Goal: Obtain resource: Obtain resource

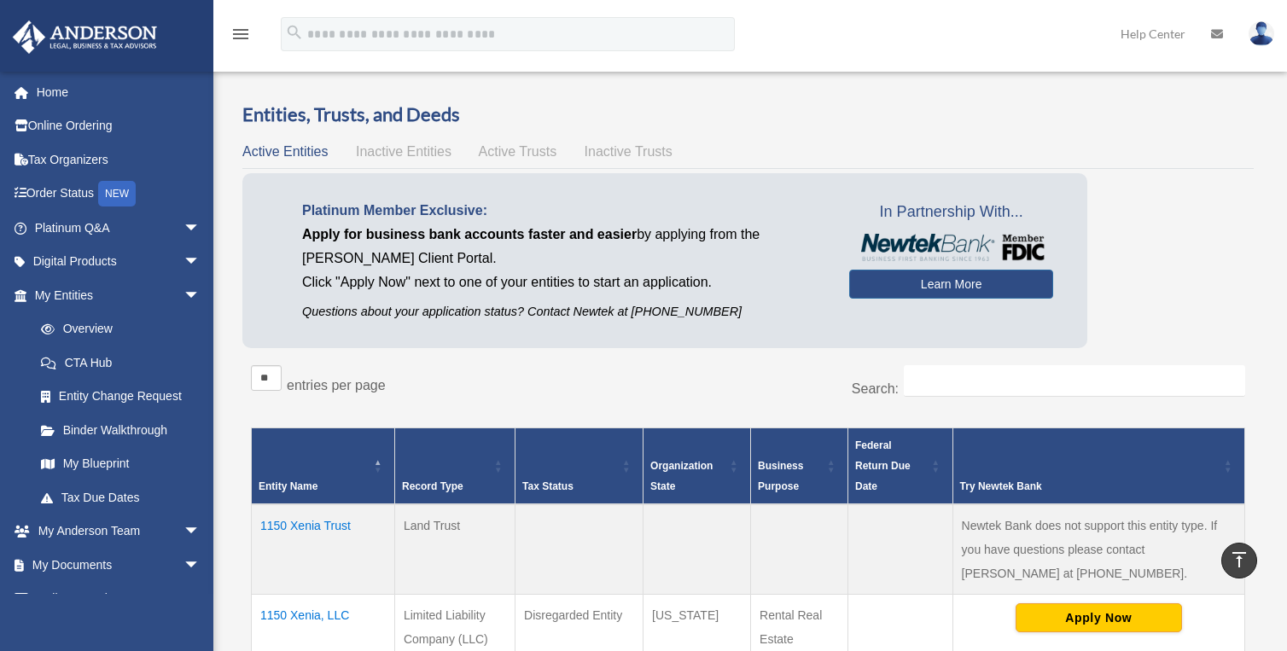
scroll to position [591, 0]
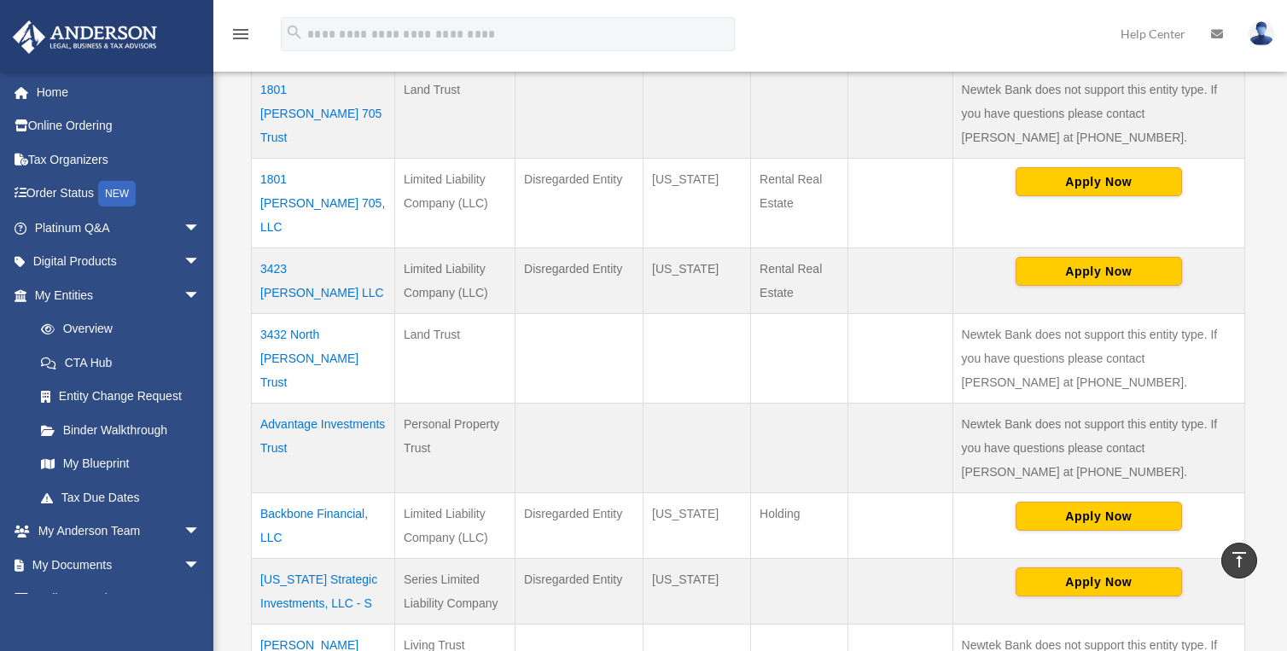
click at [117, 619] on div "[PERSON_NAME][EMAIL_ADDRESS][PERSON_NAME][DOMAIN_NAME] Sign Out [PERSON_NAME][E…" at bounding box center [106, 396] width 213 height 651
click at [83, 218] on link "Platinum Q&A arrow_drop_down" at bounding box center [119, 228] width 214 height 34
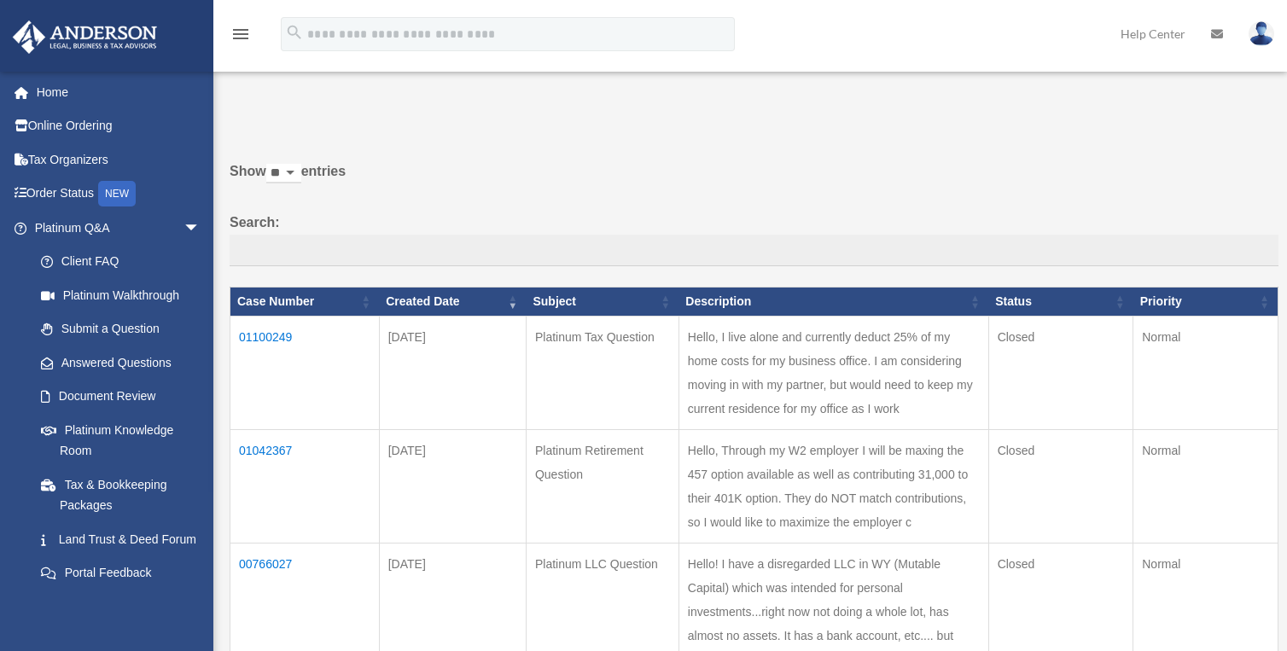
click at [266, 476] on td "01042367" at bounding box center [304, 486] width 149 height 113
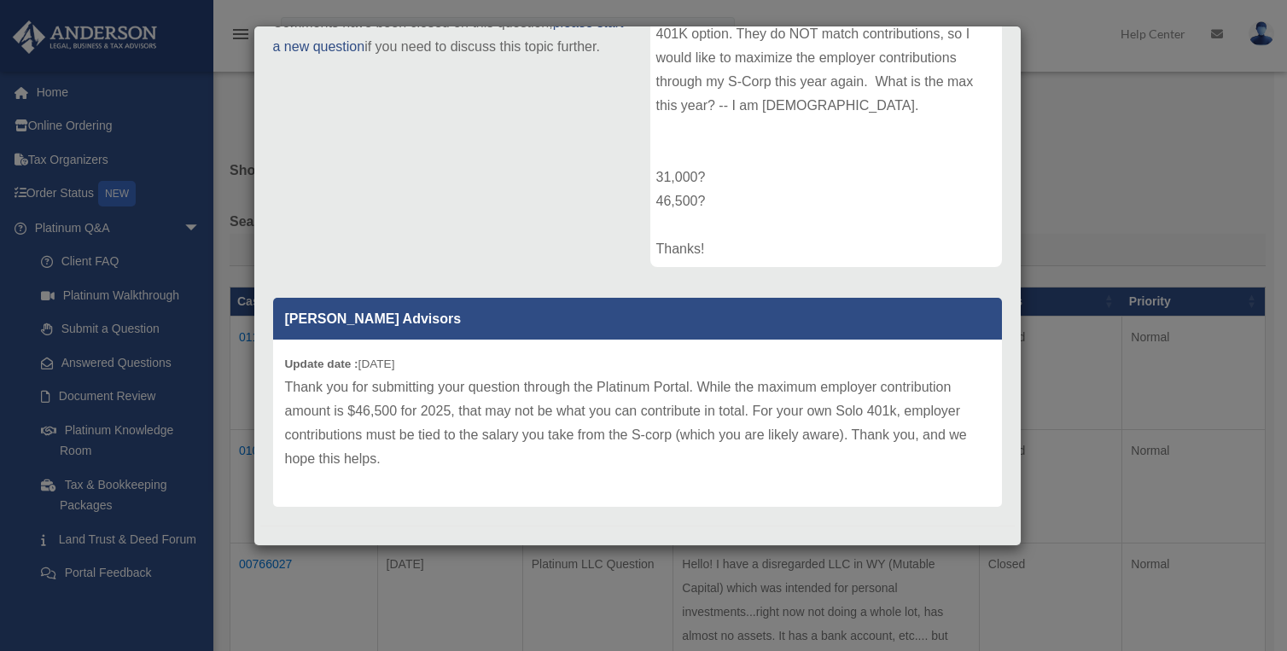
scroll to position [275, 0]
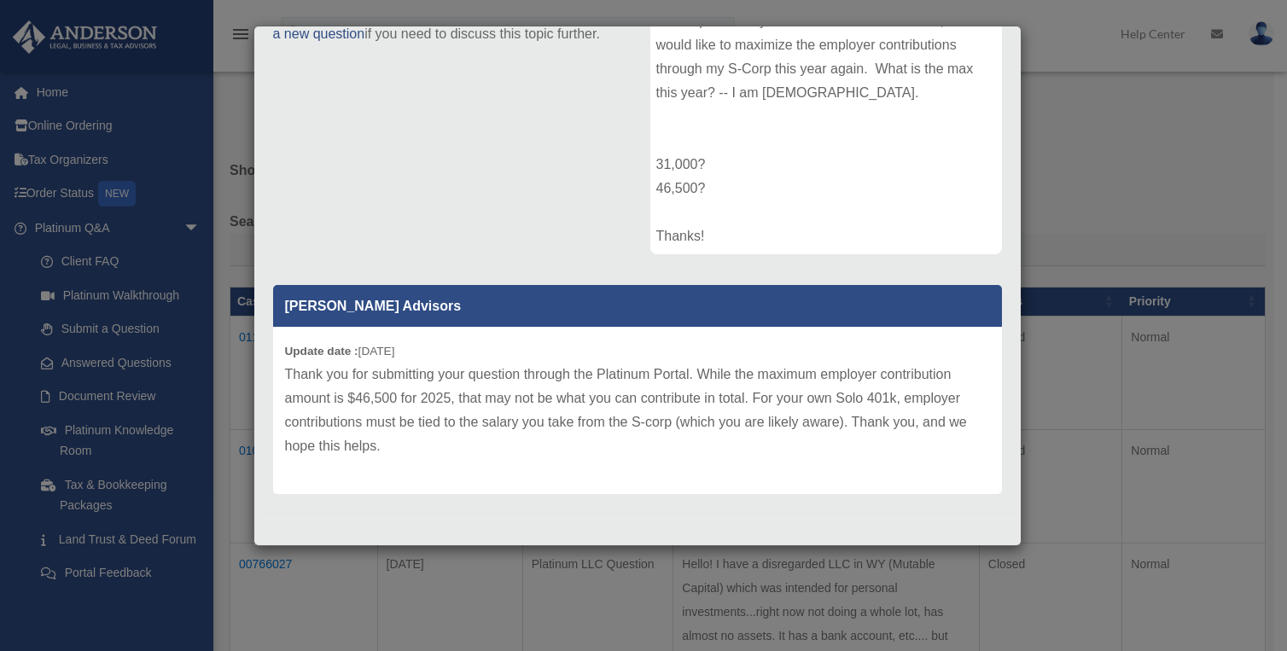
click at [523, 586] on div "Case Detail × Platinum Retirement Question Case Number 01042367 Created Date Ju…" at bounding box center [643, 325] width 1287 height 651
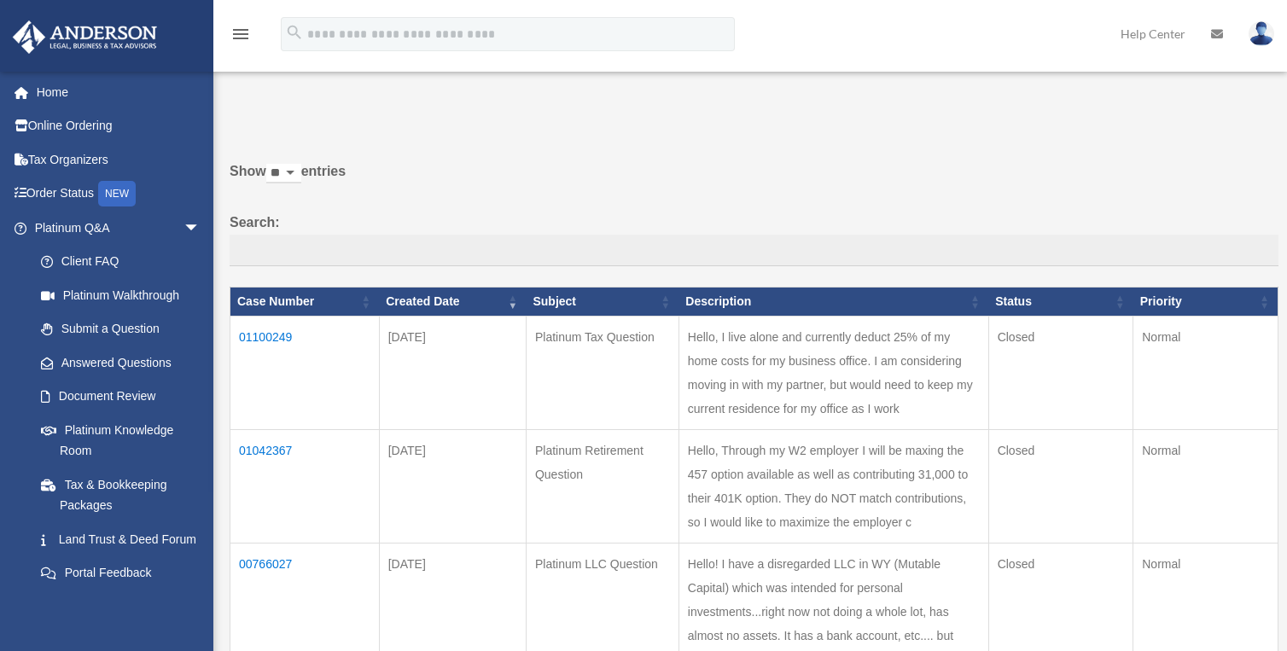
click at [260, 469] on td "01042367" at bounding box center [304, 486] width 149 height 113
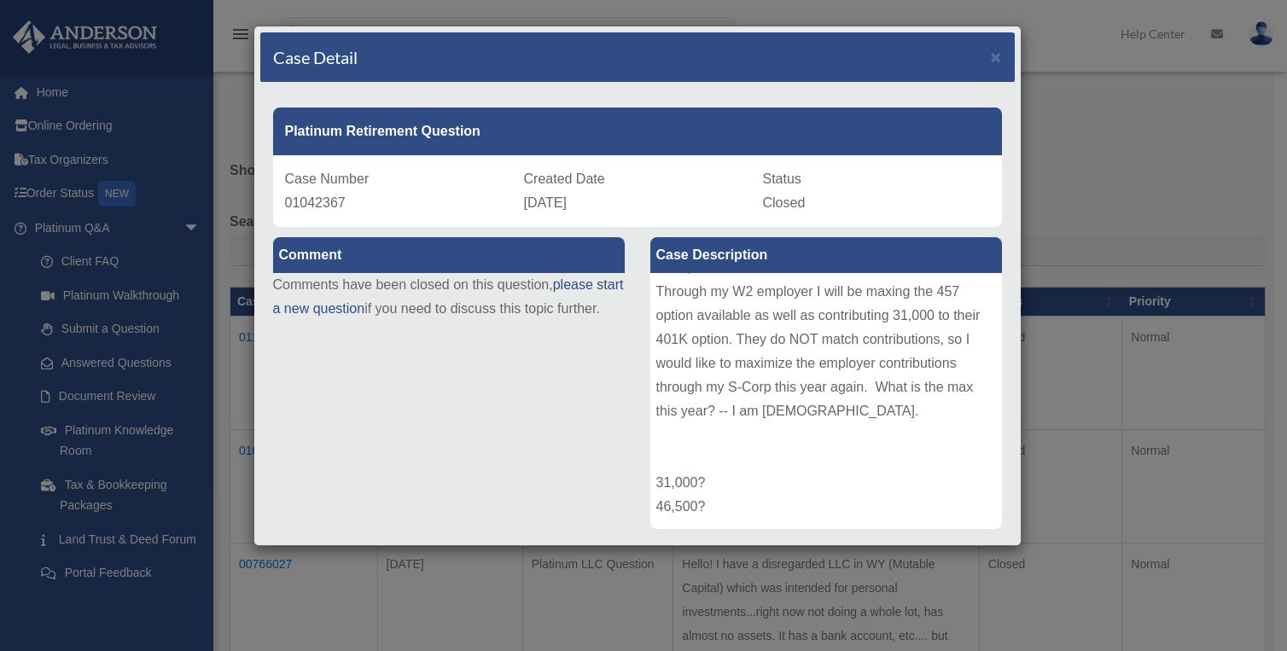
scroll to position [0, 0]
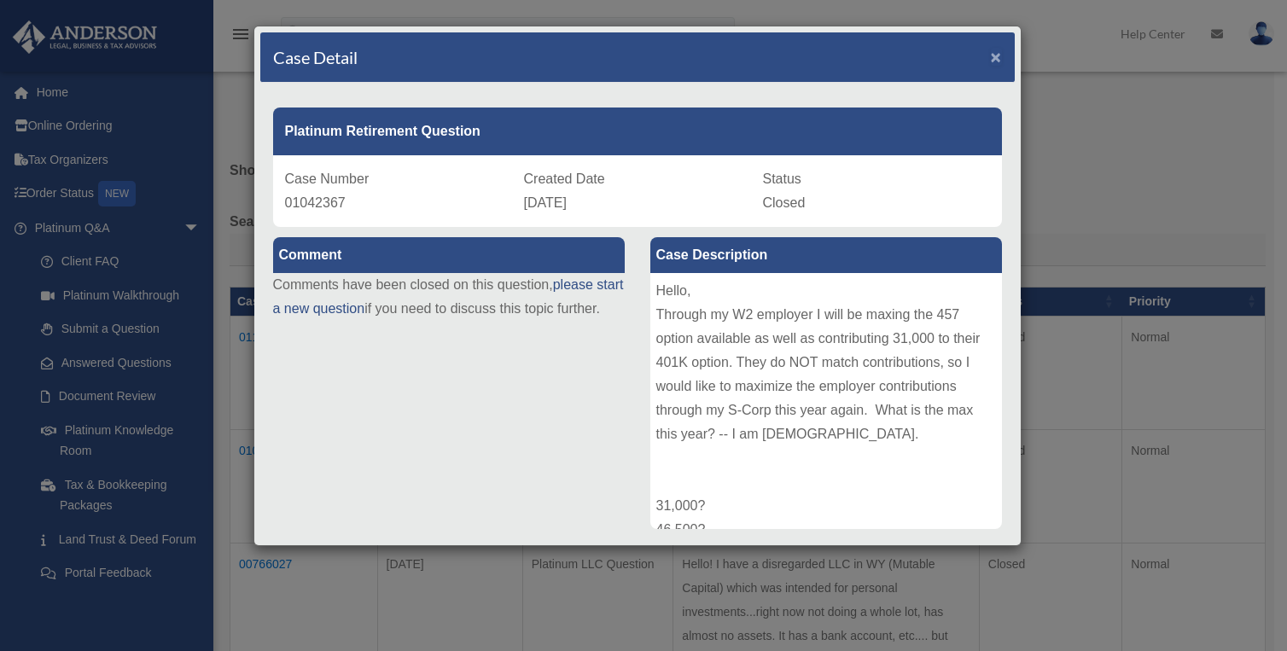
click at [990, 56] on span "×" at bounding box center [995, 57] width 11 height 20
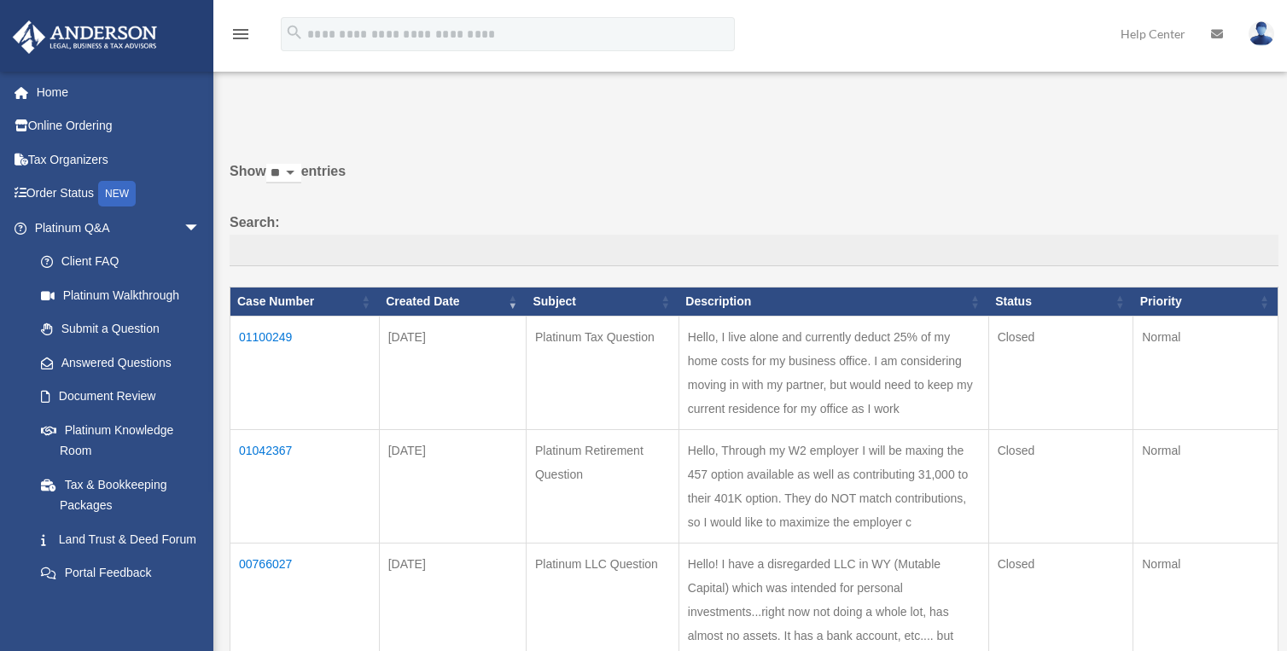
click at [257, 475] on td "01042367" at bounding box center [304, 486] width 149 height 113
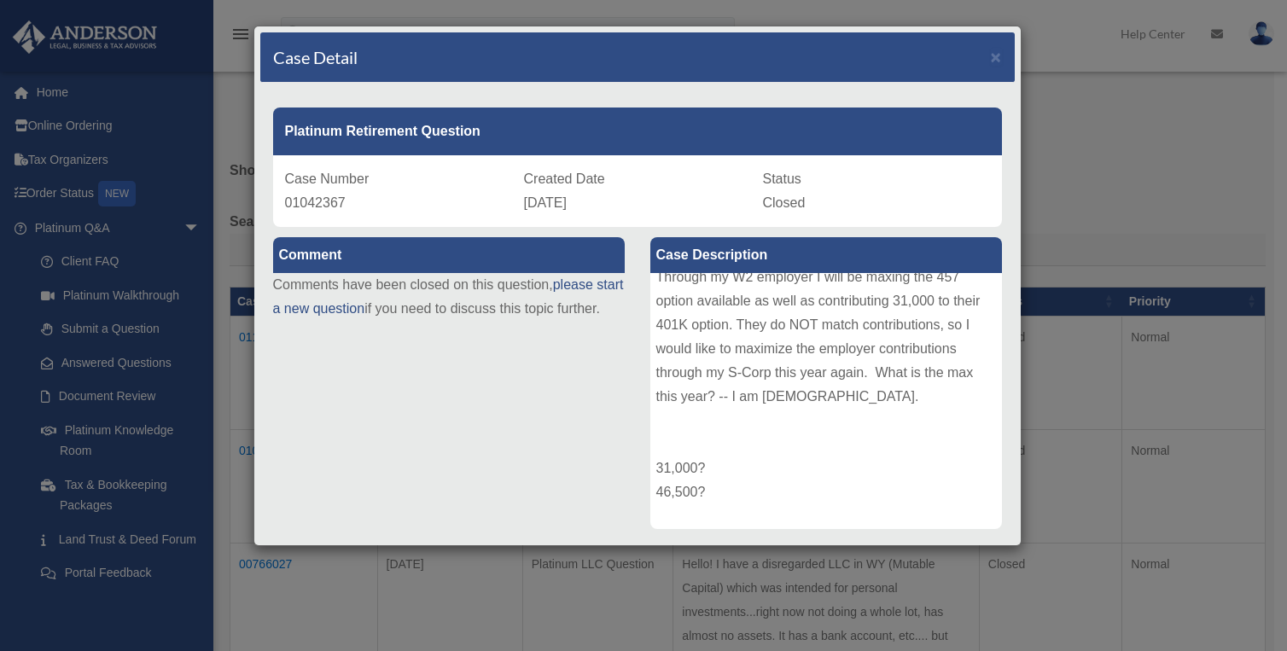
scroll to position [67, 0]
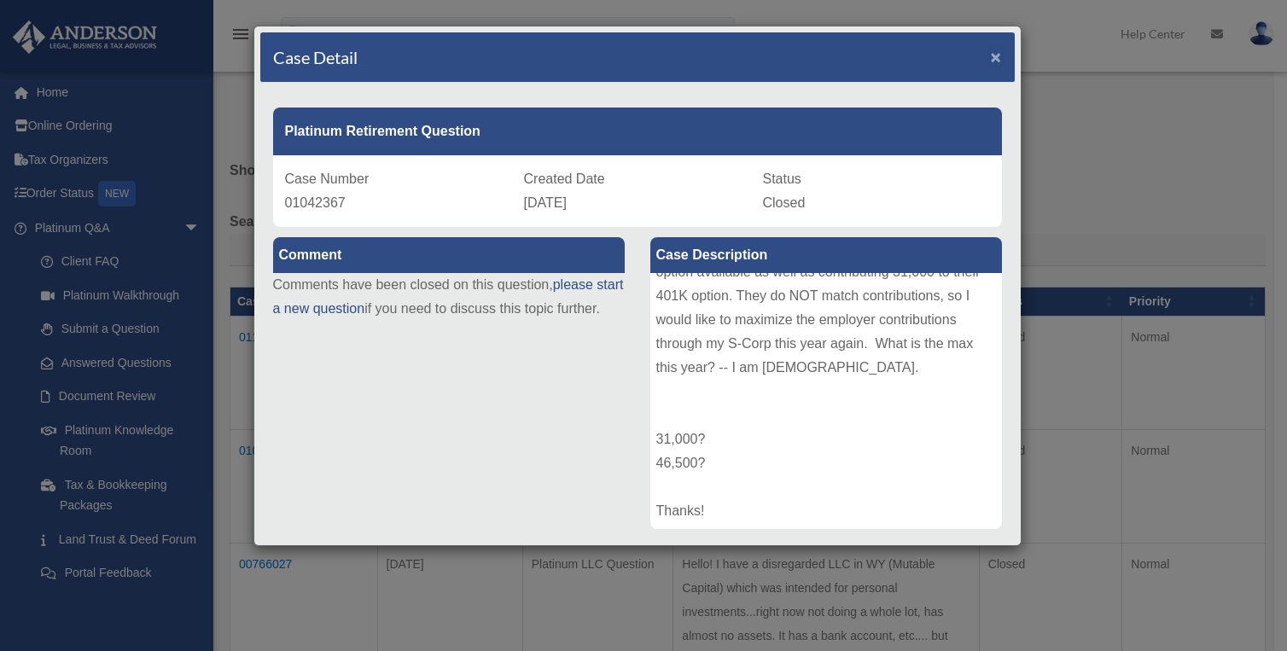
click at [990, 55] on span "×" at bounding box center [995, 57] width 11 height 20
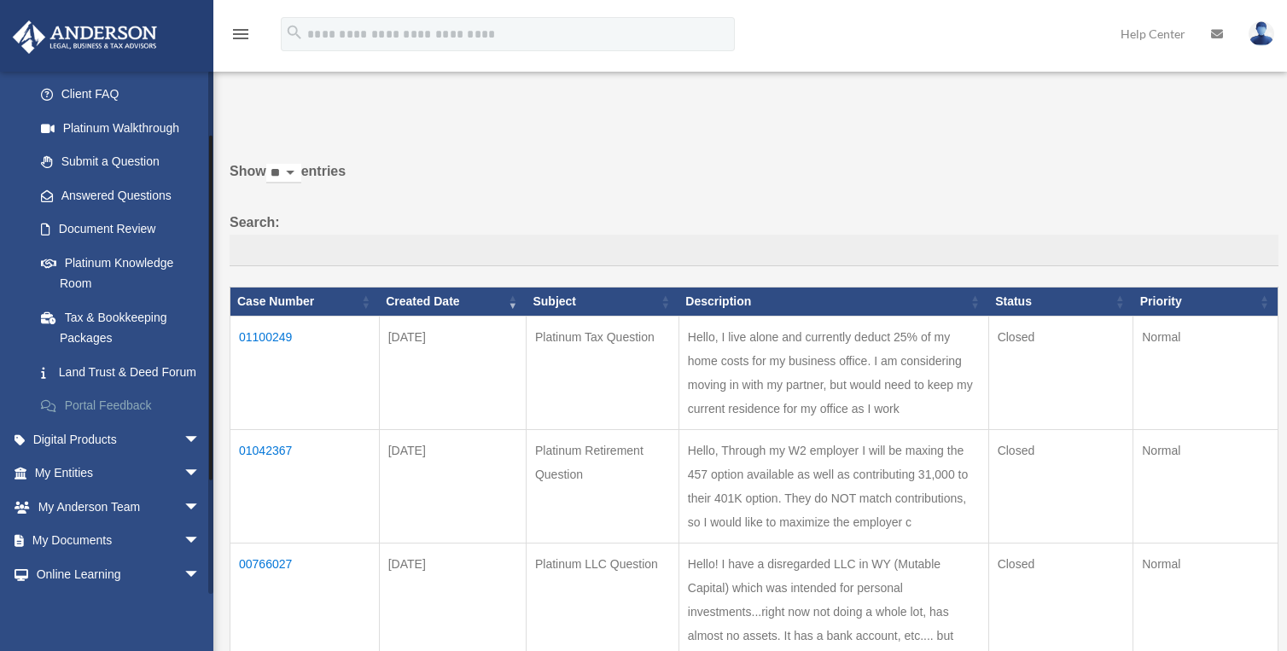
scroll to position [171, 0]
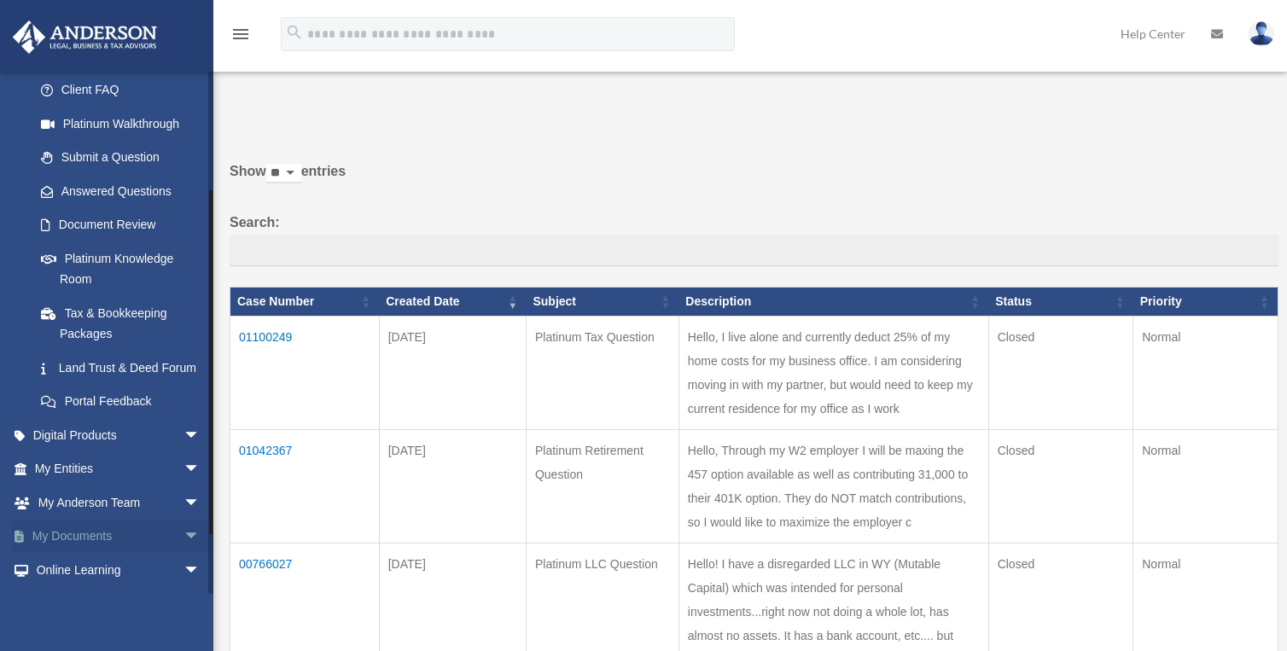
click at [98, 554] on link "My Documents arrow_drop_down" at bounding box center [119, 537] width 214 height 34
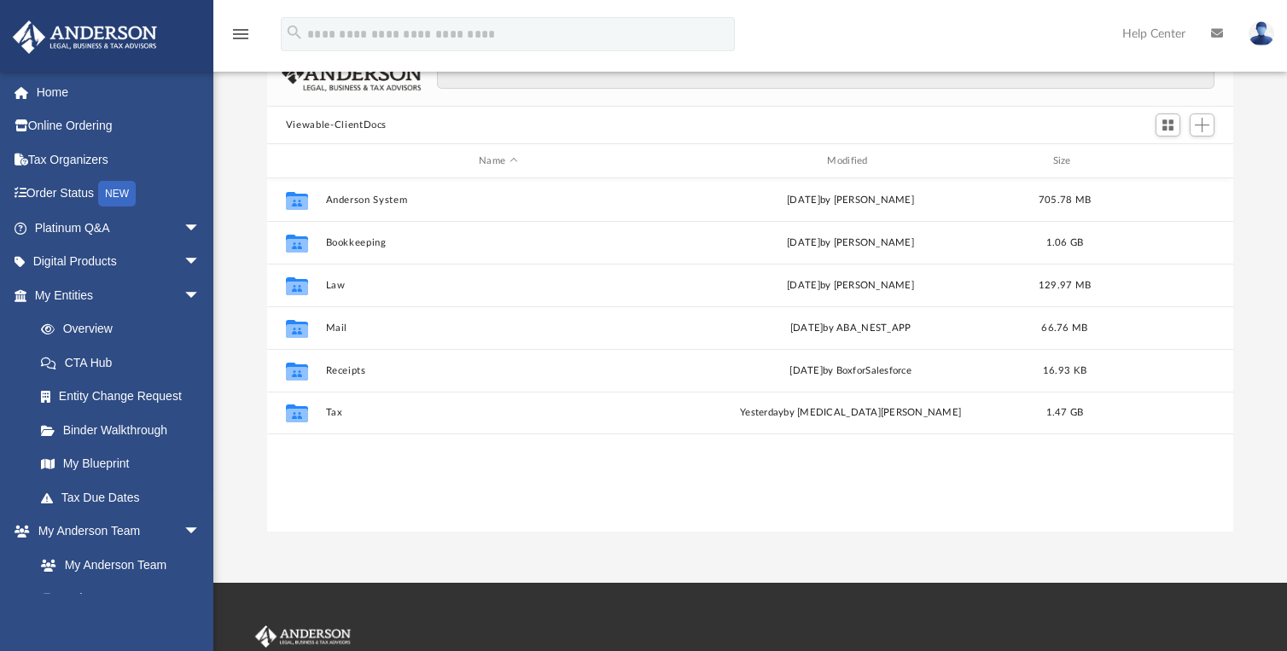
scroll to position [85, 0]
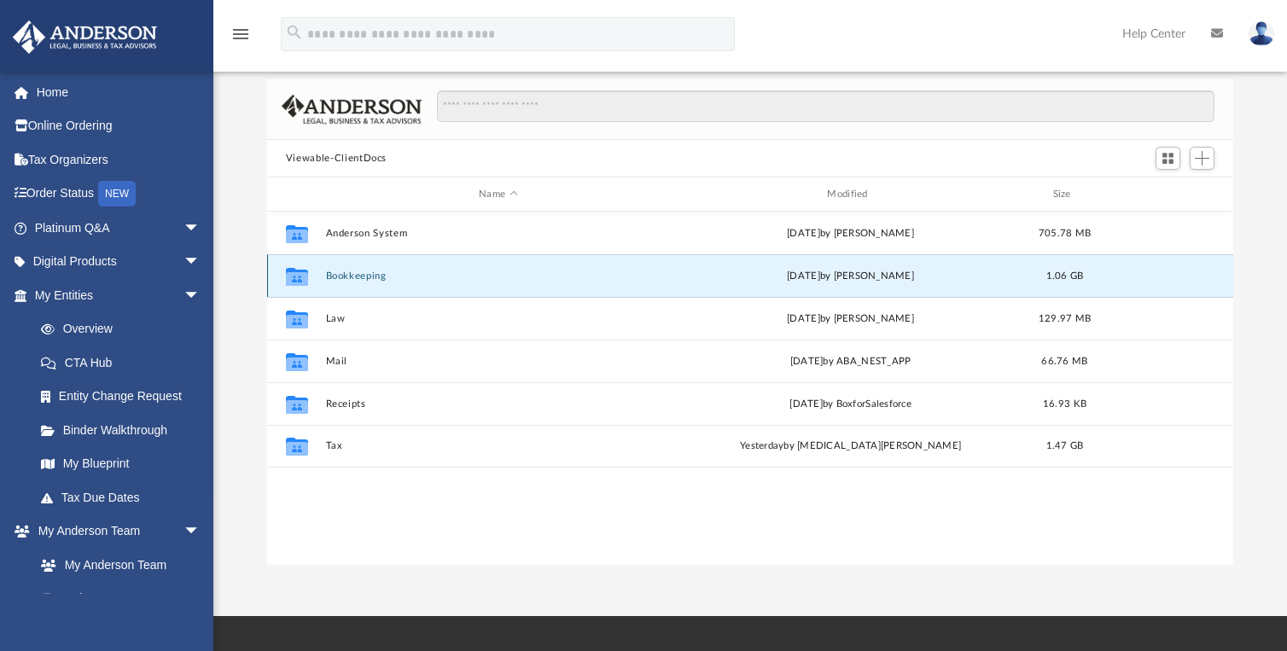
click at [357, 278] on button "Bookkeeping" at bounding box center [497, 275] width 345 height 11
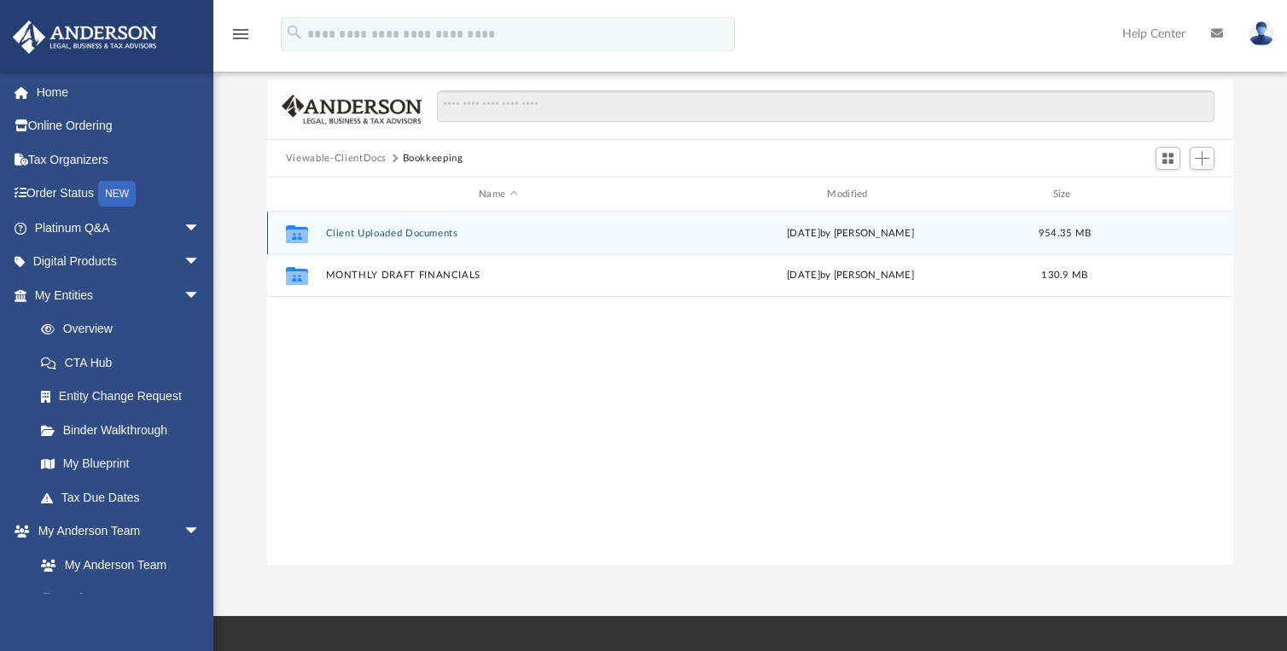
click at [365, 236] on button "Client Uploaded Documents" at bounding box center [497, 233] width 345 height 11
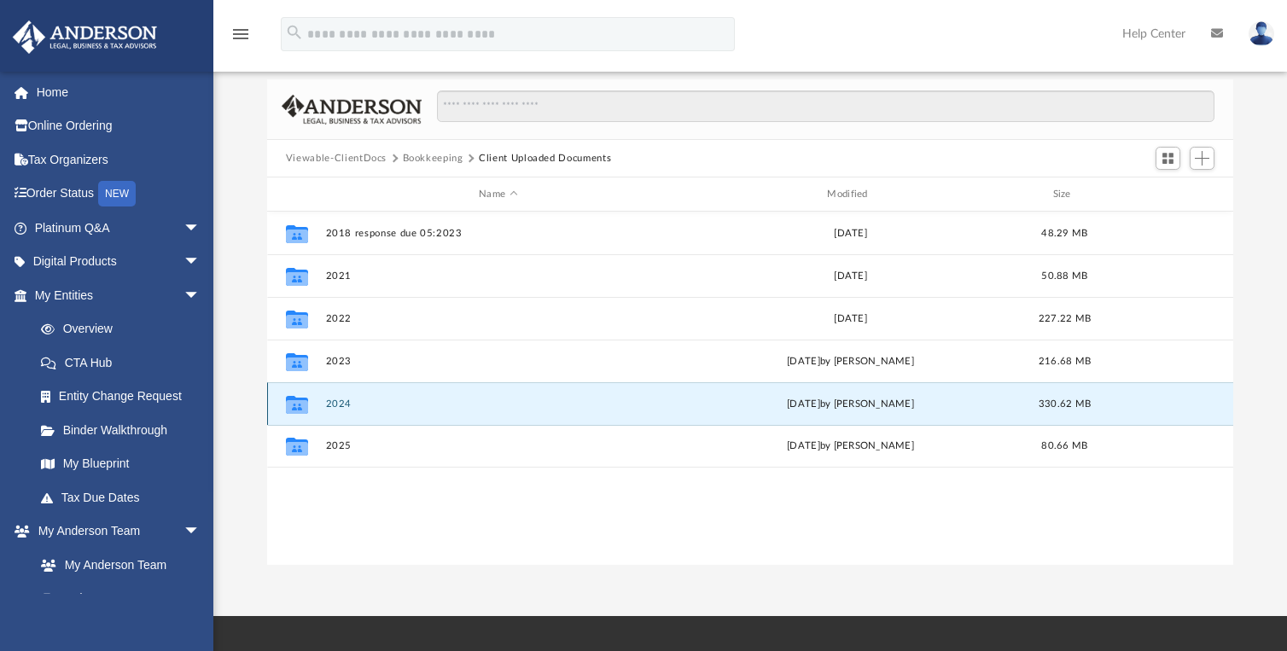
click at [361, 405] on button "2024" at bounding box center [497, 403] width 345 height 11
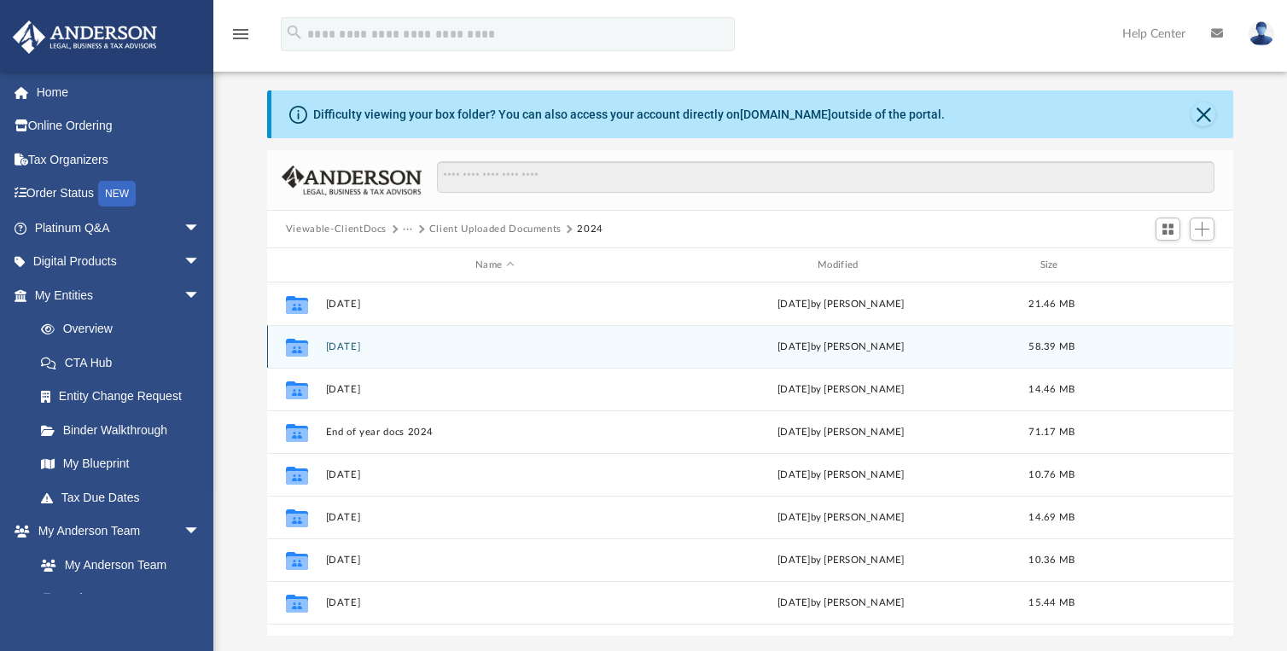
scroll to position [0, 0]
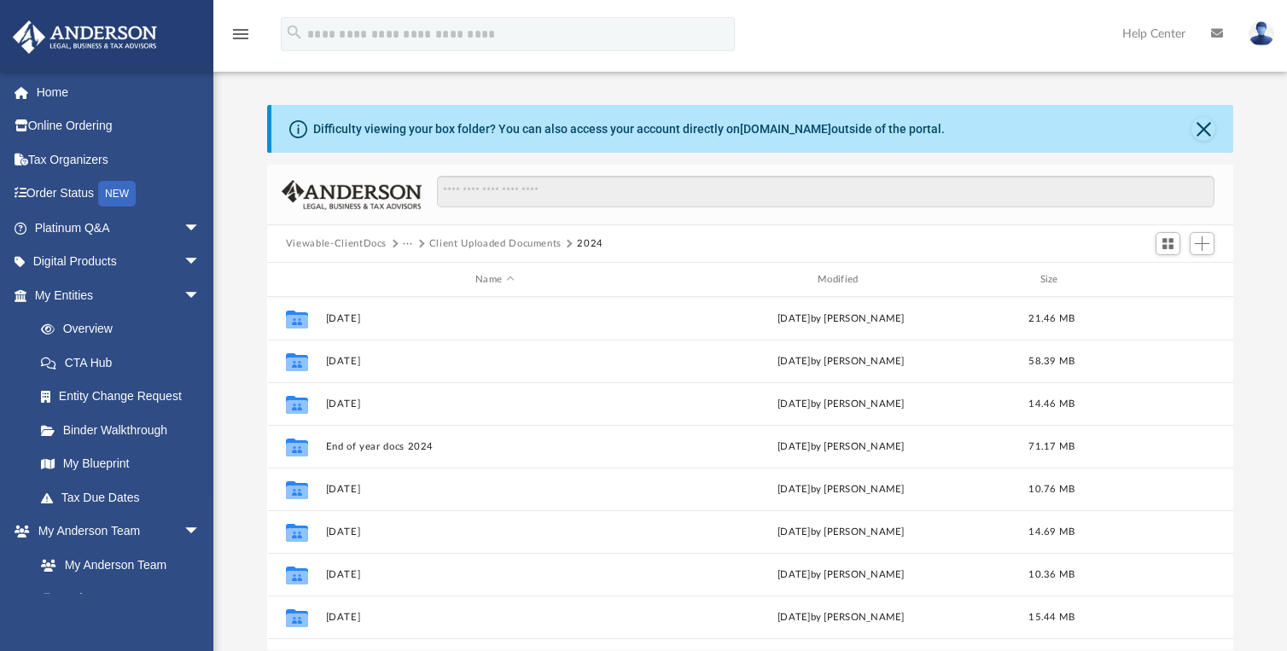
click at [447, 246] on button "Client Uploaded Documents" at bounding box center [495, 243] width 132 height 15
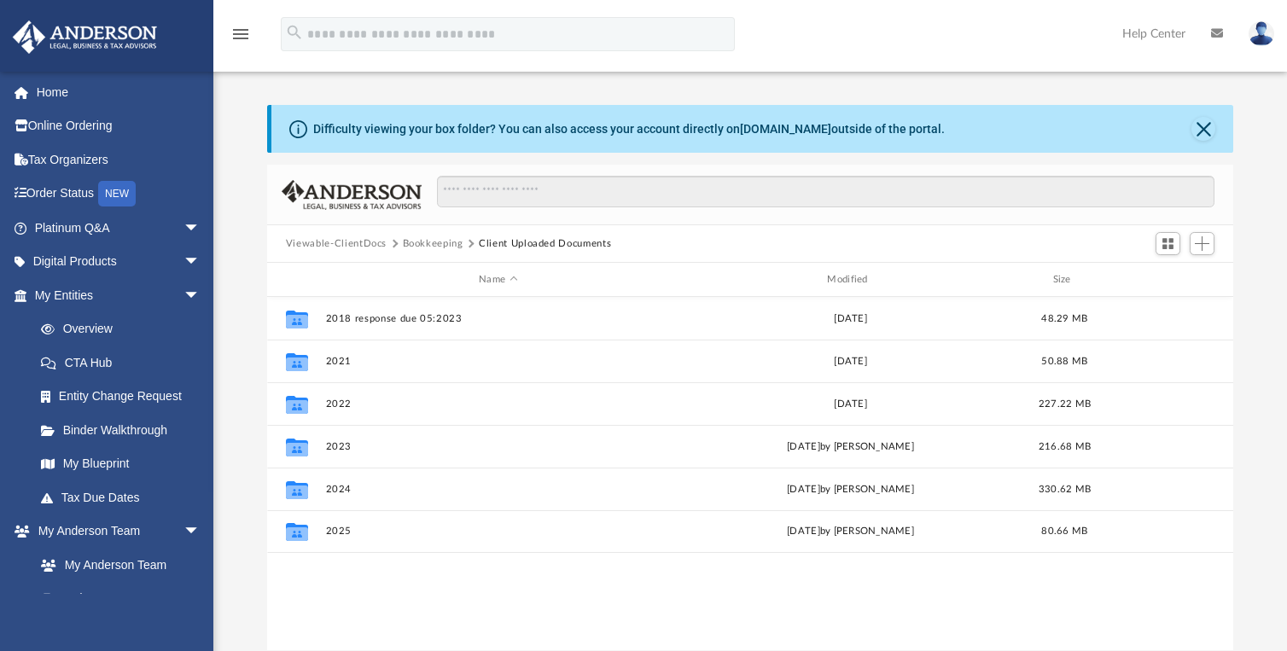
click at [318, 246] on button "Viewable-ClientDocs" at bounding box center [336, 243] width 101 height 15
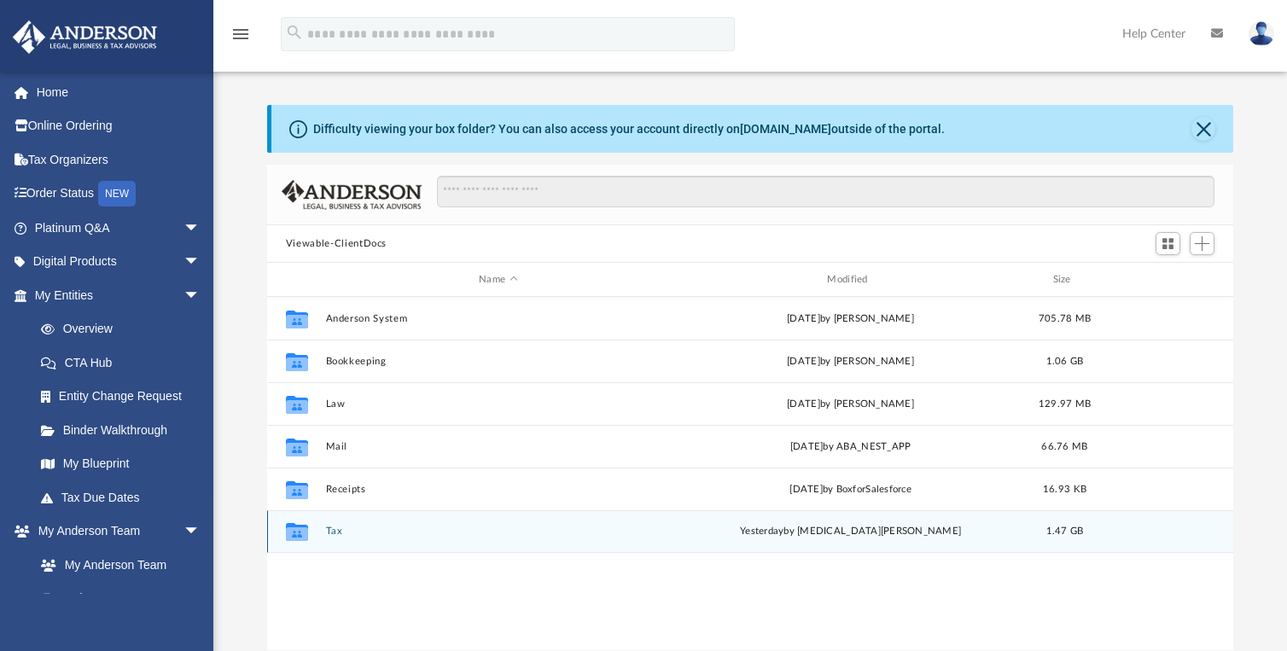
click at [335, 529] on button "Tax" at bounding box center [497, 531] width 345 height 11
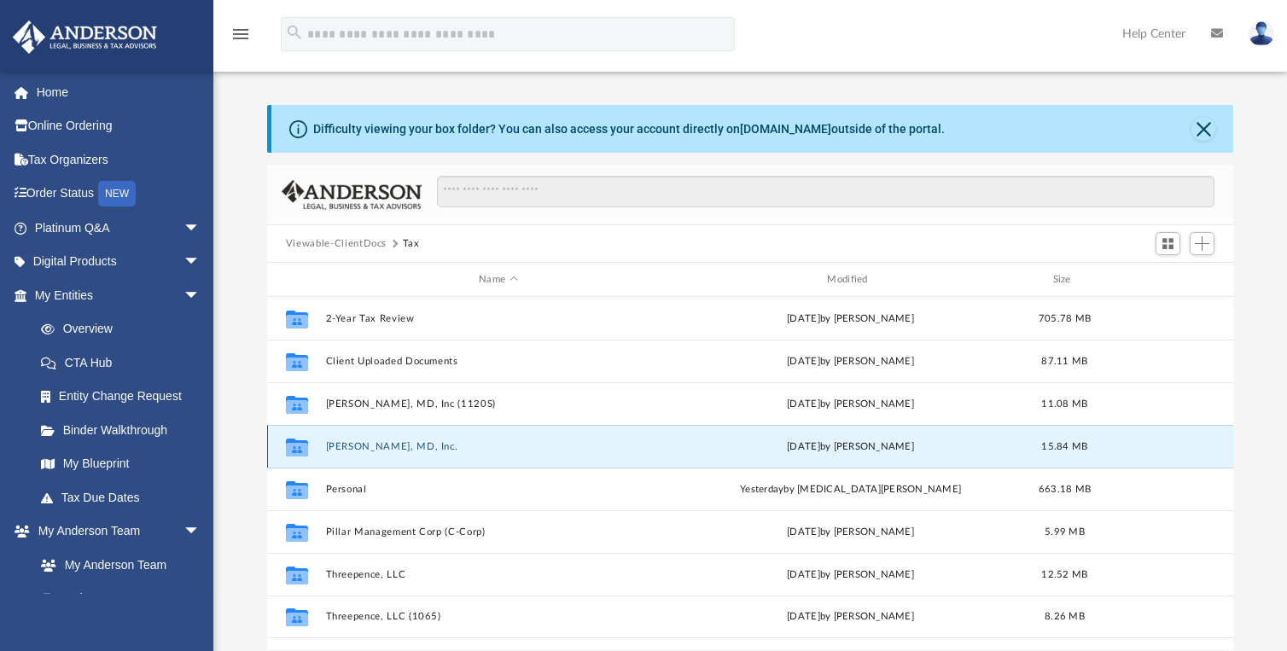
click at [411, 444] on button "[PERSON_NAME], MD, Inc." at bounding box center [497, 446] width 345 height 11
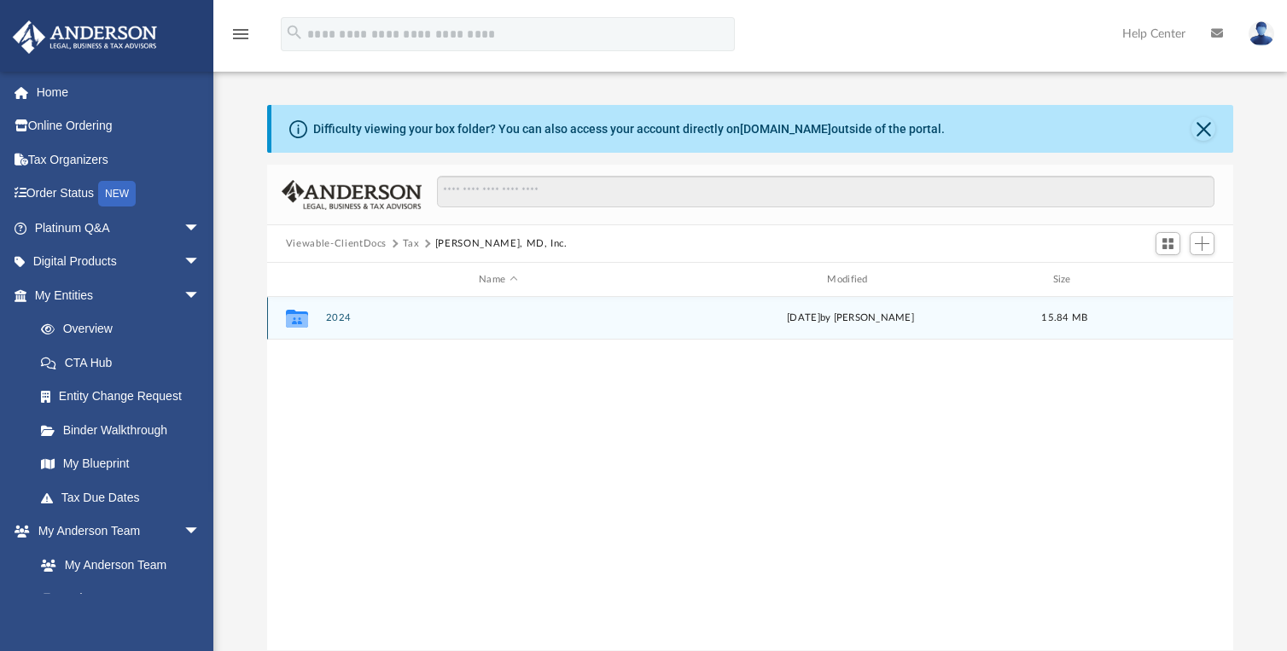
click at [343, 319] on button "2024" at bounding box center [497, 317] width 345 height 11
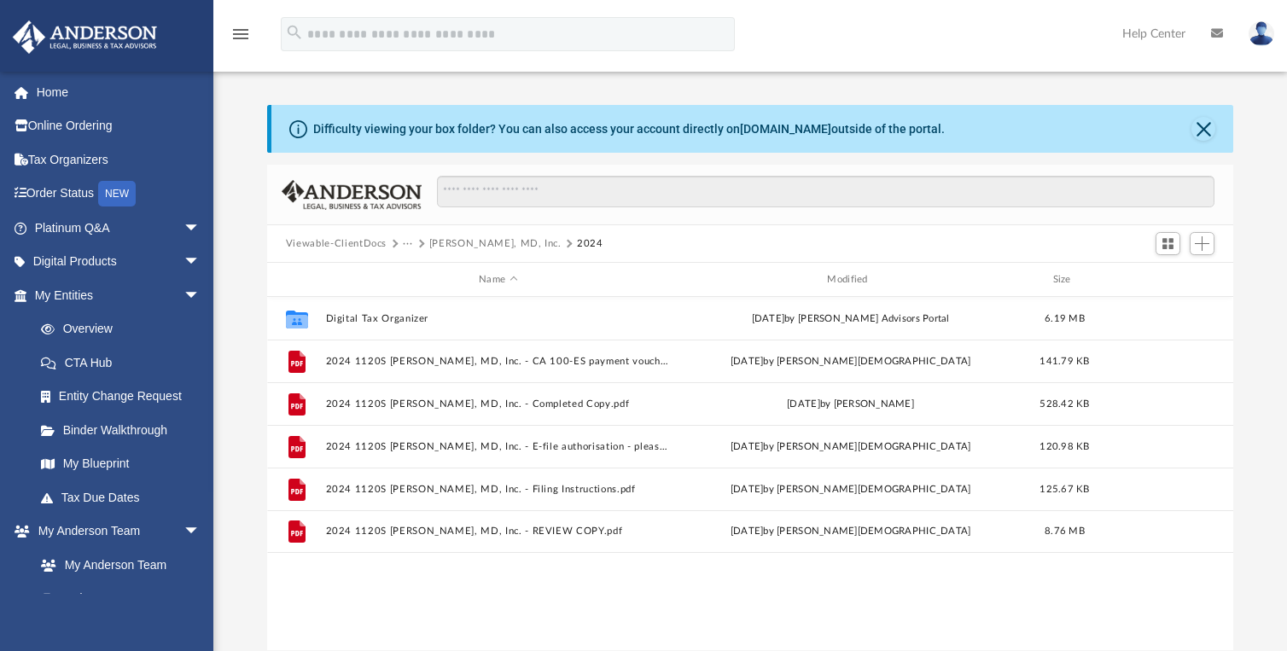
click at [410, 244] on button "···" at bounding box center [408, 243] width 11 height 15
click at [411, 274] on li "Tax" at bounding box center [419, 273] width 16 height 18
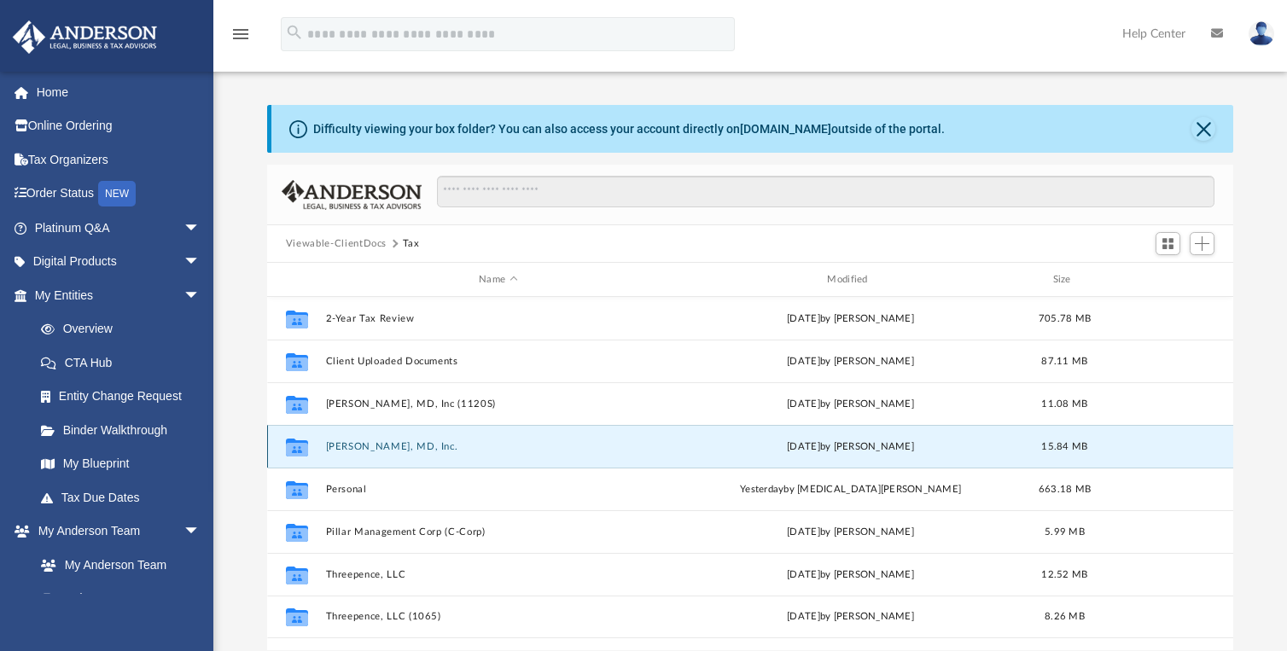
click at [411, 446] on button "[PERSON_NAME], MD, Inc." at bounding box center [497, 446] width 345 height 11
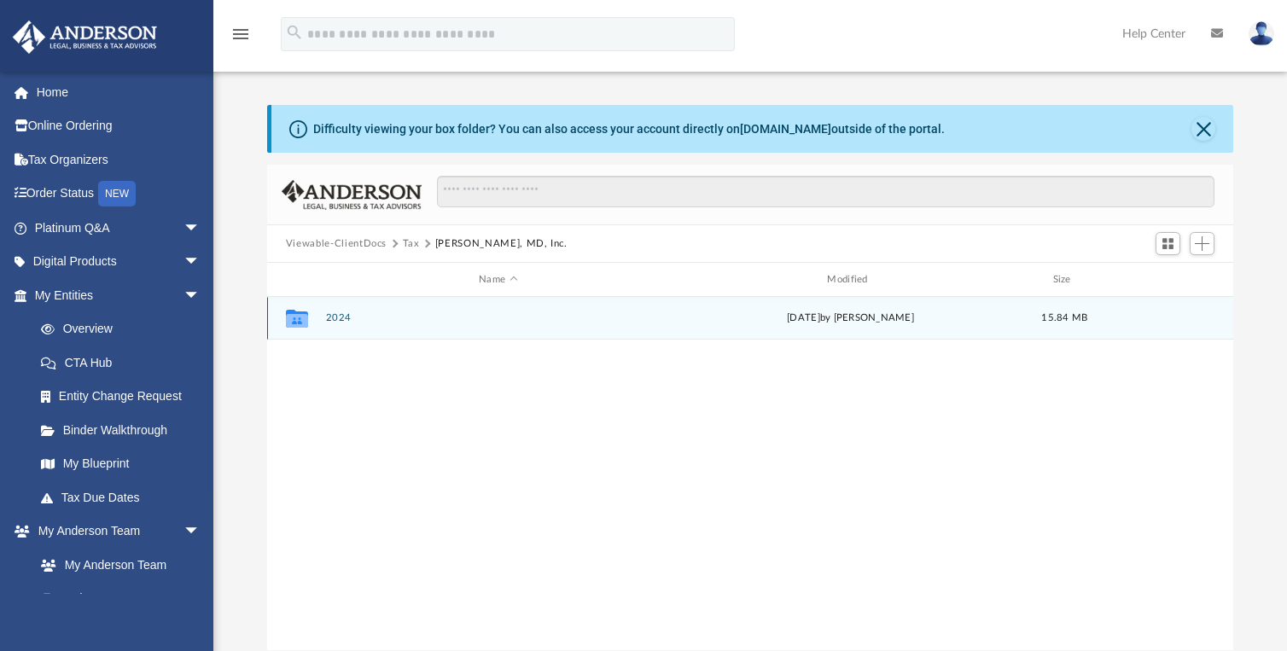
click at [332, 317] on button "2024" at bounding box center [497, 317] width 345 height 11
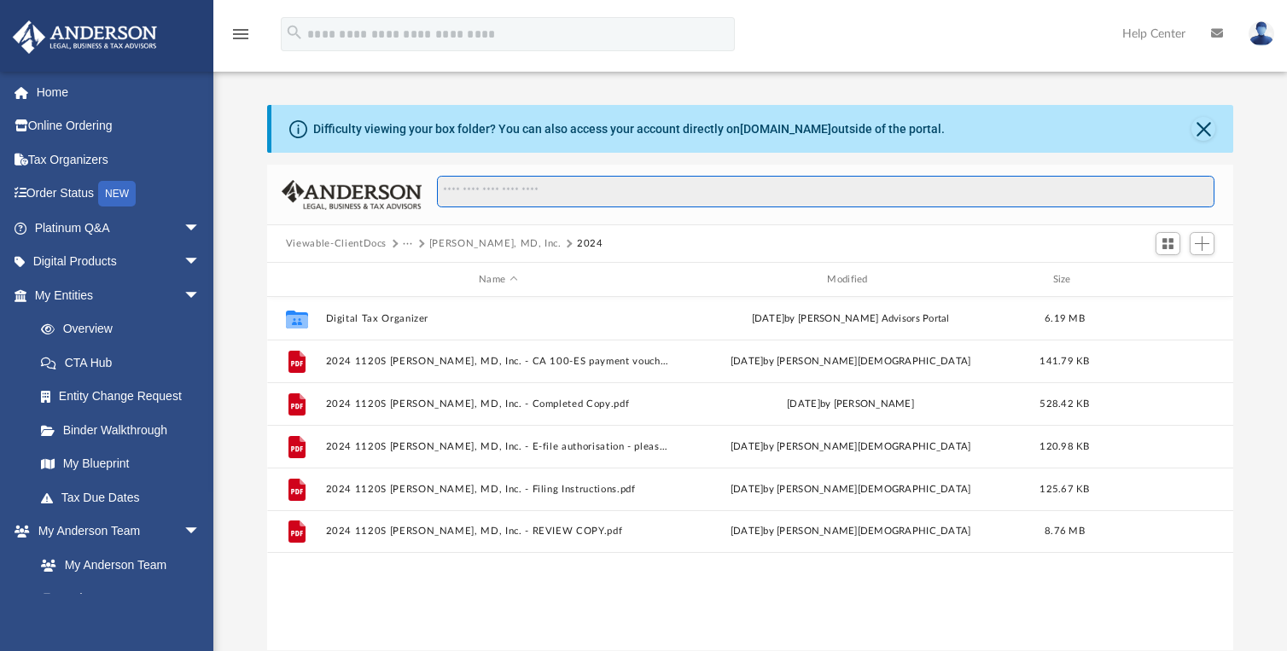
click at [496, 189] on input "Search files and folders" at bounding box center [826, 192] width 778 height 32
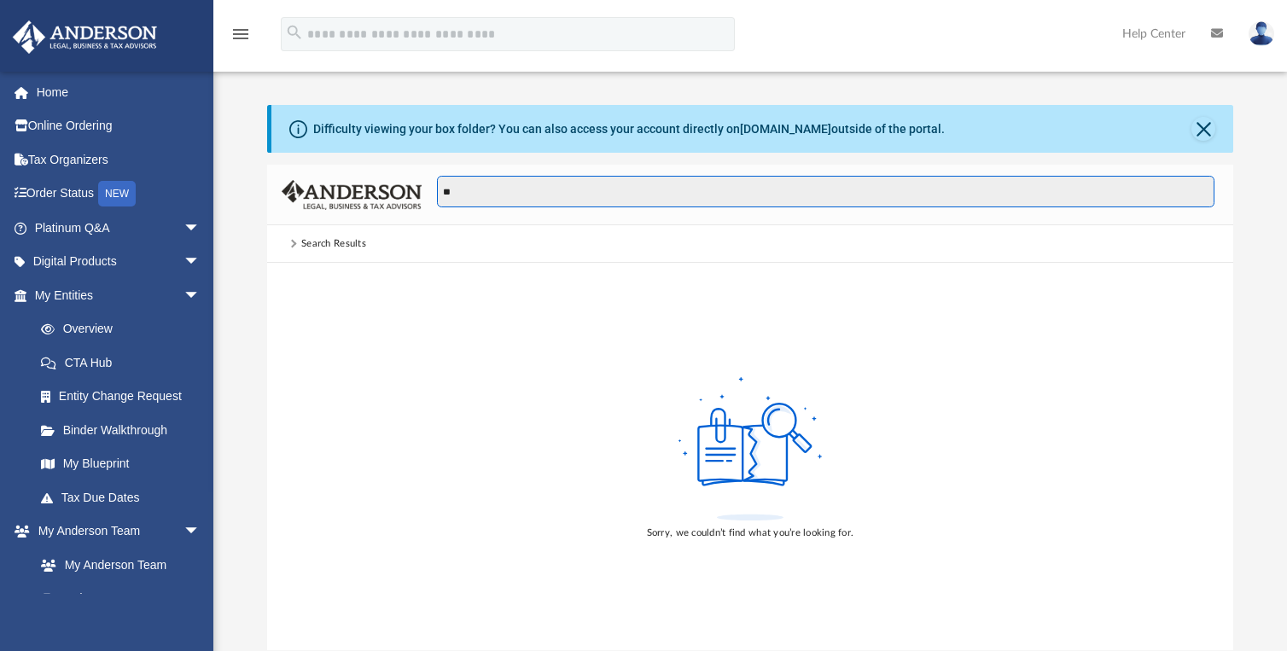
type input "*"
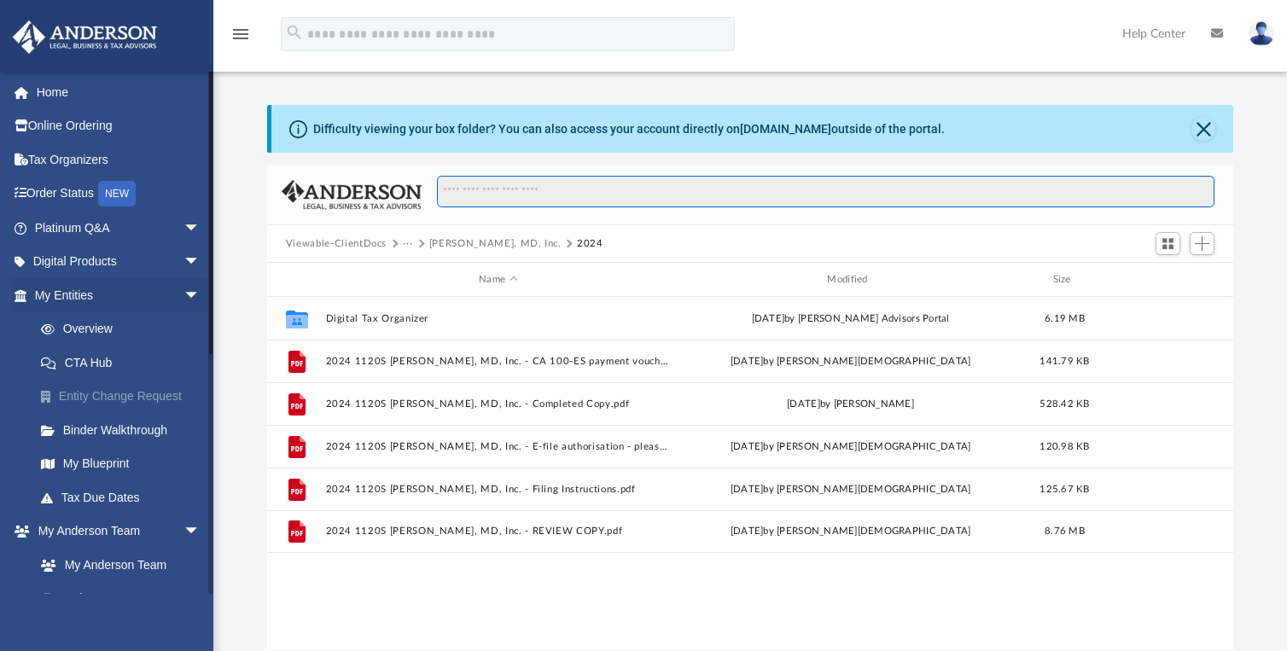
scroll to position [375, 953]
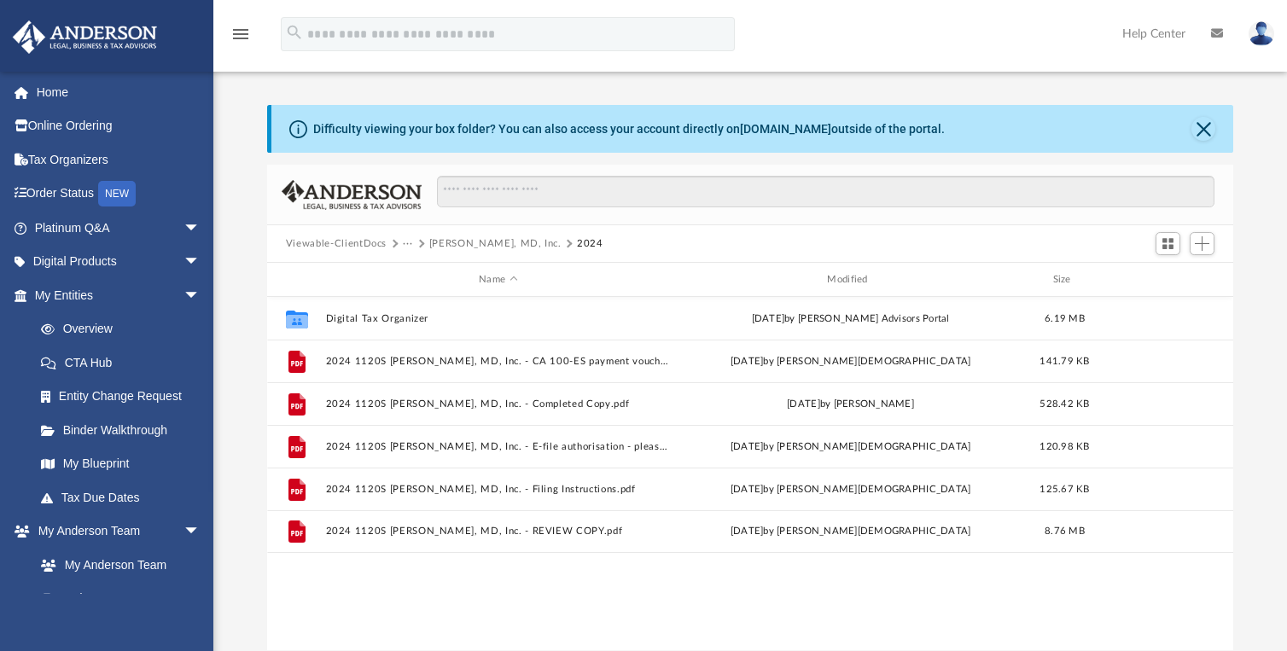
click at [405, 243] on button "···" at bounding box center [408, 243] width 11 height 15
click at [380, 240] on button "Viewable-ClientDocs" at bounding box center [336, 243] width 101 height 15
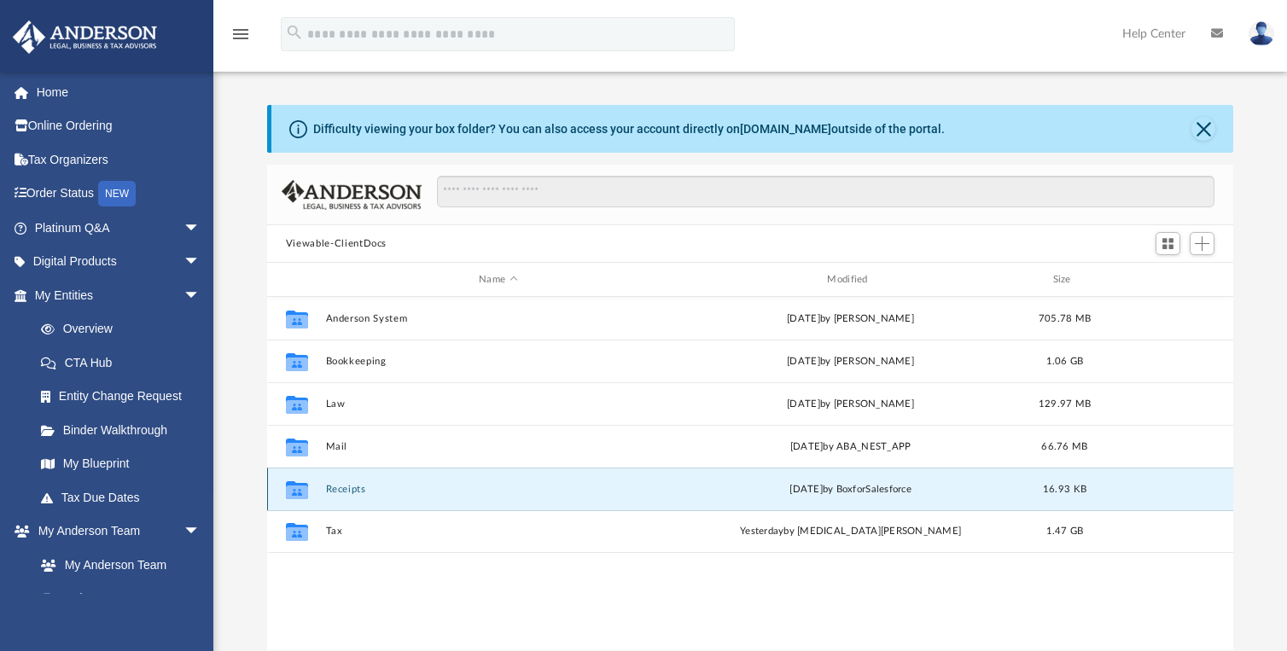
click at [340, 485] on button "Receipts" at bounding box center [497, 489] width 345 height 11
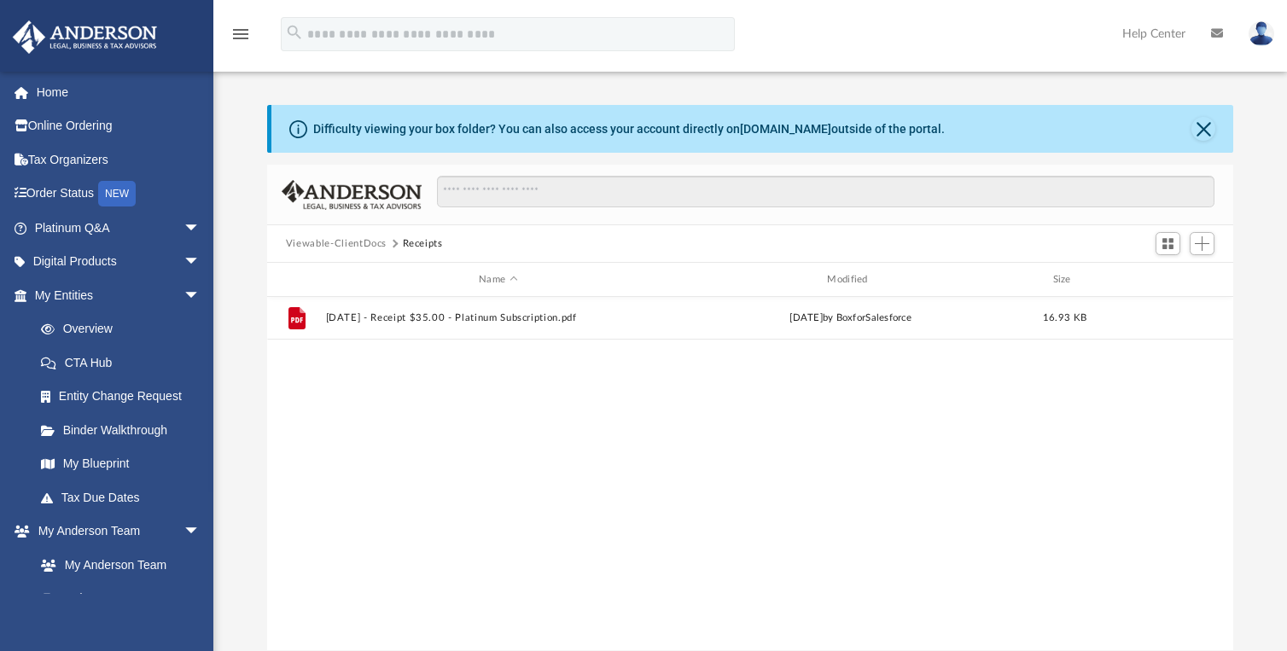
click at [340, 247] on button "Viewable-ClientDocs" at bounding box center [336, 243] width 101 height 15
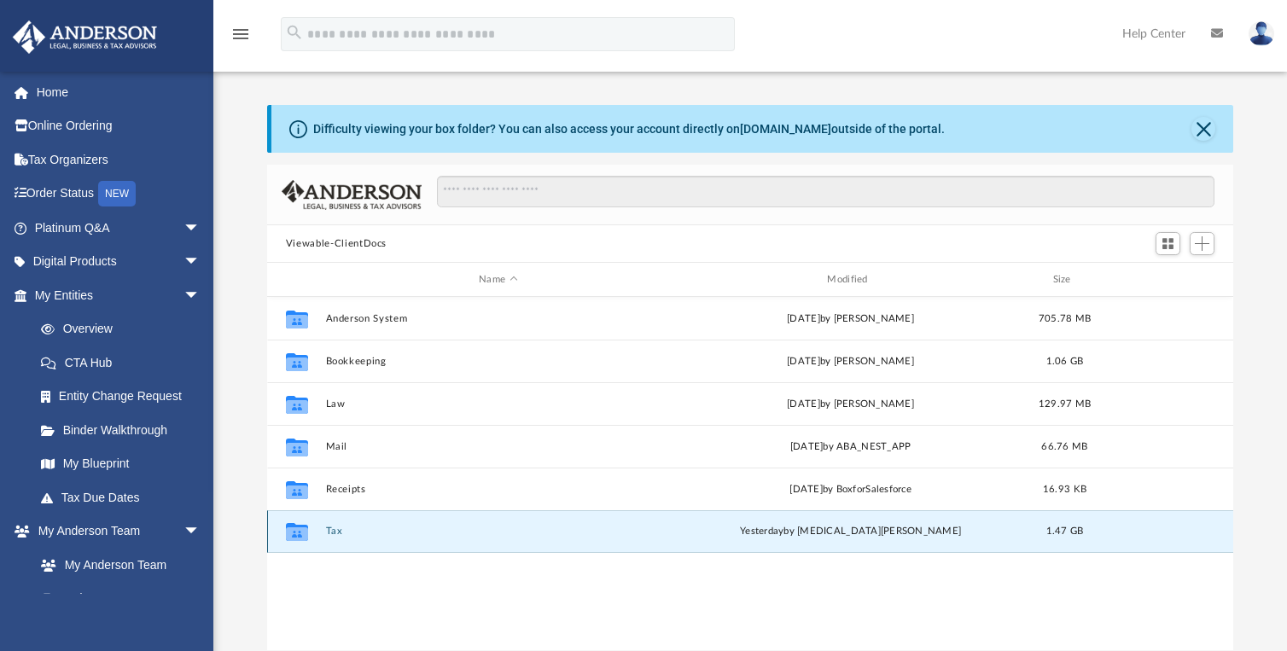
click at [335, 531] on button "Tax" at bounding box center [497, 531] width 345 height 11
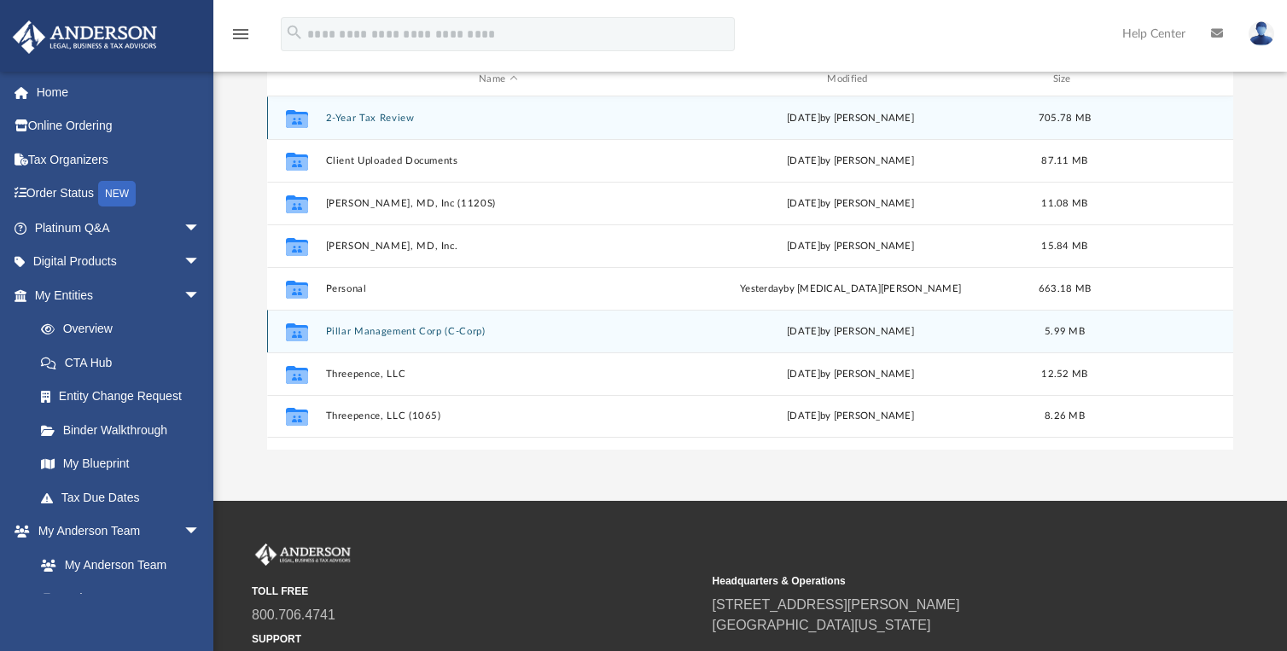
scroll to position [171, 0]
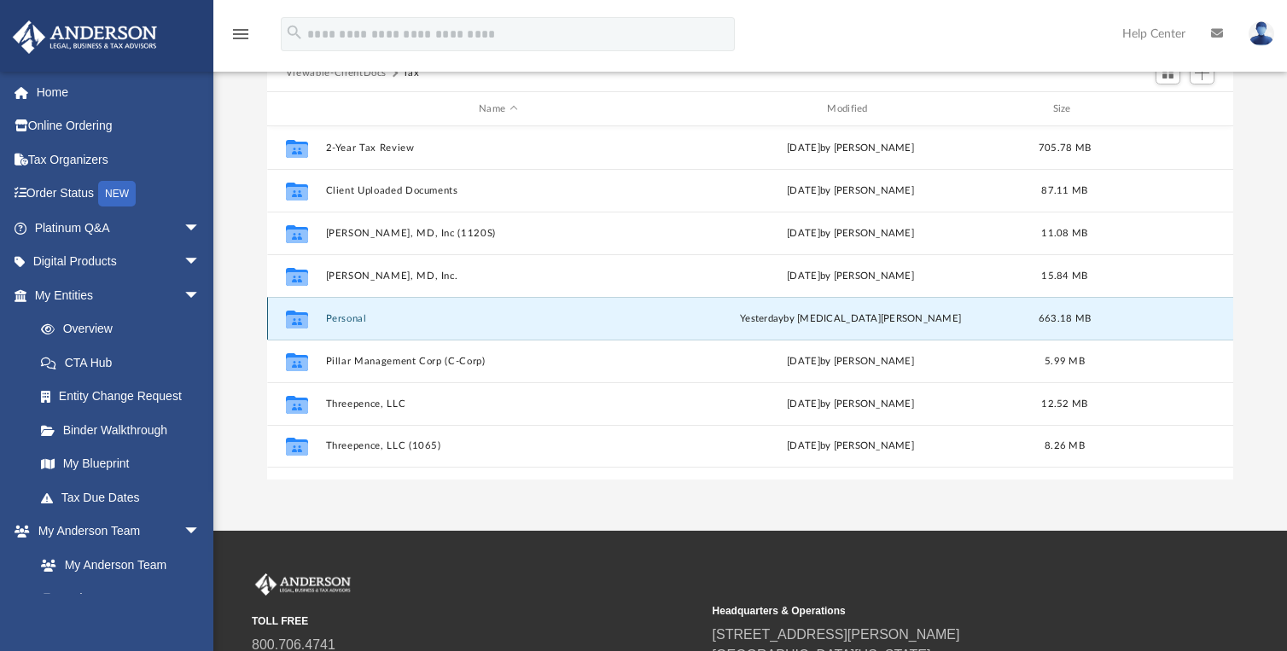
click at [355, 317] on button "Personal" at bounding box center [497, 318] width 345 height 11
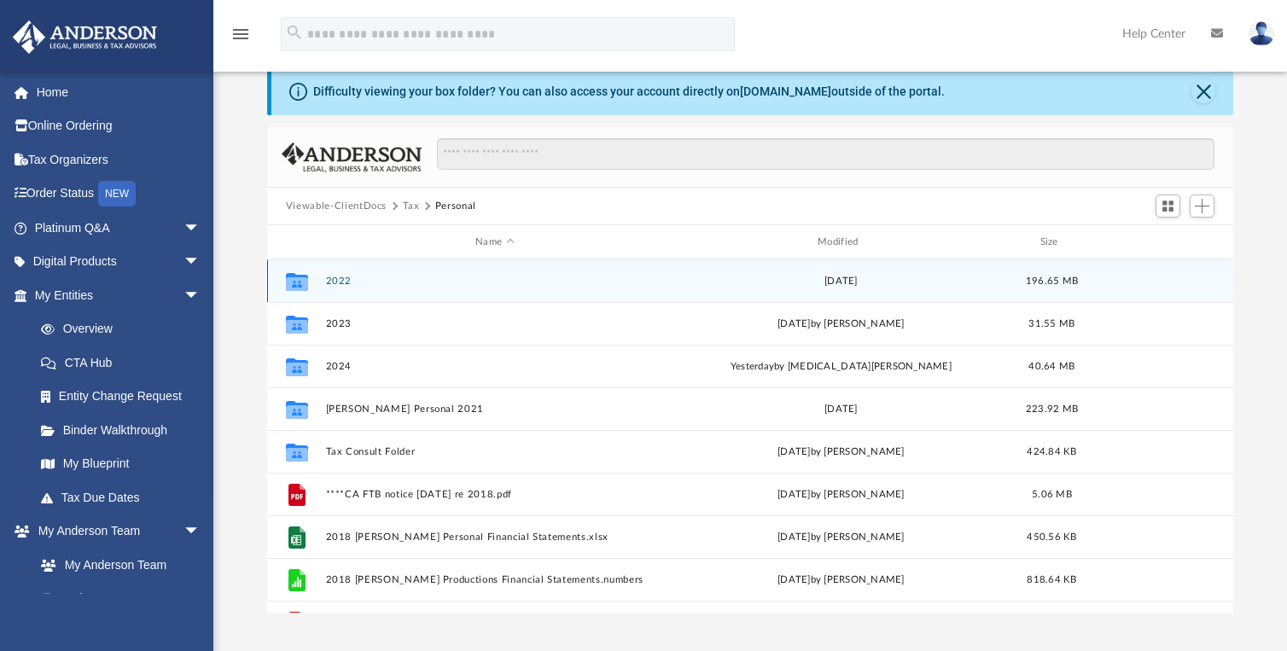
scroll to position [0, 0]
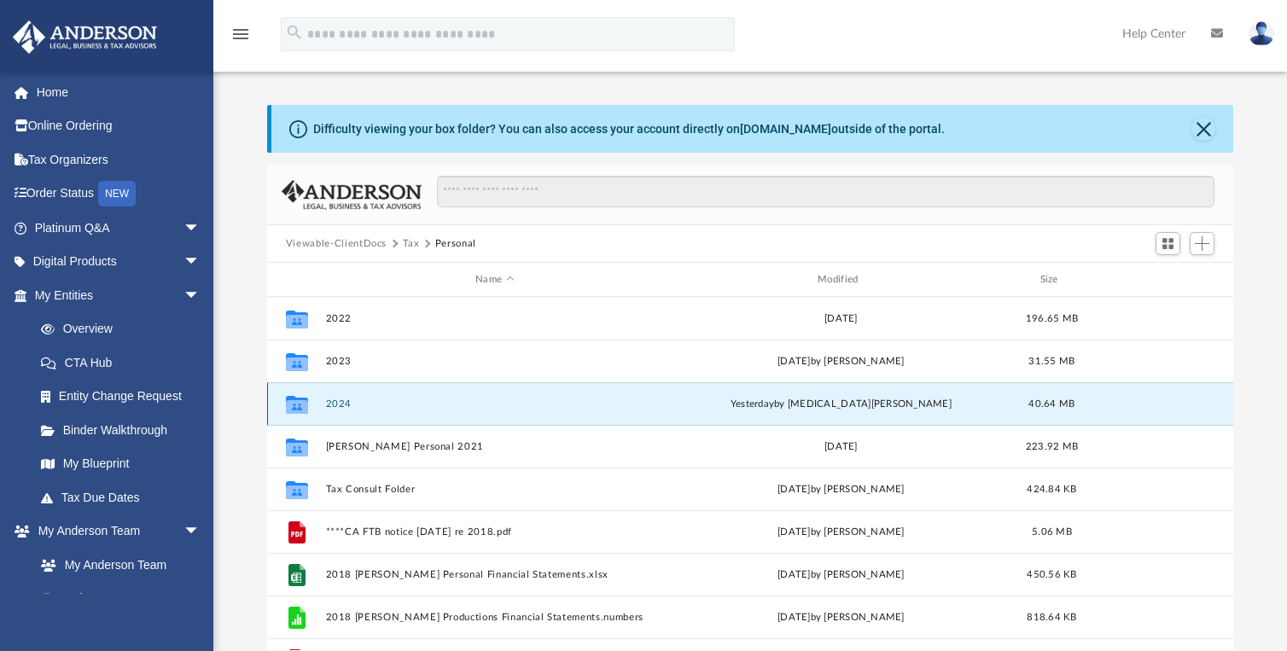
click at [340, 402] on button "2024" at bounding box center [494, 403] width 339 height 11
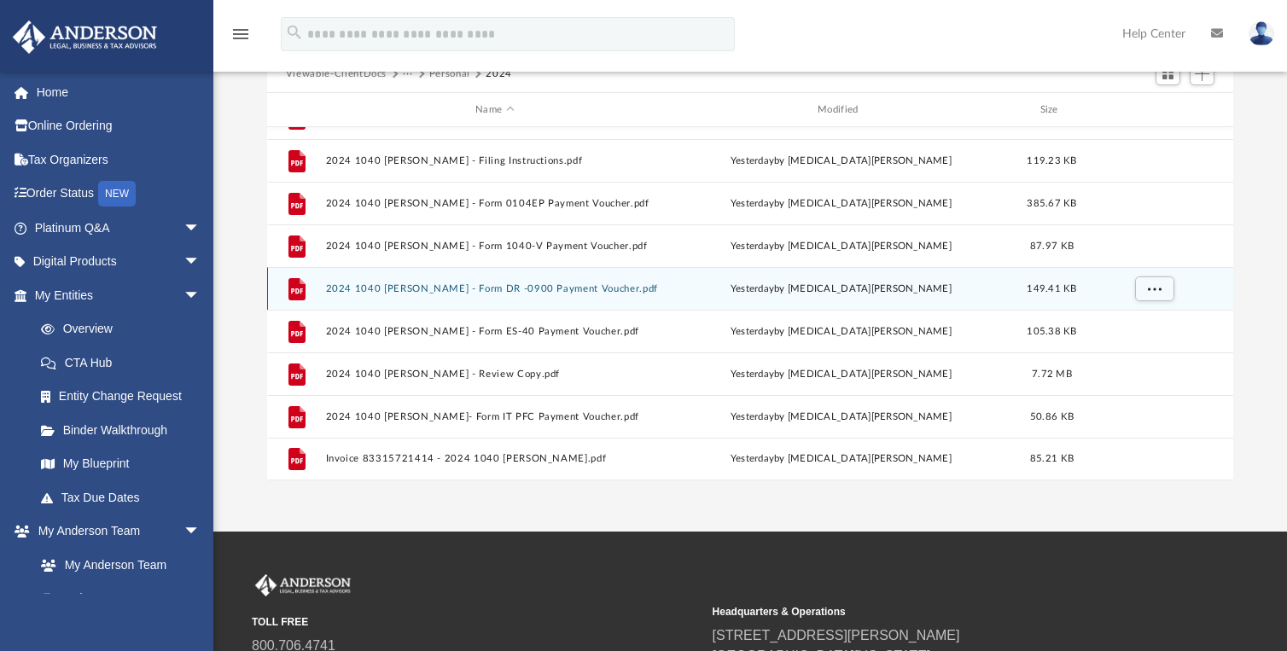
scroll to position [171, 0]
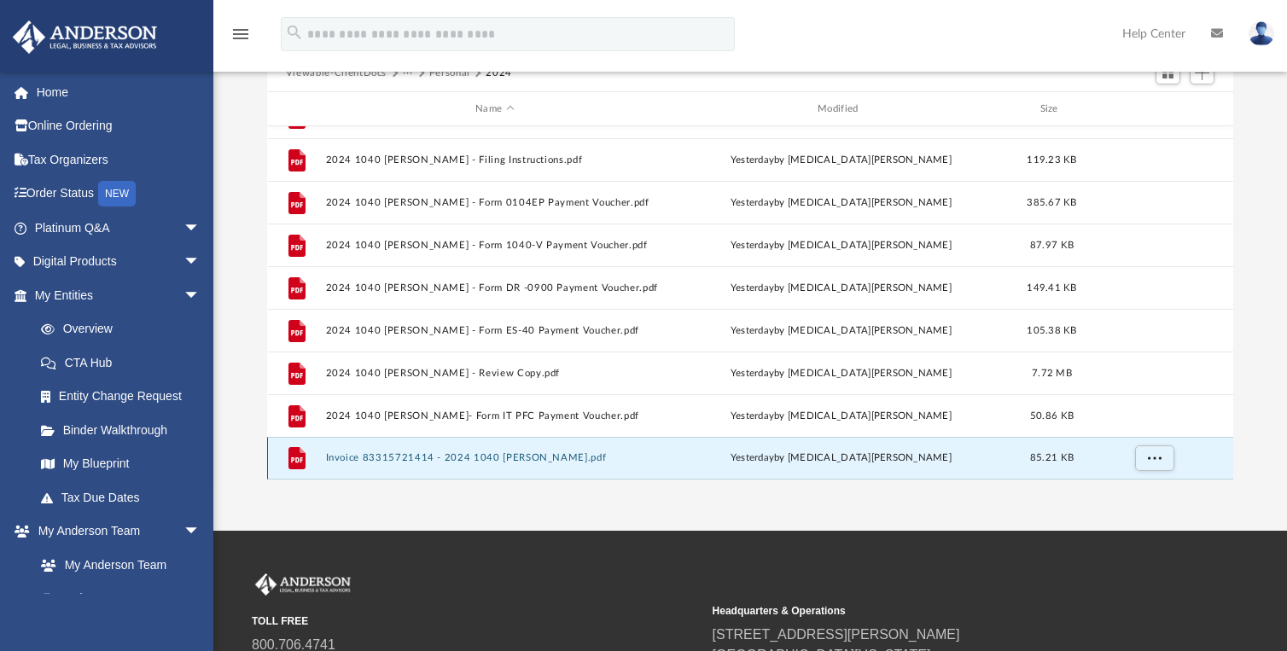
click at [419, 456] on button "Invoice 83315721414 - 2024 1040 [PERSON_NAME].pdf" at bounding box center [494, 457] width 339 height 11
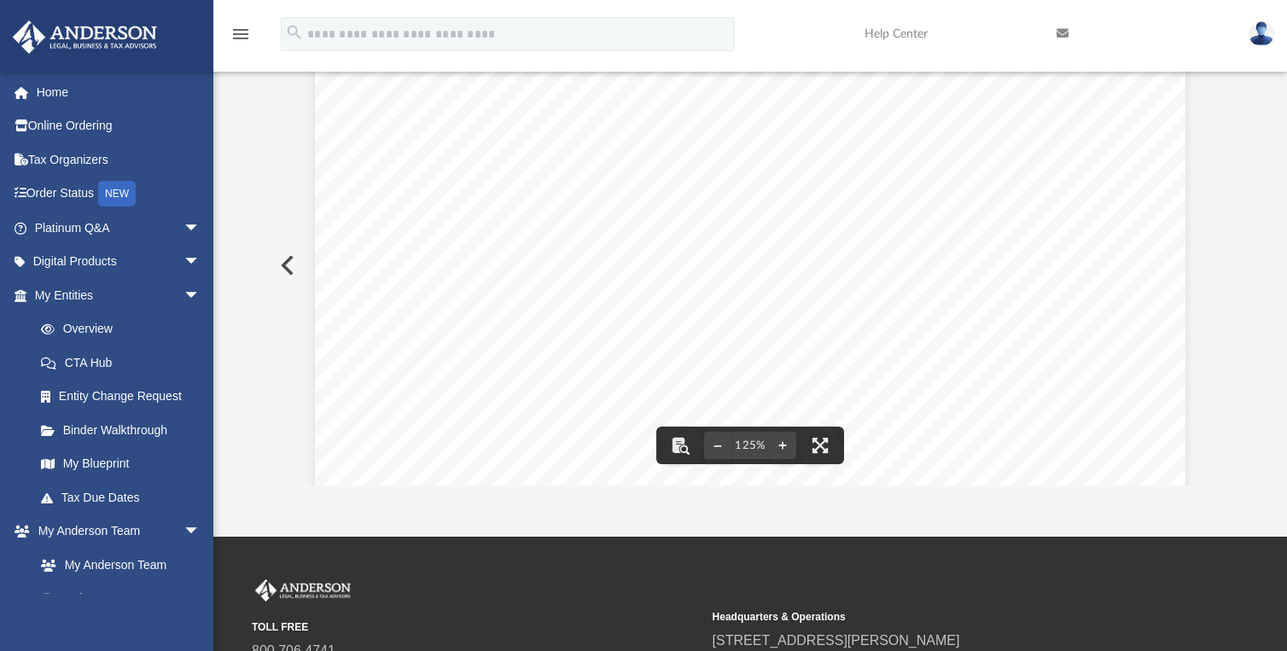
scroll to position [0, 0]
click at [280, 265] on button "Preview" at bounding box center [286, 265] width 38 height 48
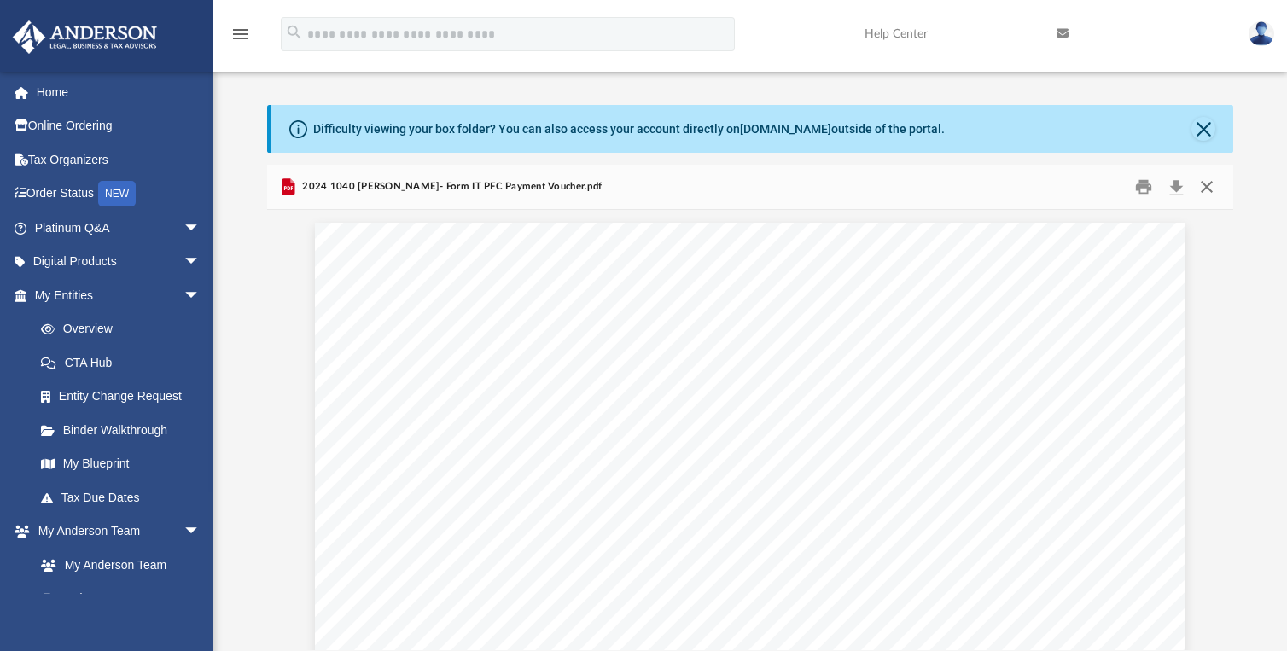
click at [1205, 186] on button "Close" at bounding box center [1206, 187] width 31 height 26
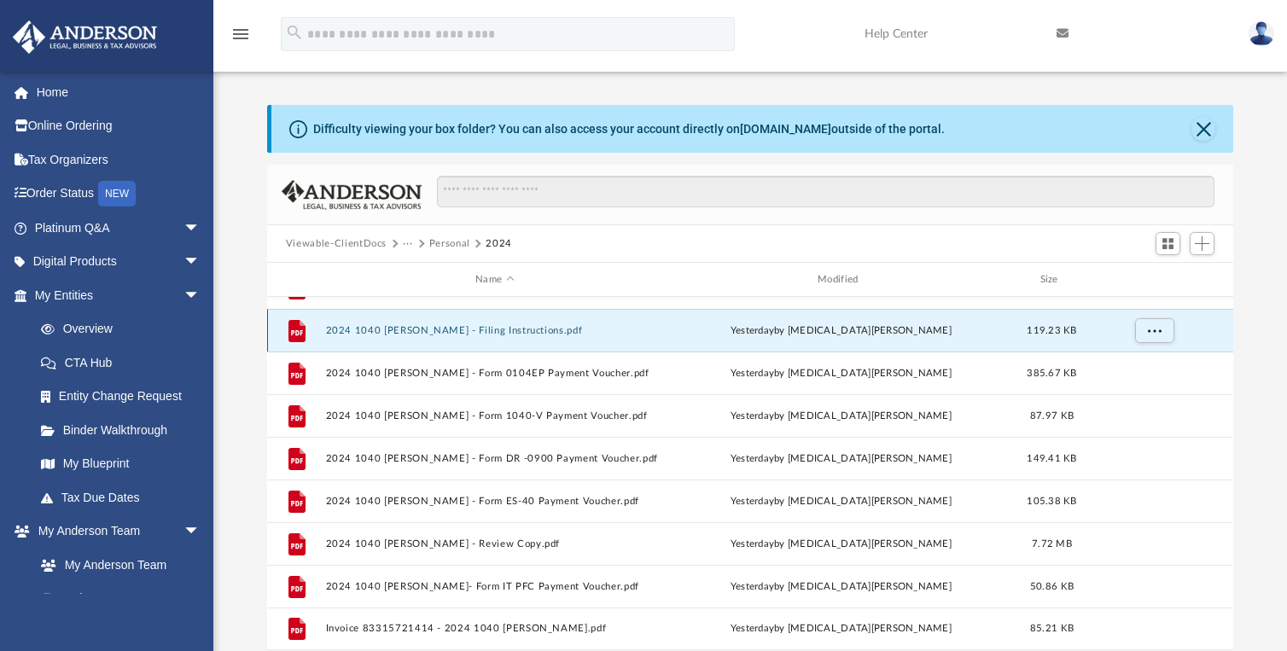
click at [478, 331] on button "2024 1040 [PERSON_NAME] - Filing Instructions.pdf" at bounding box center [494, 330] width 339 height 11
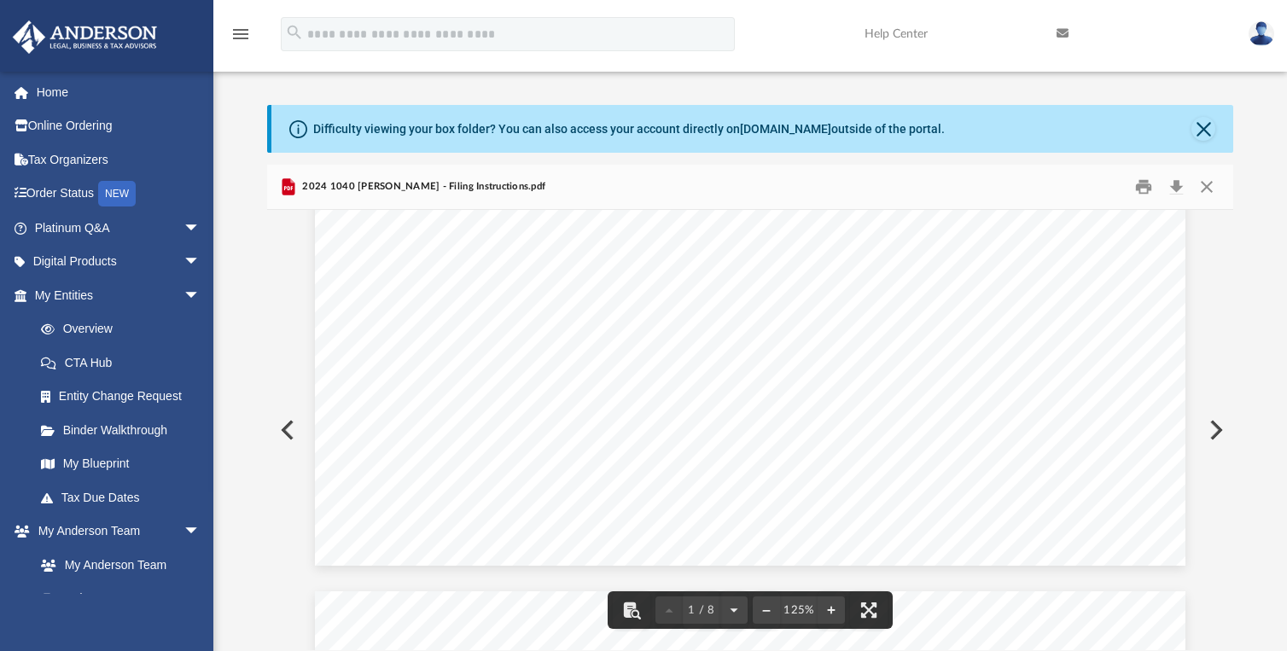
scroll to position [768, 0]
click at [1140, 189] on button "Print" at bounding box center [1144, 187] width 34 height 26
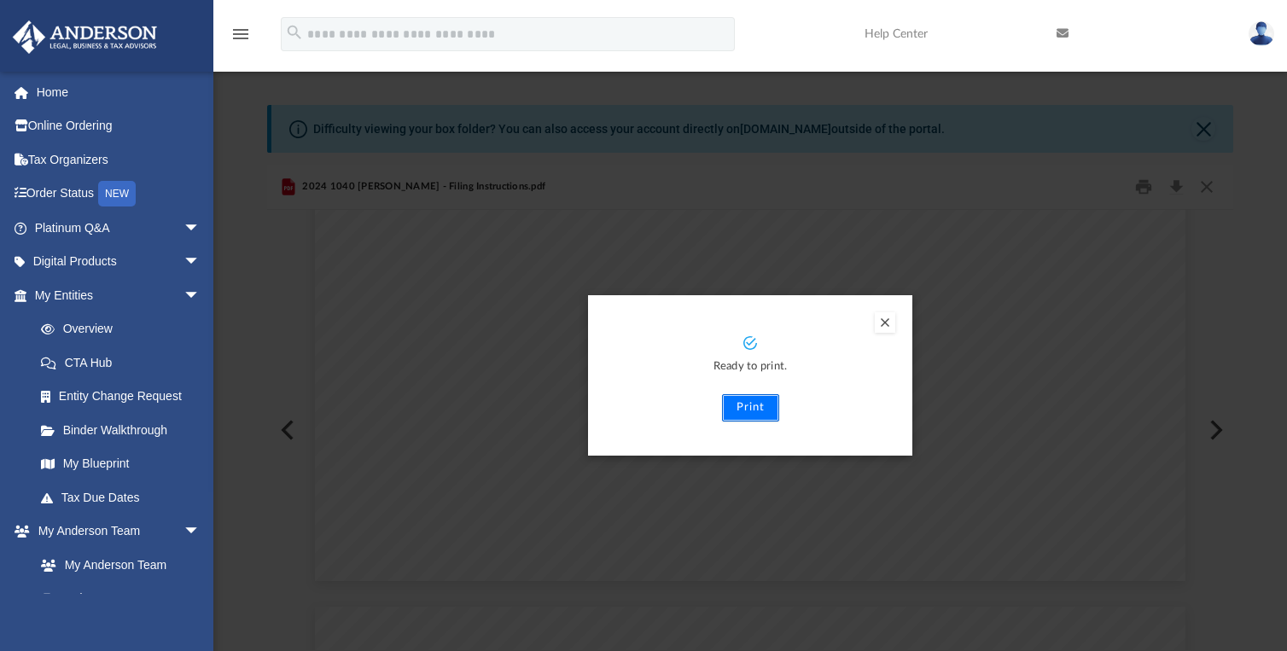
click at [746, 409] on button "Print" at bounding box center [750, 407] width 57 height 27
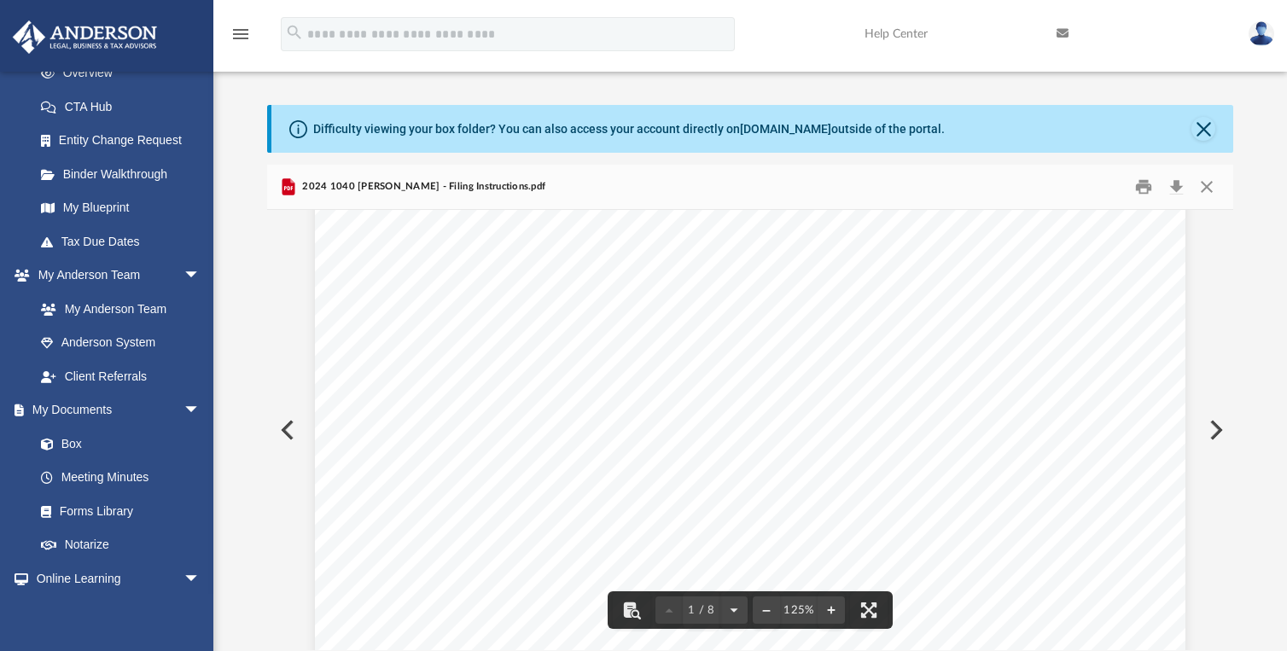
scroll to position [683, 0]
click at [1205, 189] on button "Close" at bounding box center [1206, 187] width 31 height 26
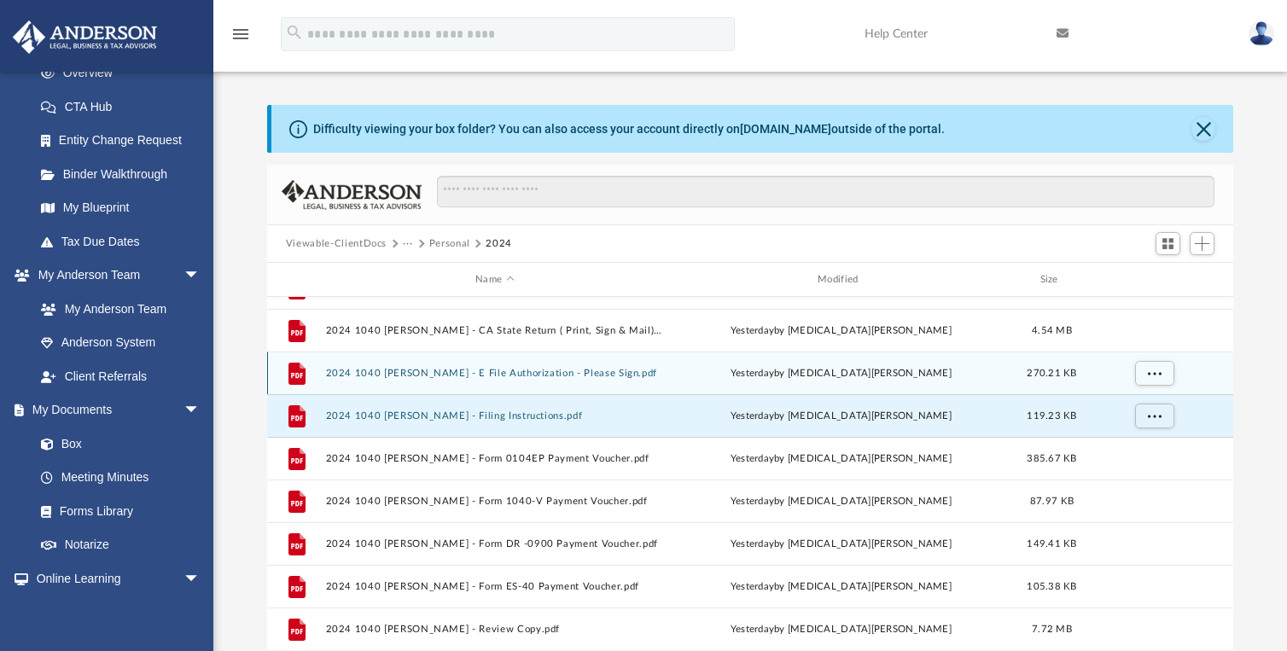
scroll to position [0, 0]
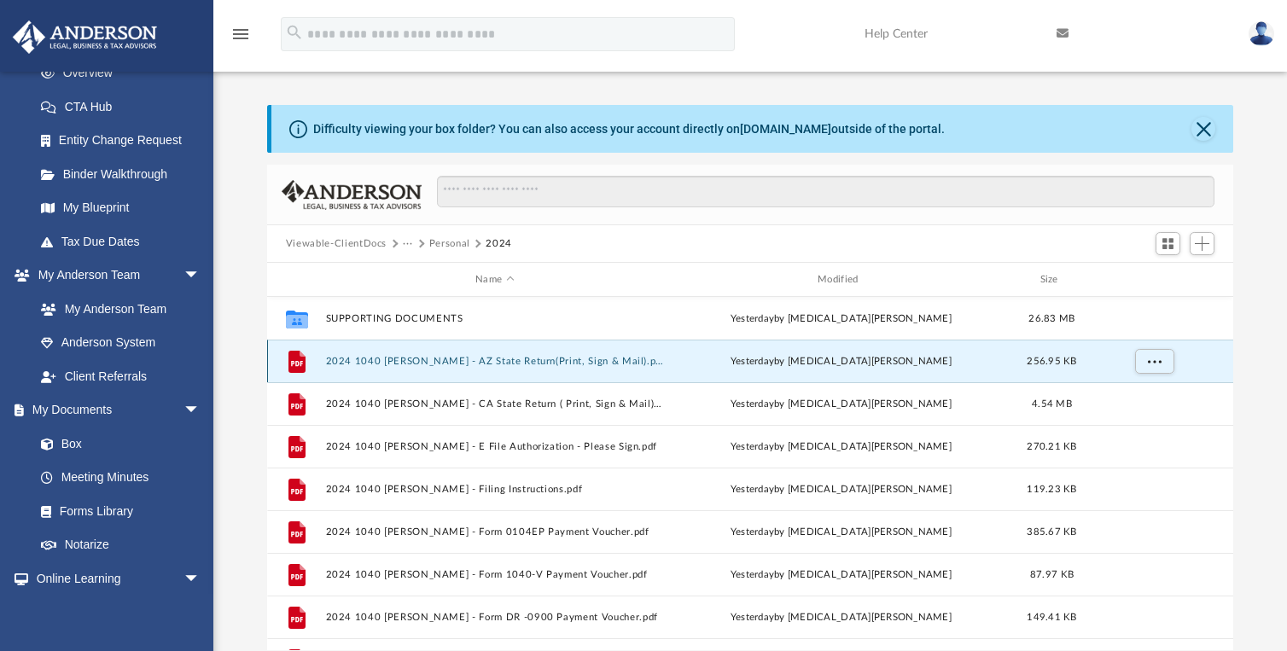
click at [491, 358] on button "2024 1040 [PERSON_NAME] - AZ State Return(Print, Sign & Mail).pdf" at bounding box center [494, 361] width 339 height 11
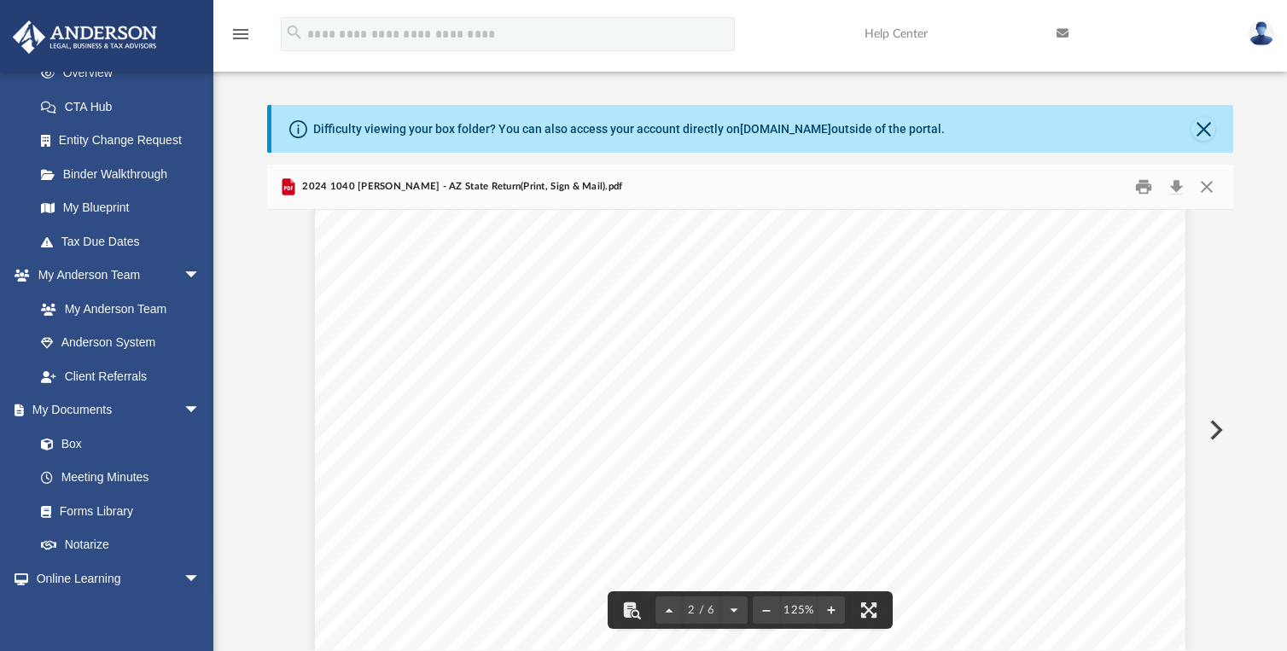
scroll to position [1194, 0]
click at [1210, 190] on button "Close" at bounding box center [1206, 187] width 31 height 26
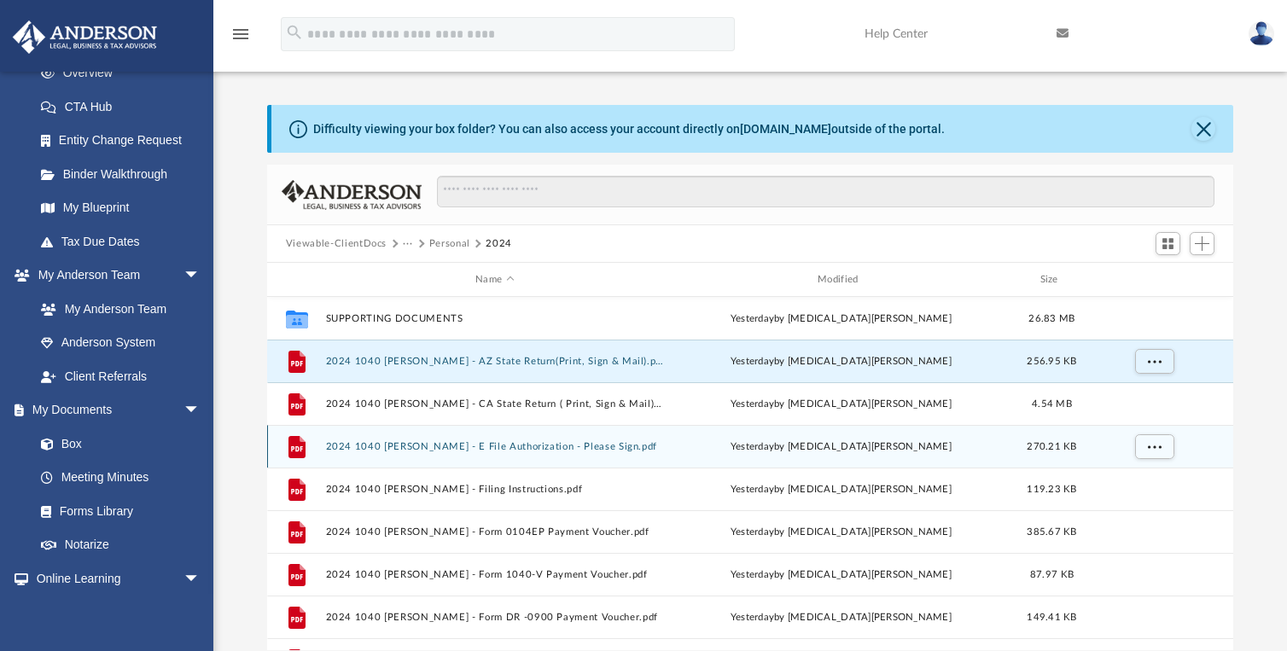
click at [508, 449] on button "2024 1040 [PERSON_NAME] - E File Authorization - Please Sign.pdf" at bounding box center [494, 446] width 339 height 11
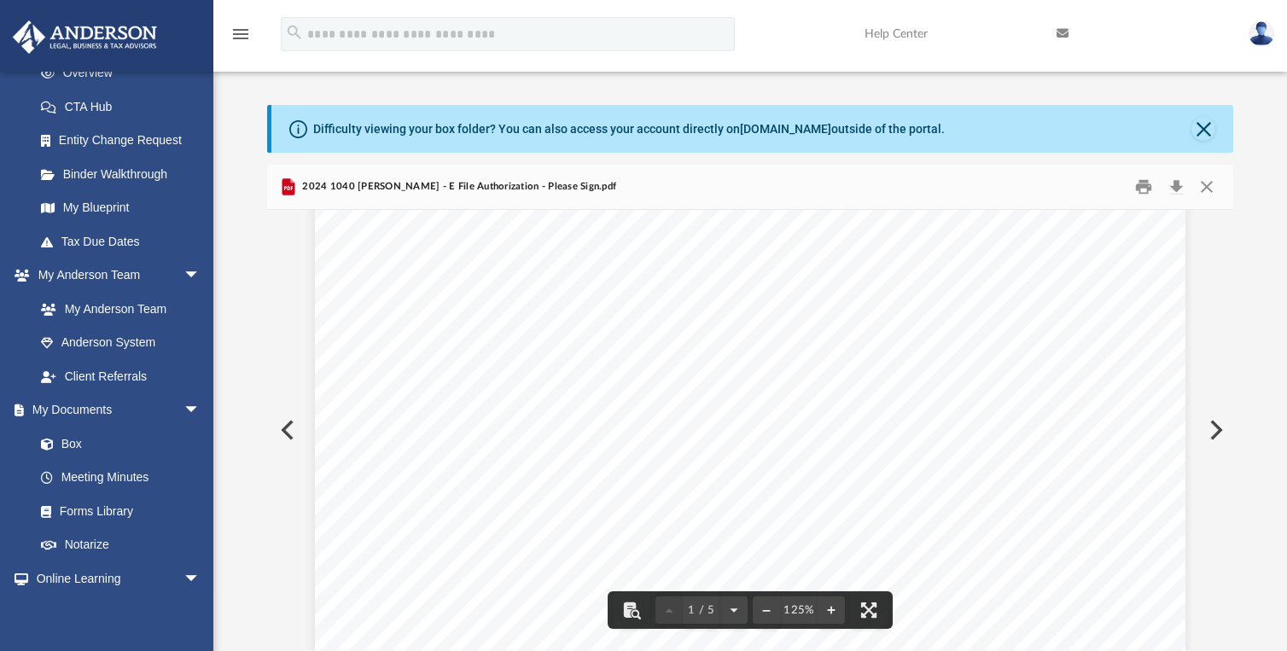
scroll to position [0, 0]
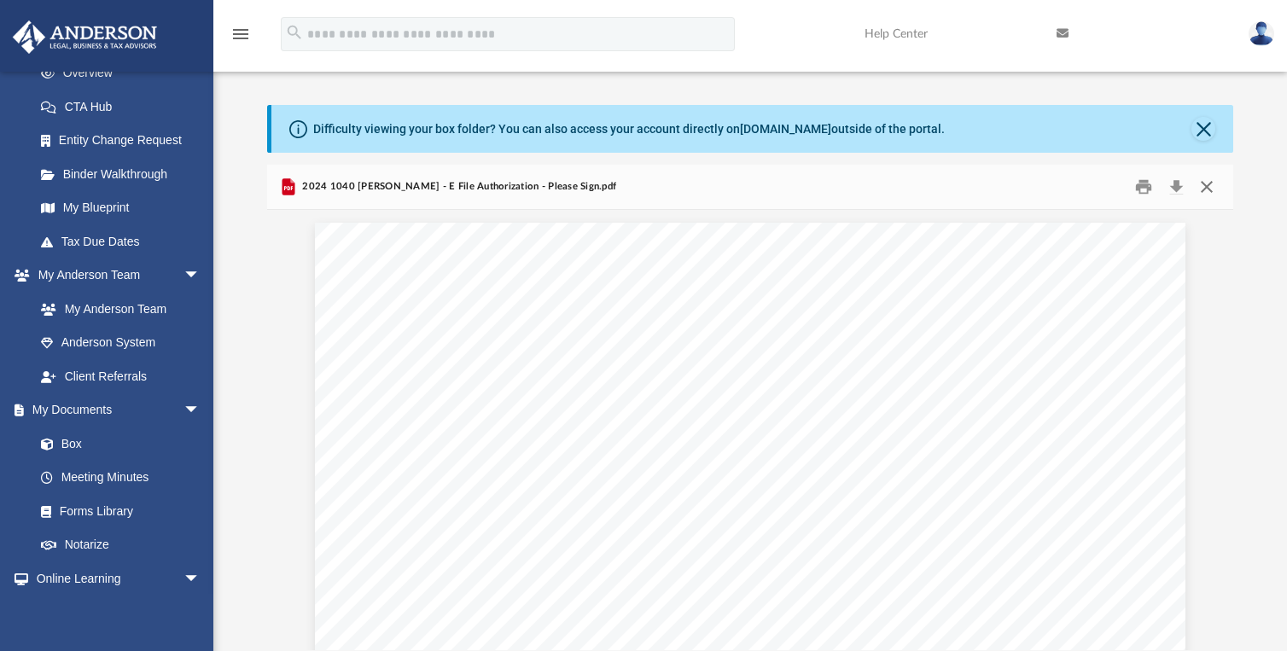
click at [1204, 187] on button "Close" at bounding box center [1206, 187] width 31 height 26
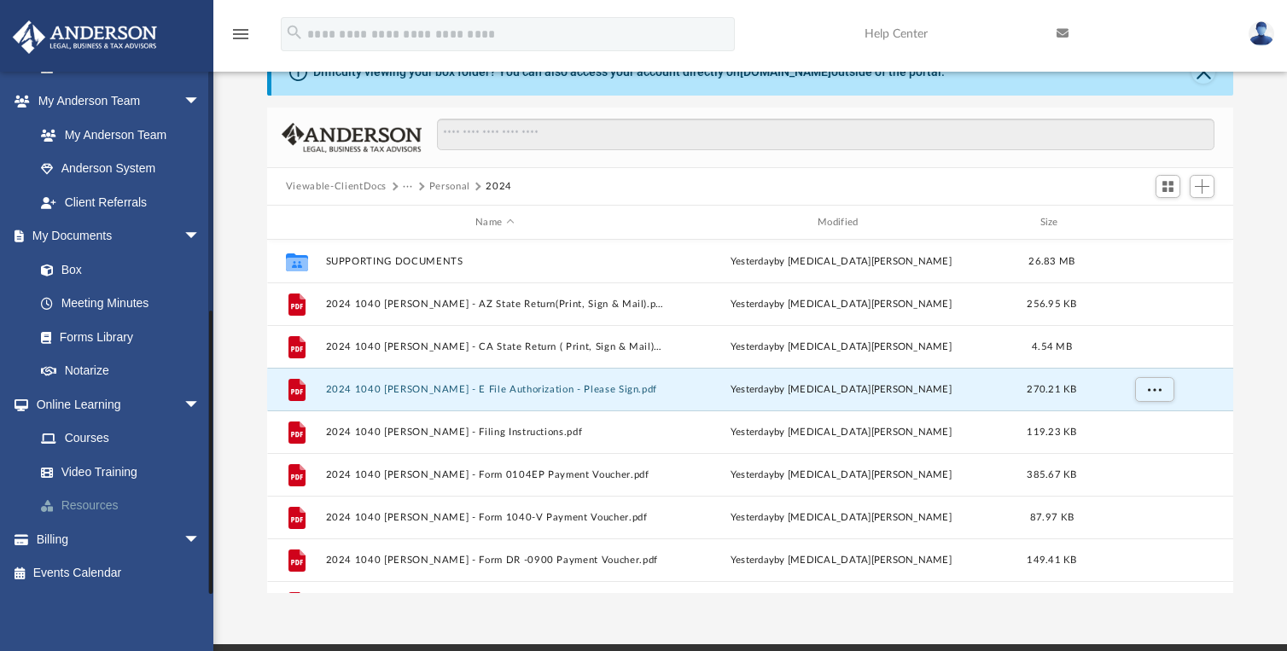
scroll to position [85, 0]
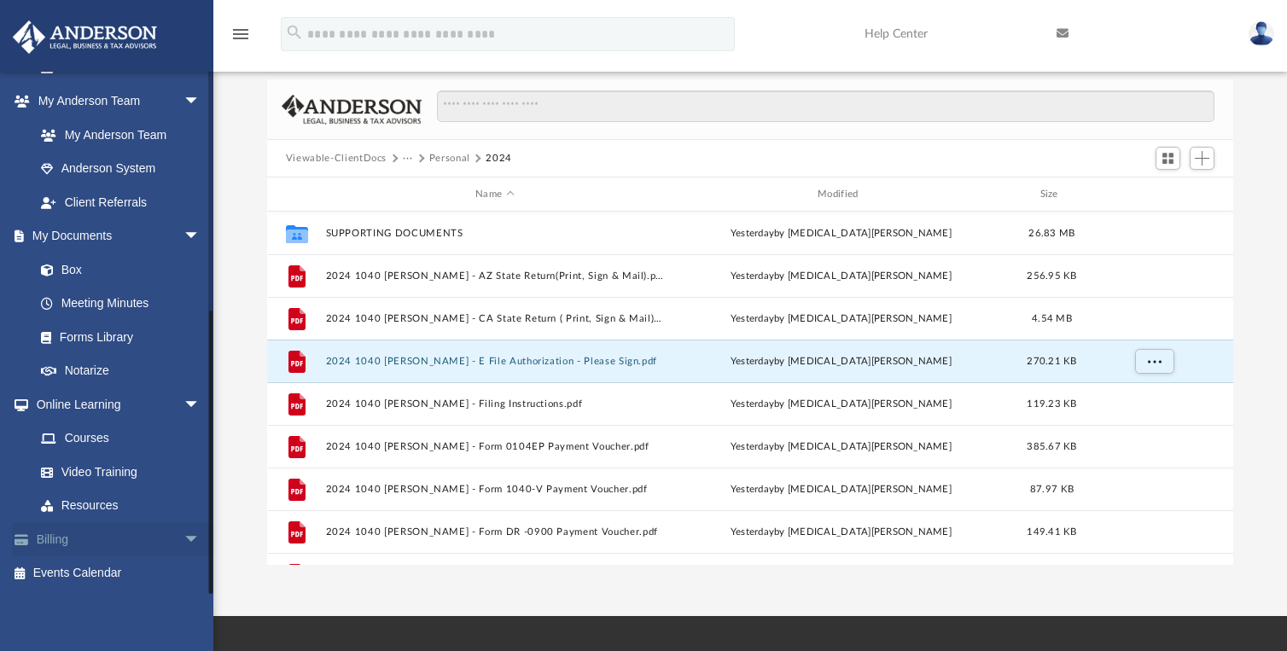
click at [147, 534] on link "Billing arrow_drop_down" at bounding box center [119, 539] width 214 height 34
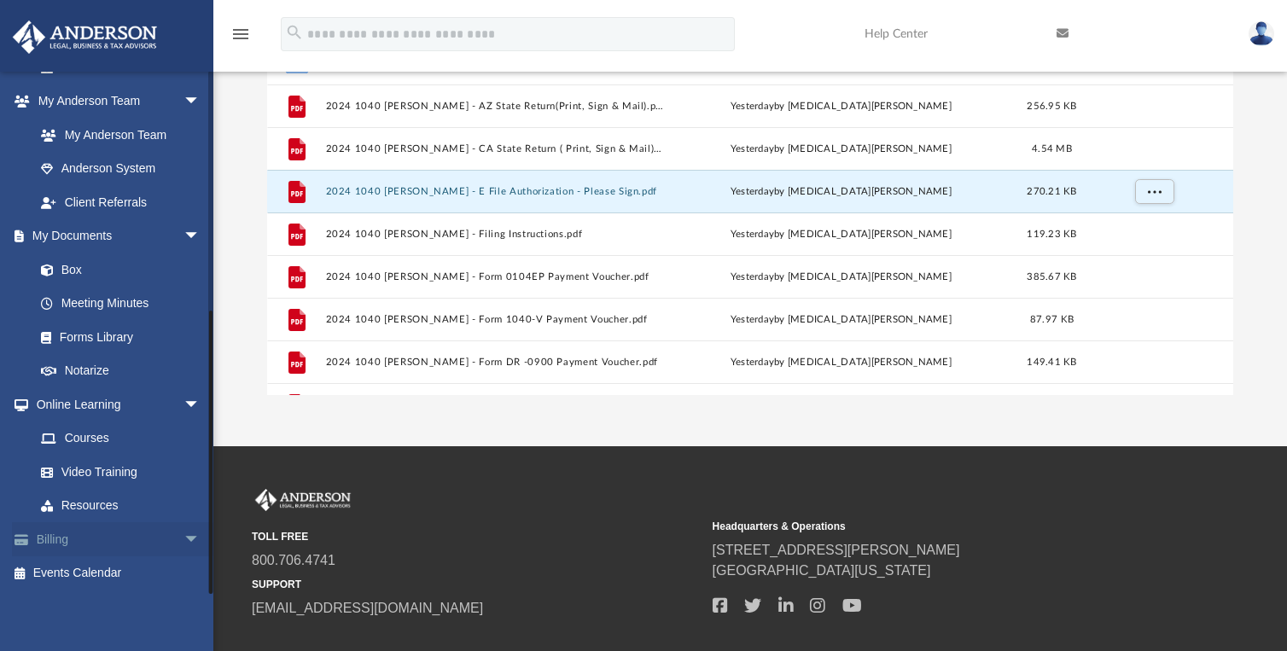
scroll to position [256, 0]
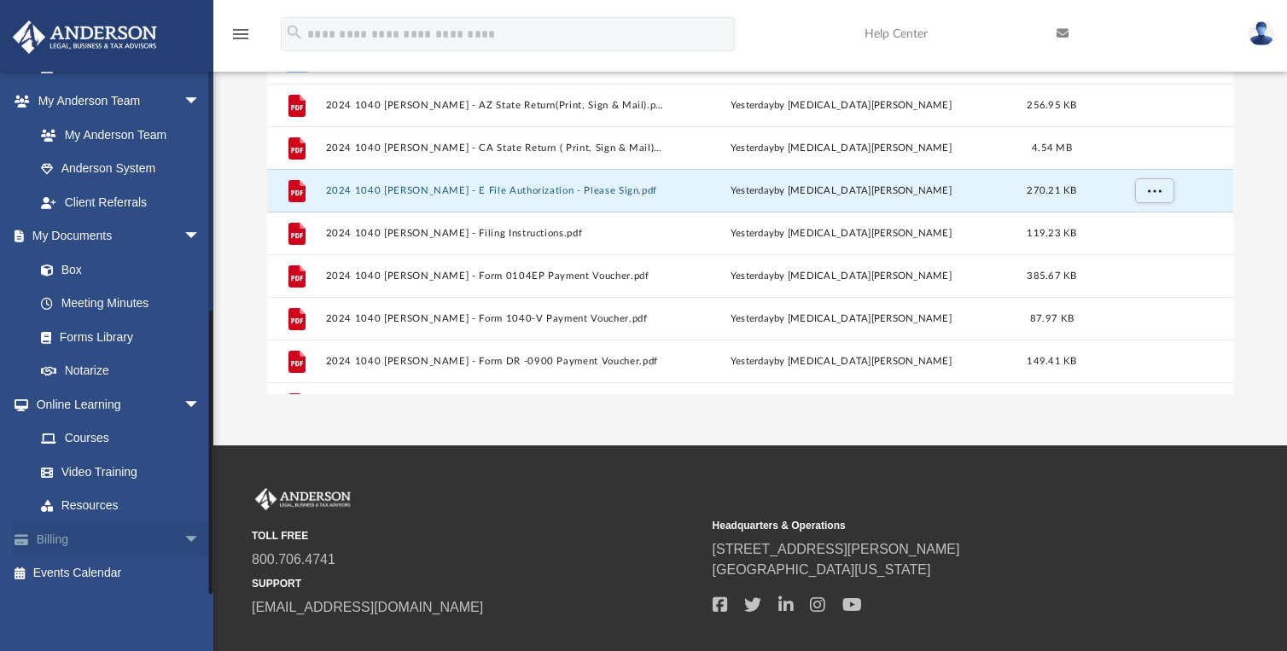
click at [183, 538] on span "arrow_drop_down" at bounding box center [200, 539] width 34 height 35
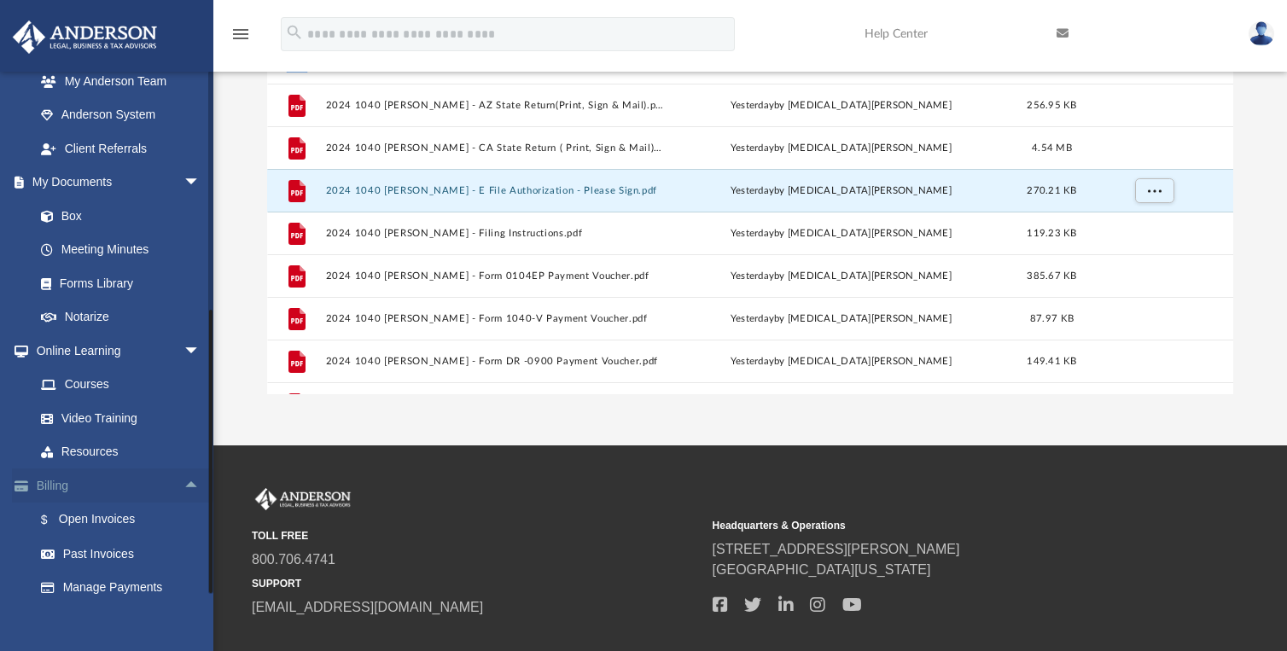
scroll to position [532, 0]
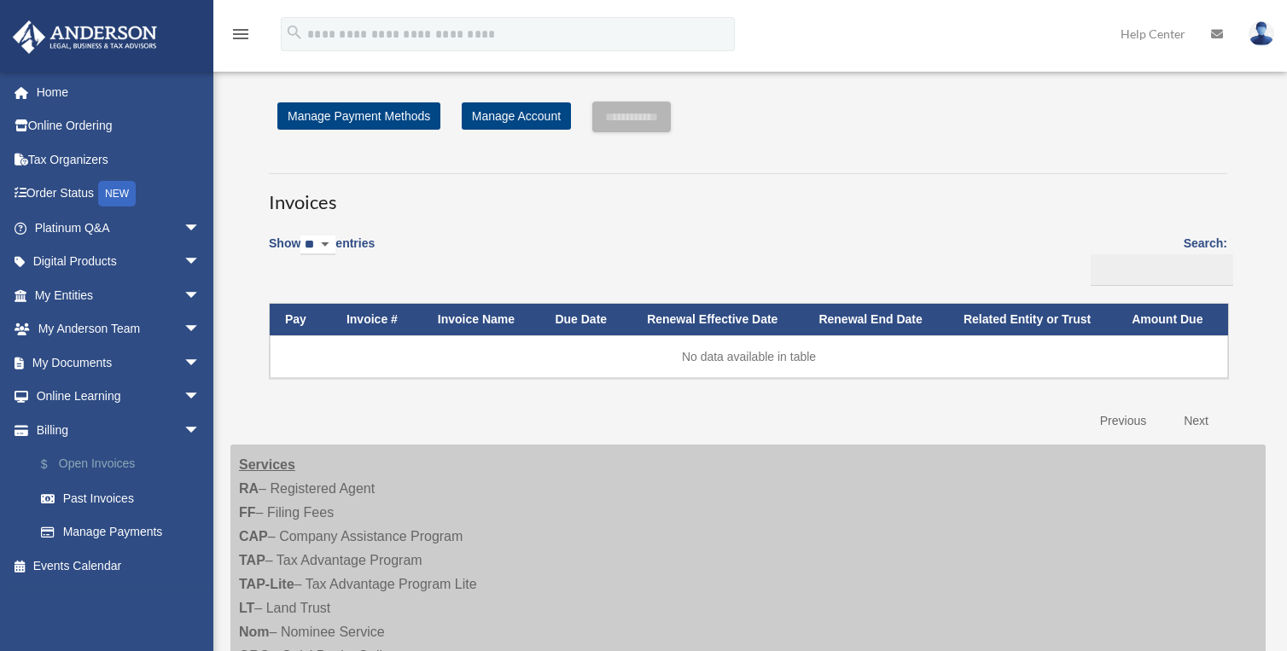
click at [95, 468] on link "$ Open Invoices" at bounding box center [125, 464] width 202 height 35
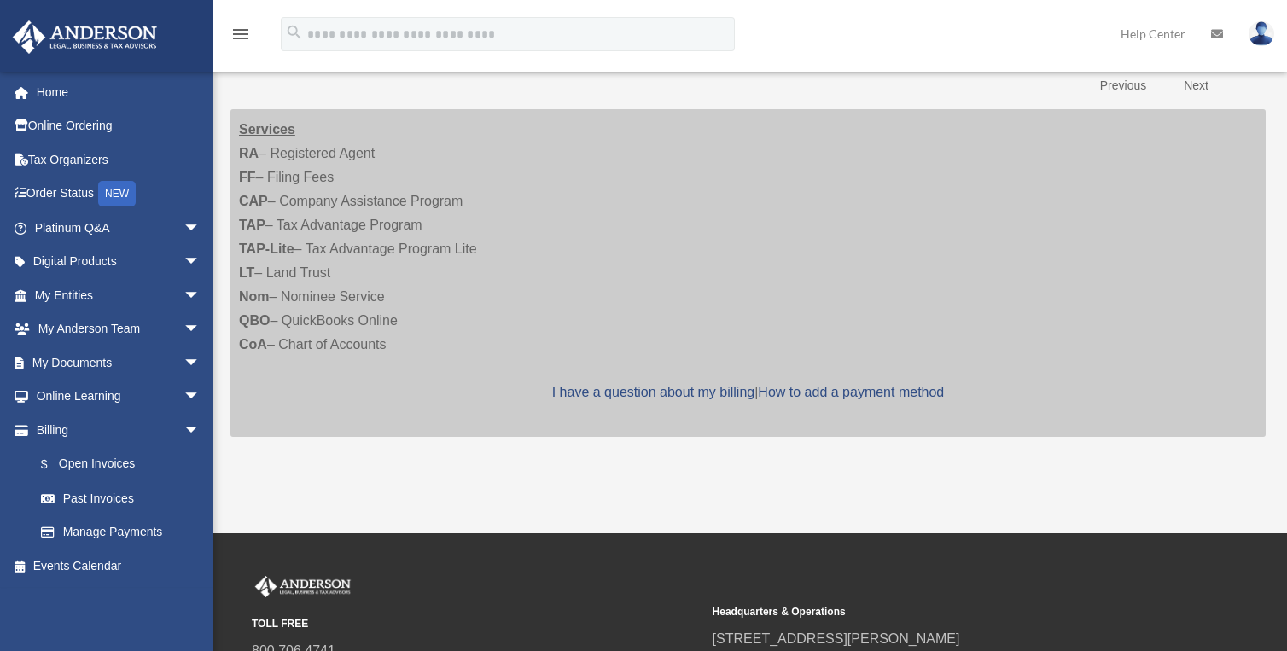
scroll to position [341, 0]
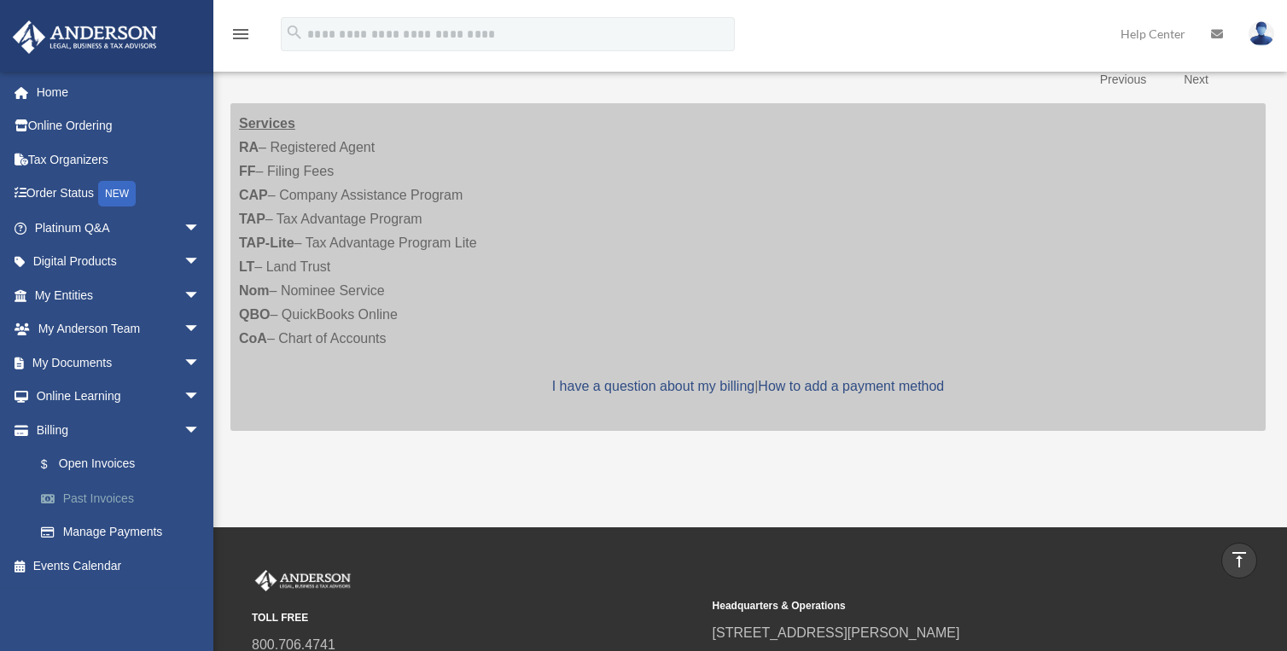
click at [89, 497] on link "Past Invoices" at bounding box center [125, 498] width 202 height 34
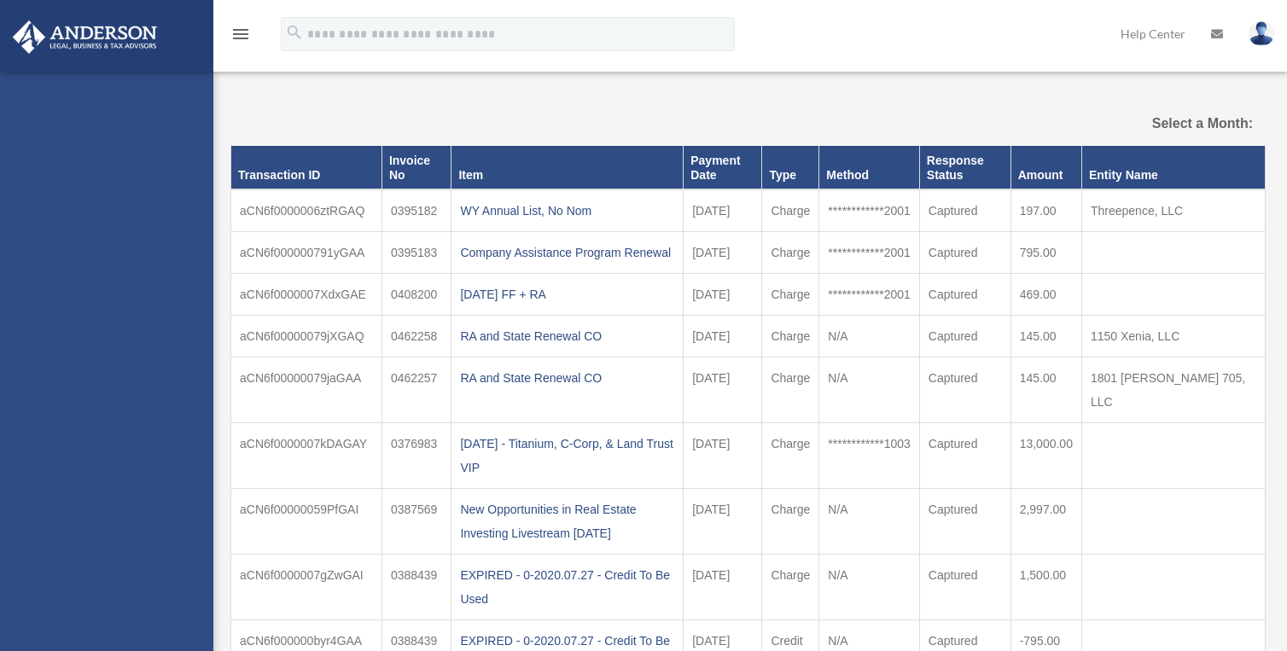
select select
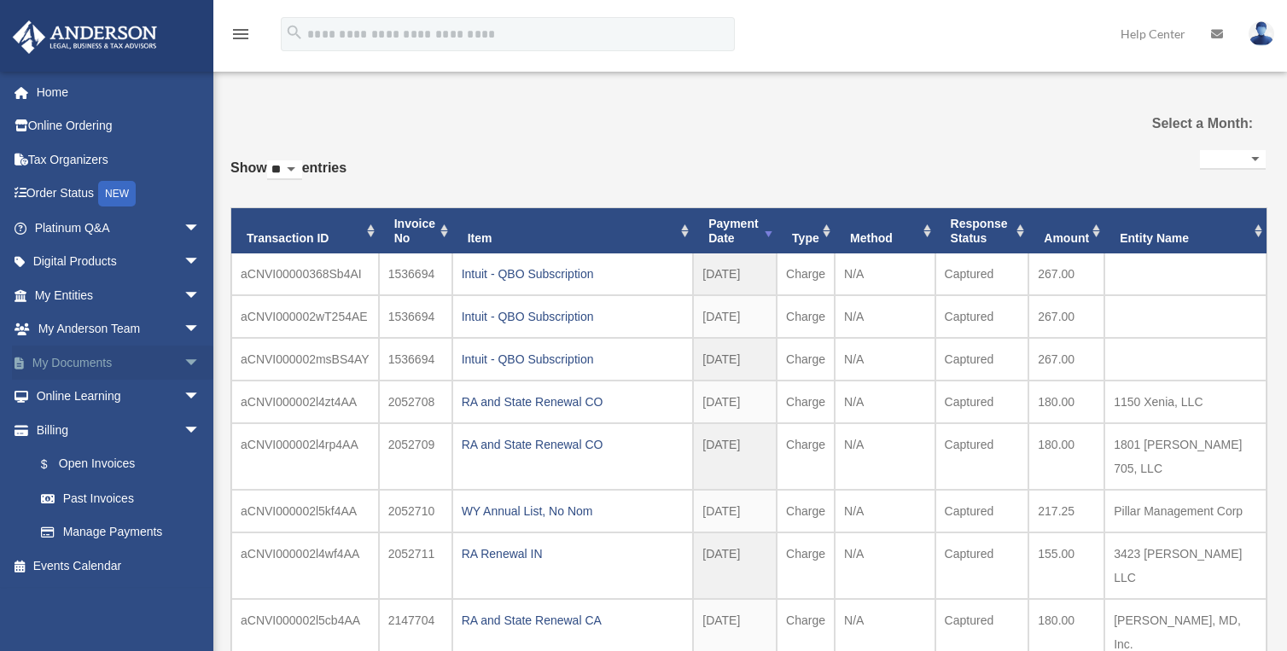
click at [83, 358] on link "My Documents arrow_drop_down" at bounding box center [119, 363] width 214 height 34
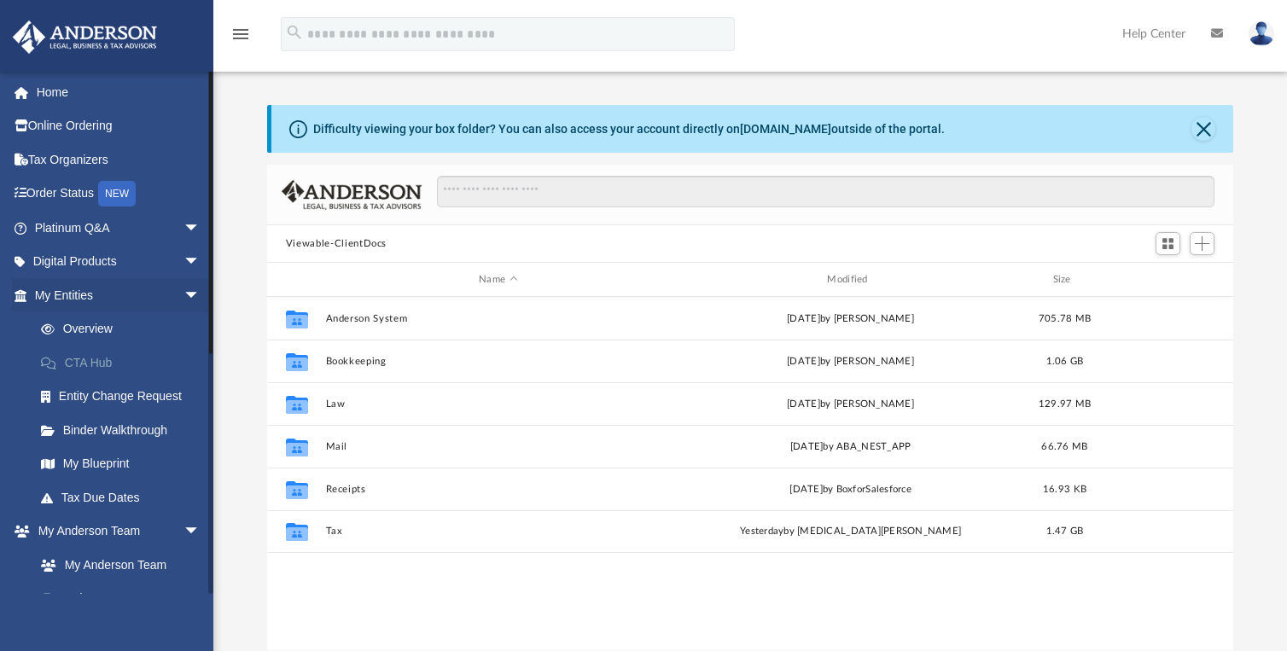
scroll to position [375, 953]
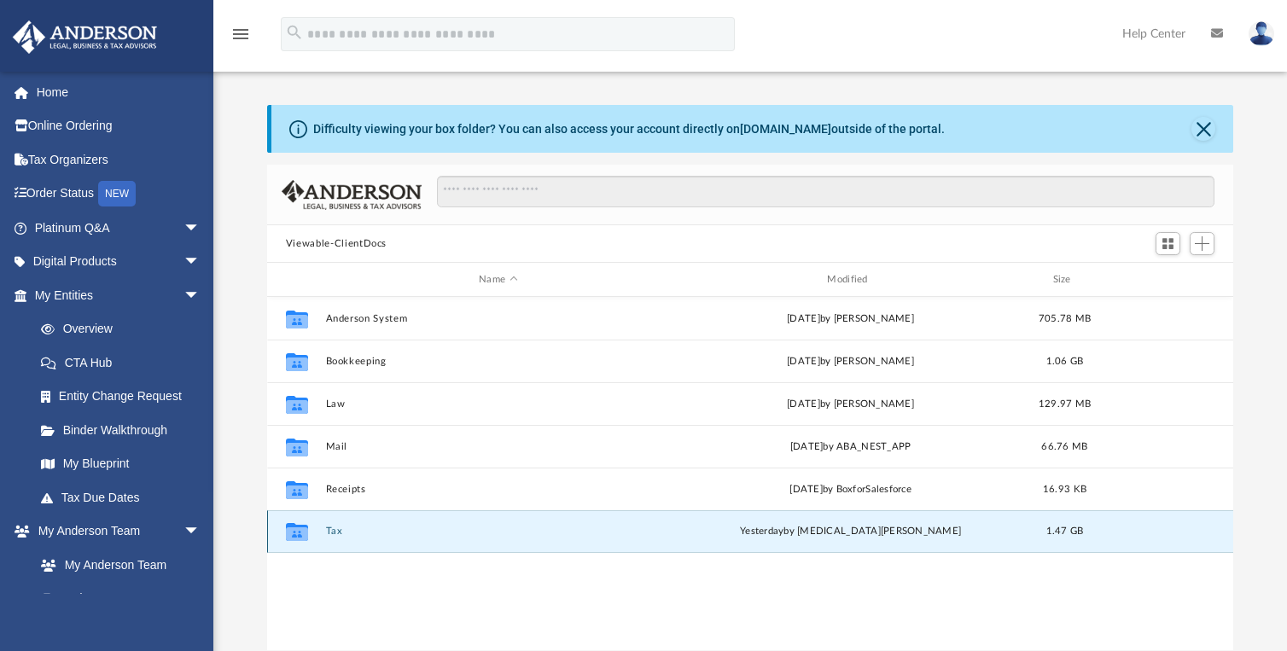
click at [329, 532] on button "Tax" at bounding box center [497, 531] width 345 height 11
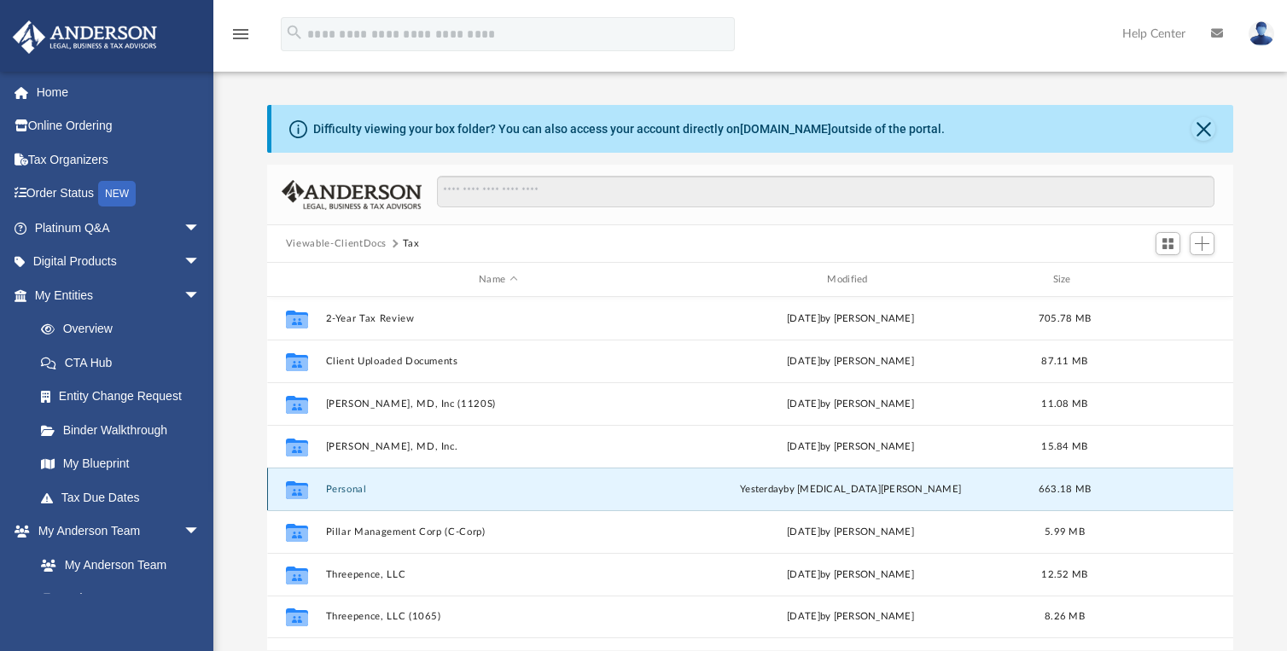
click at [350, 491] on button "Personal" at bounding box center [497, 489] width 345 height 11
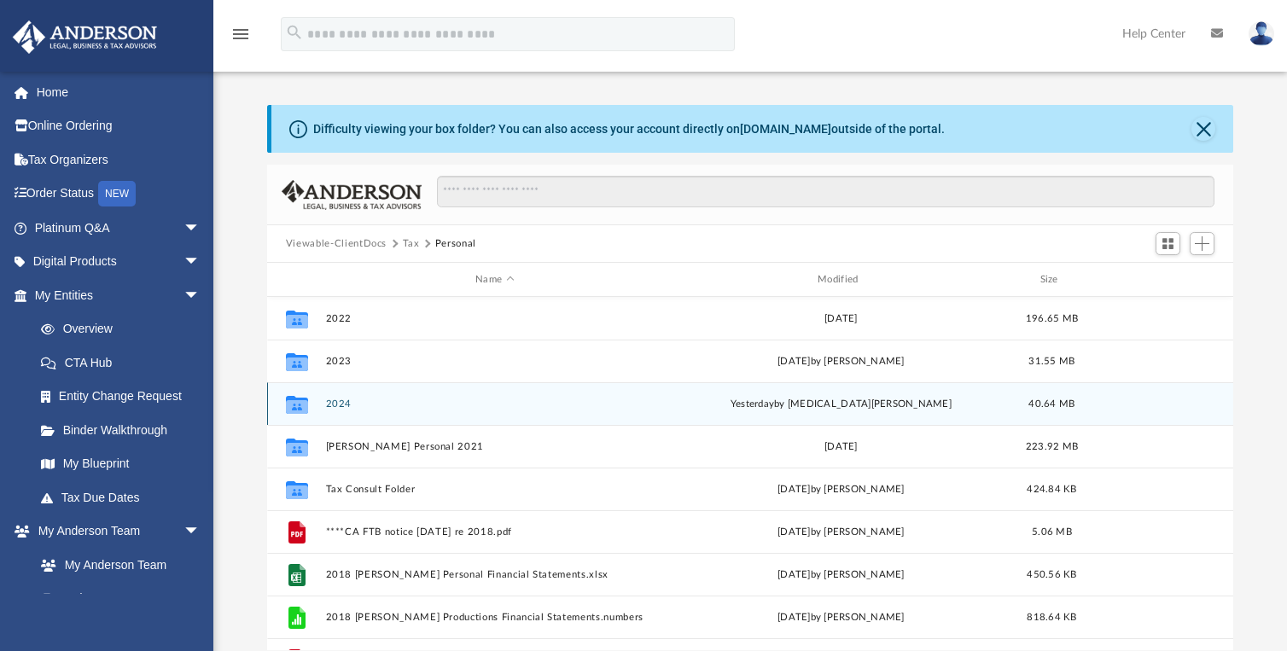
click at [340, 400] on button "2024" at bounding box center [494, 403] width 339 height 11
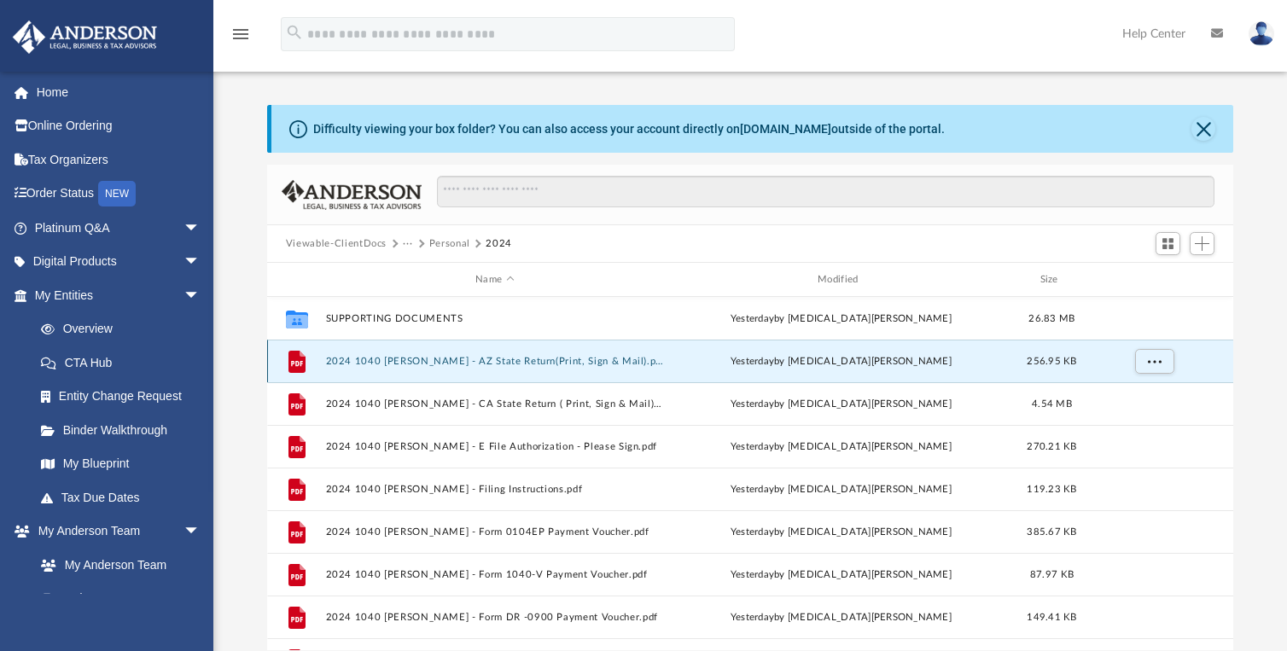
click at [501, 364] on button "2024 1040 [PERSON_NAME] - AZ State Return(Print, Sign & Mail).pdf" at bounding box center [494, 361] width 339 height 11
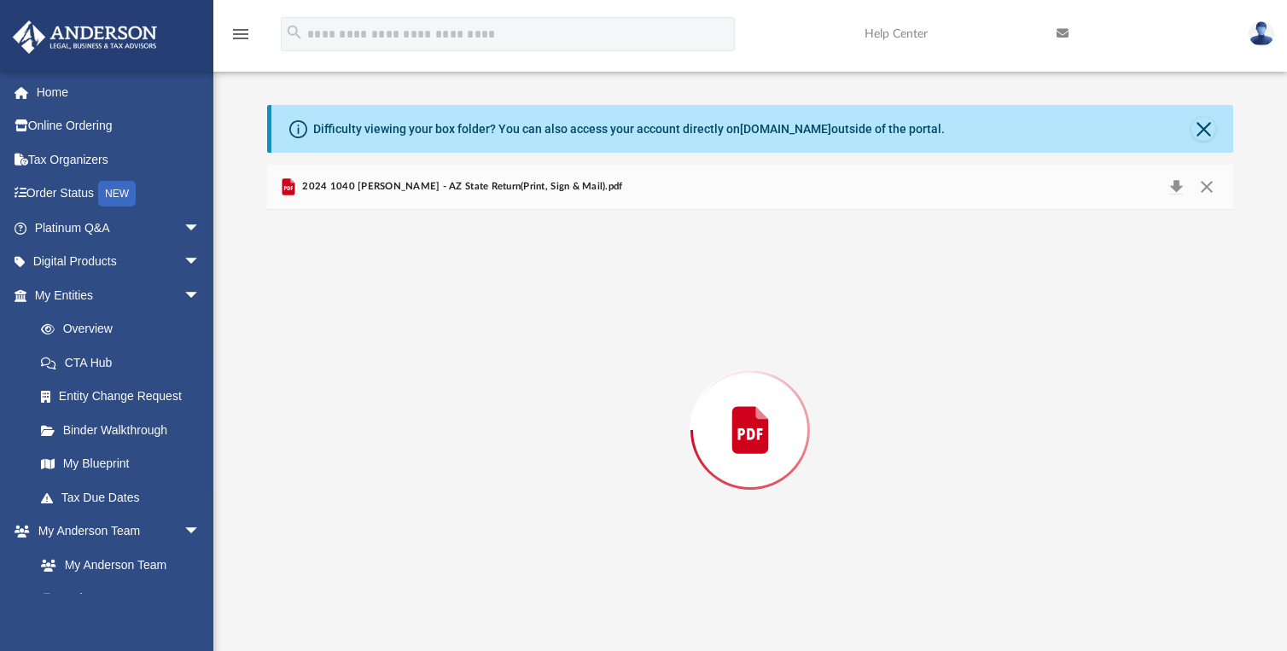
scroll to position [1152, 0]
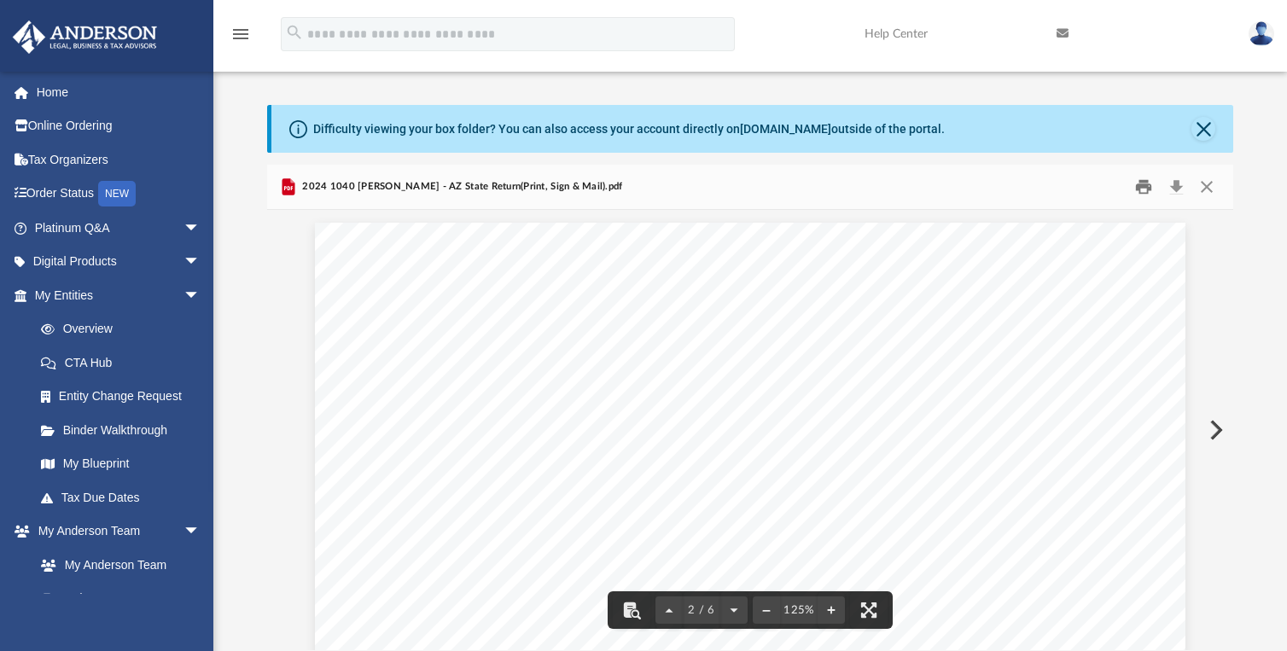
click at [1150, 185] on button "Print" at bounding box center [1144, 187] width 34 height 26
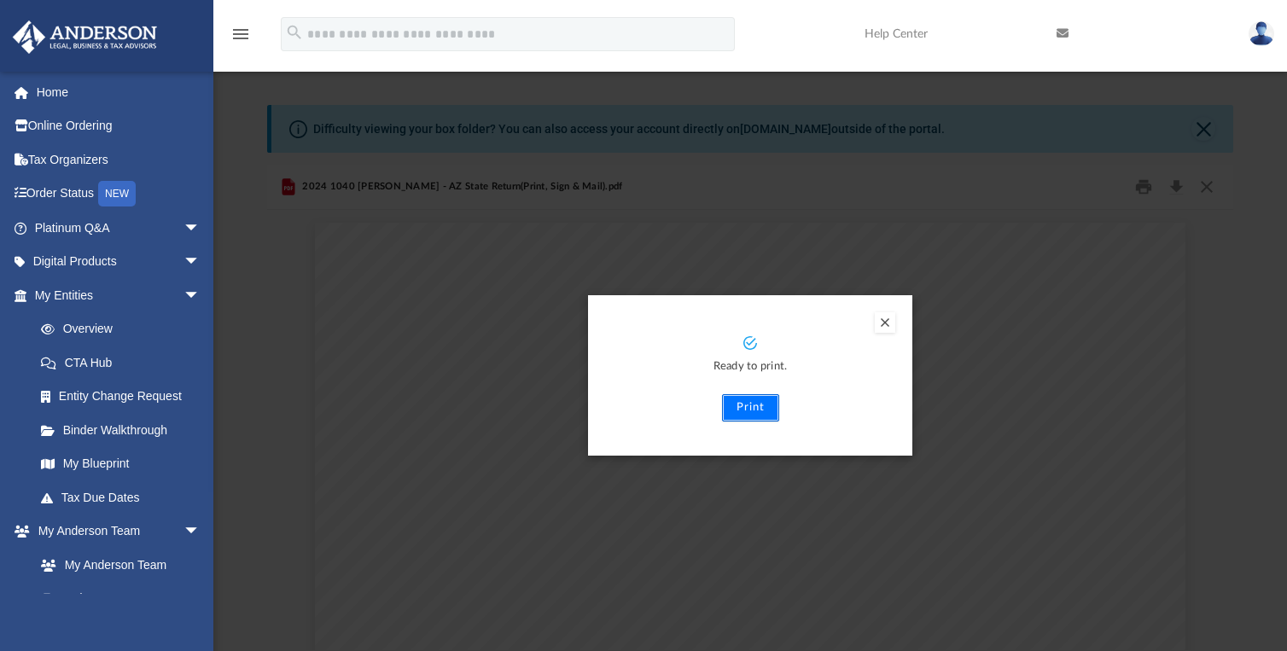
click at [763, 400] on button "Print" at bounding box center [750, 407] width 57 height 27
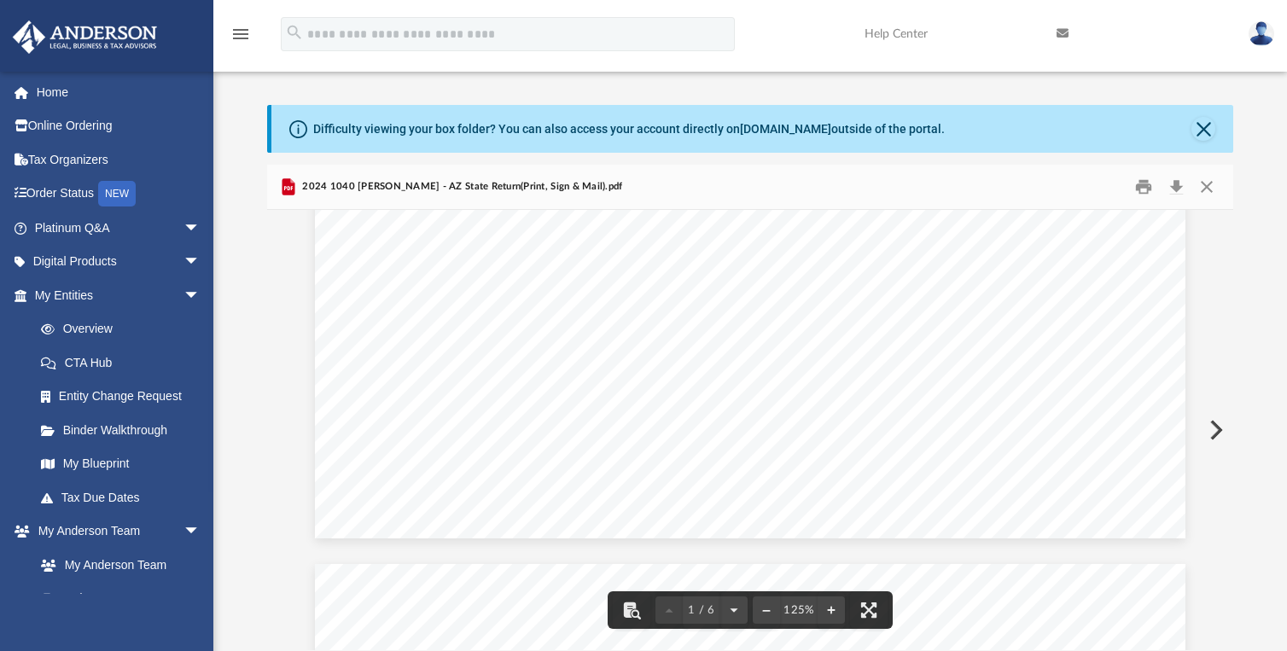
scroll to position [128, 0]
click at [1207, 186] on button "Close" at bounding box center [1206, 187] width 31 height 26
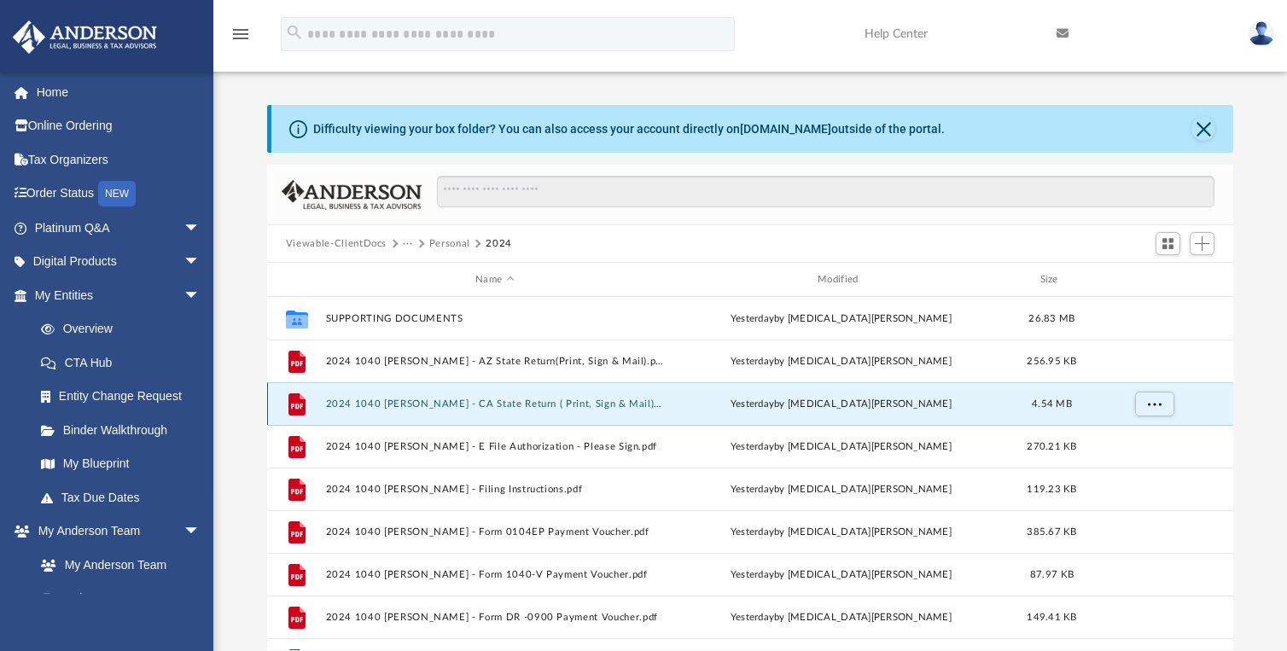
click at [508, 408] on button "2024 1040 [PERSON_NAME] - CA State Return ( Print, Sign & Mail).pdf" at bounding box center [494, 403] width 339 height 11
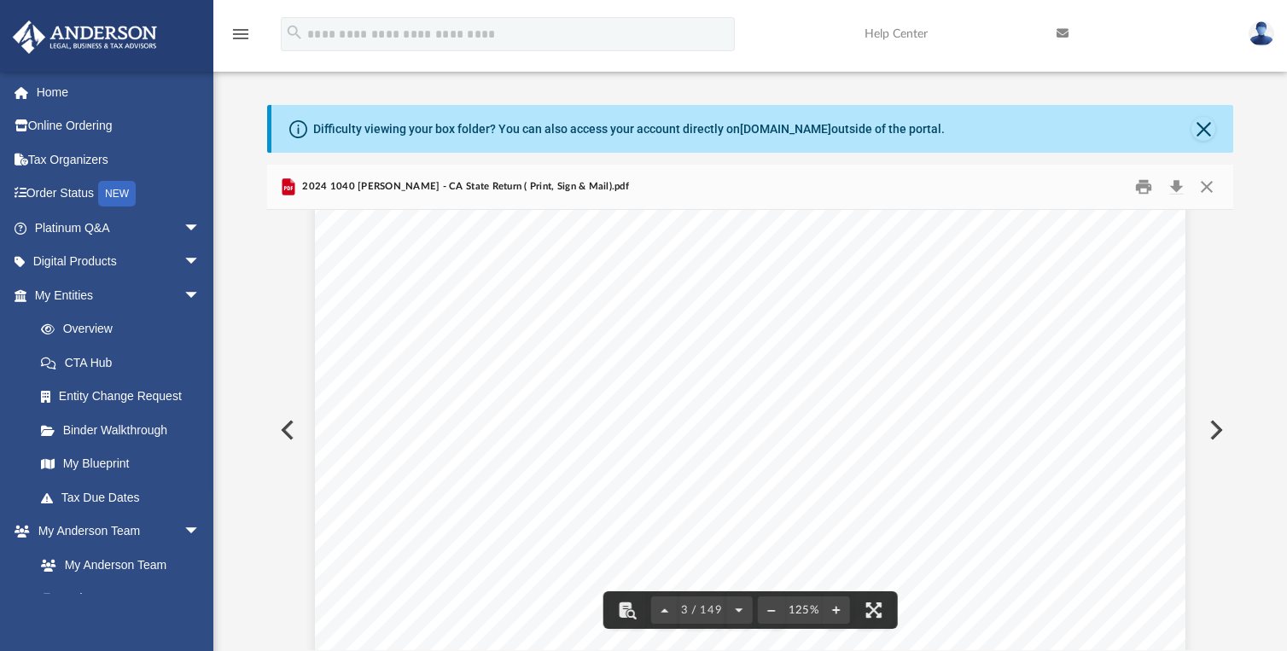
scroll to position [2901, 0]
click at [1143, 190] on button "Print" at bounding box center [1144, 187] width 34 height 26
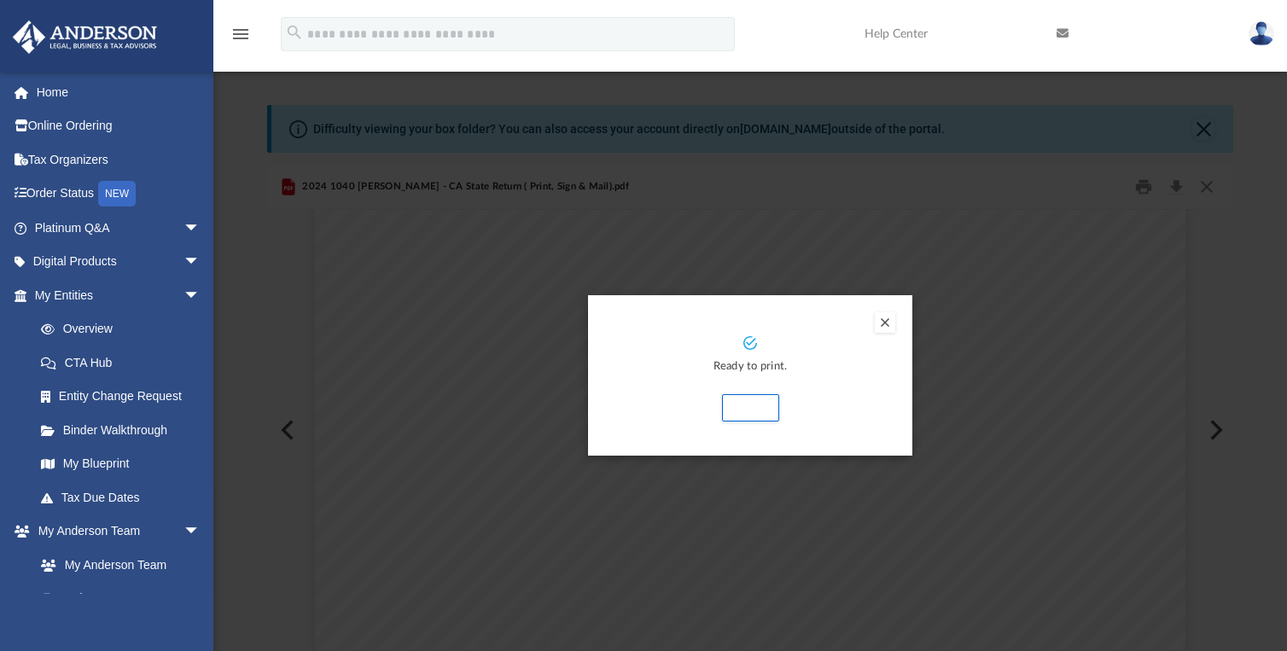
click at [894, 323] on button "Preview" at bounding box center [884, 322] width 20 height 20
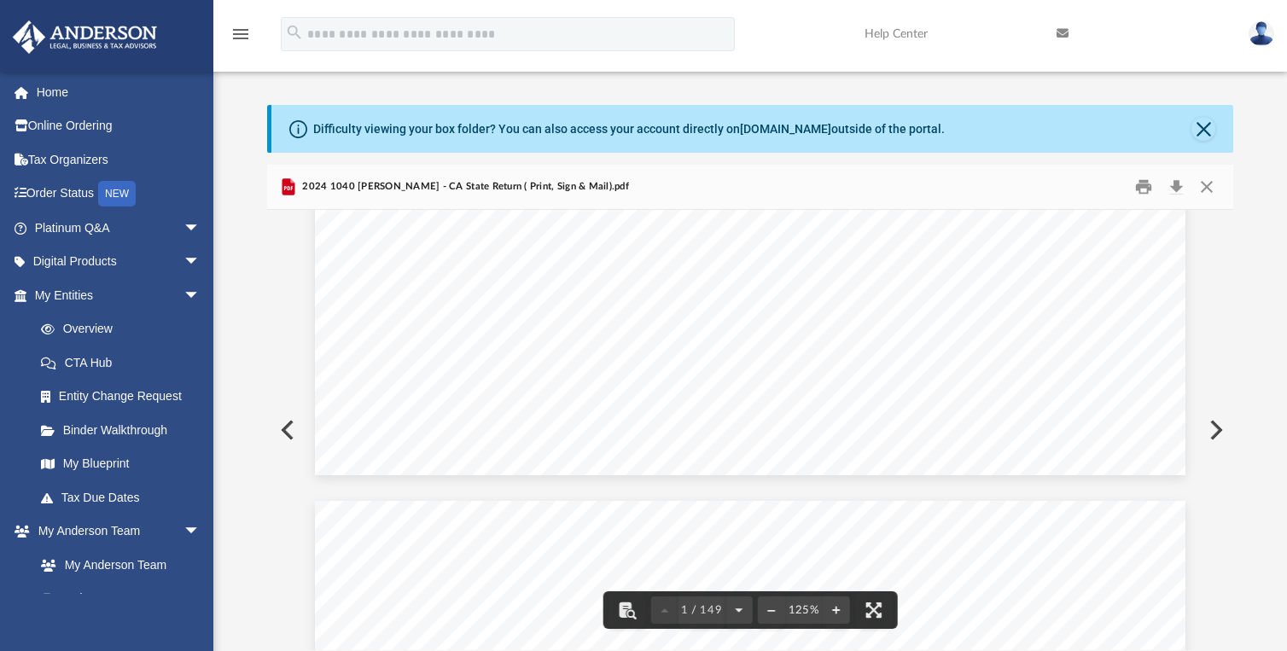
scroll to position [853, 0]
click at [1211, 189] on button "Close" at bounding box center [1206, 187] width 31 height 26
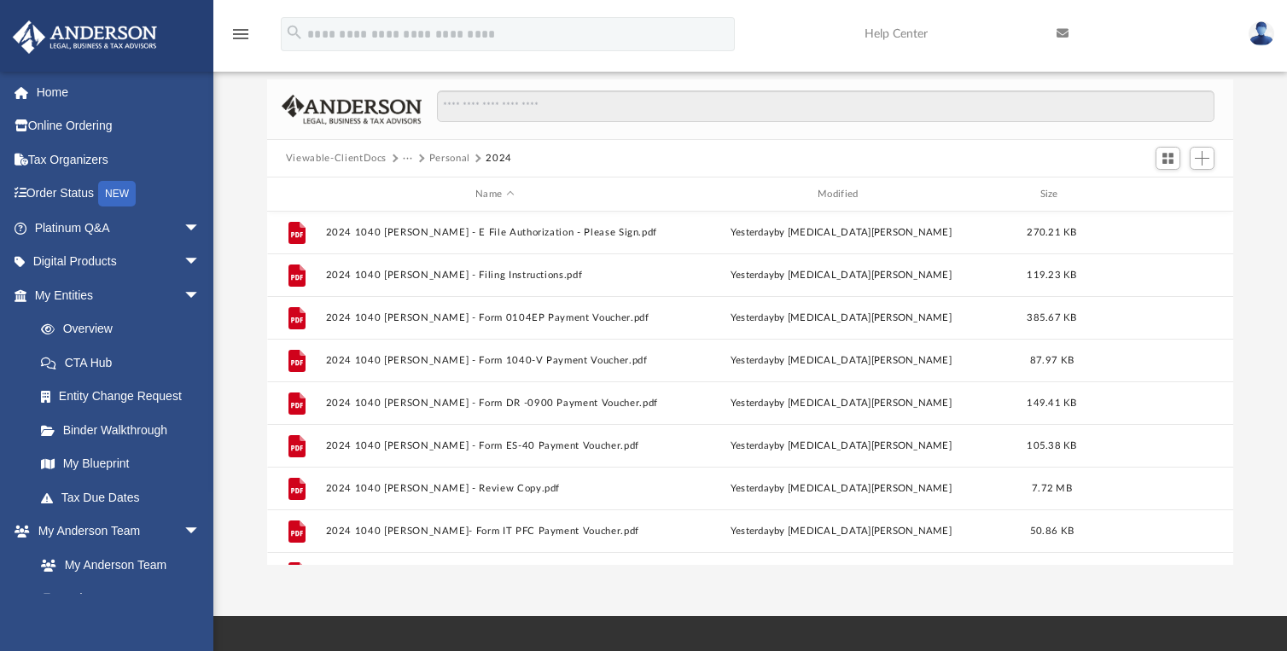
scroll to position [159, 0]
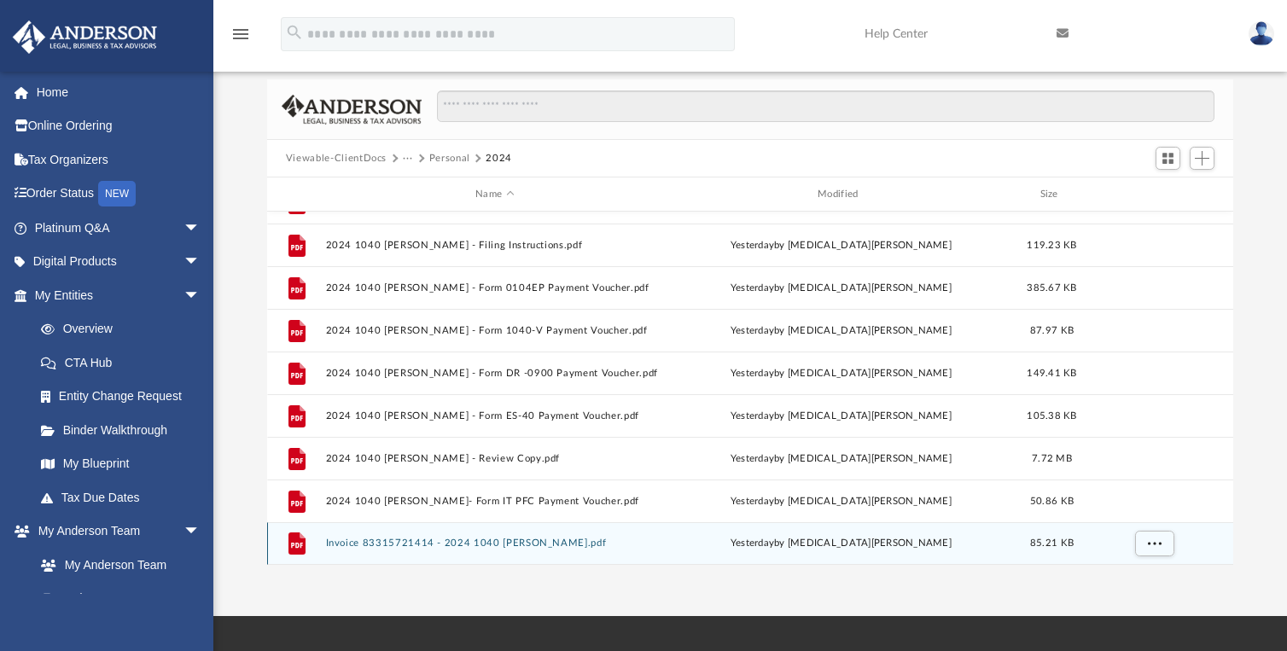
click at [476, 544] on button "Invoice 83315721414 - 2024 1040 [PERSON_NAME].pdf" at bounding box center [494, 542] width 339 height 11
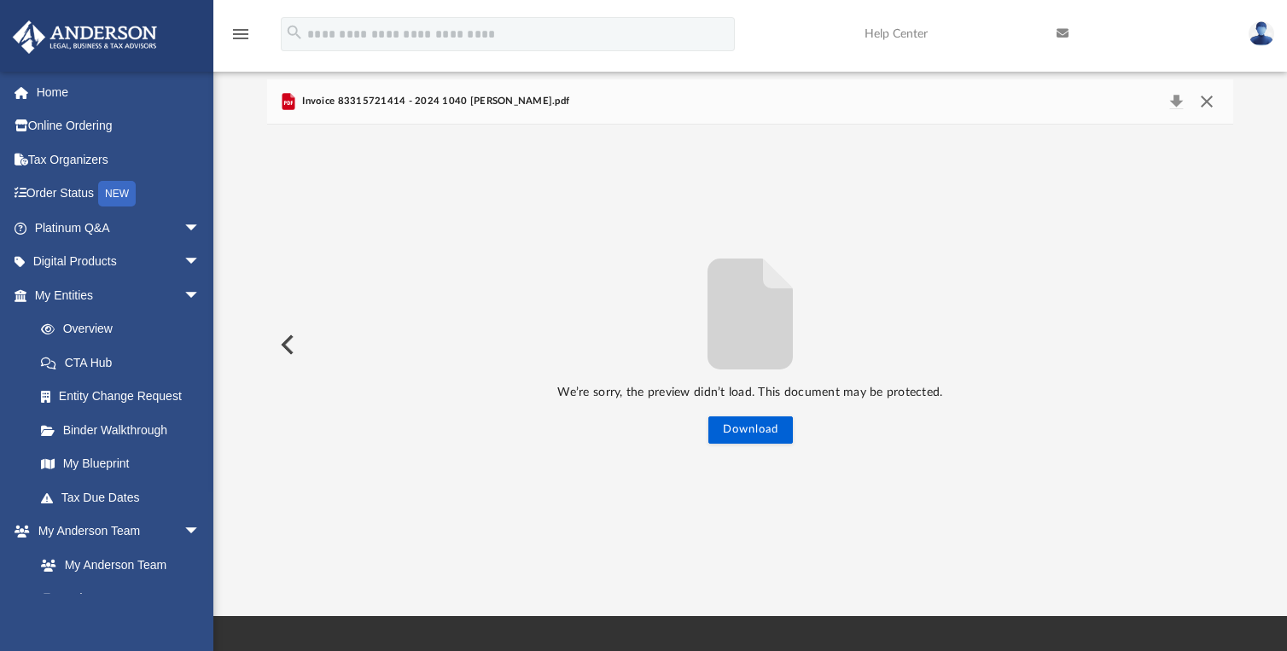
click at [1212, 99] on button "Close" at bounding box center [1206, 102] width 31 height 24
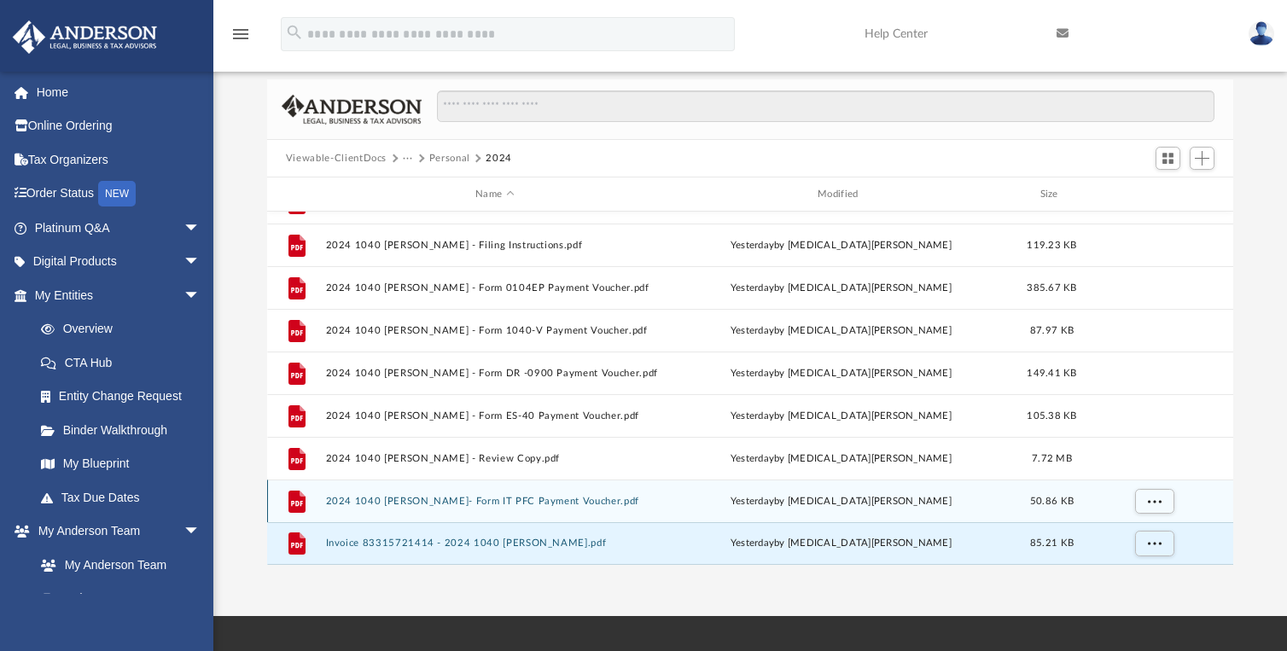
click at [474, 500] on button "2024 1040 [PERSON_NAME]- Form IT PFC Payment Voucher.pdf" at bounding box center [494, 501] width 339 height 11
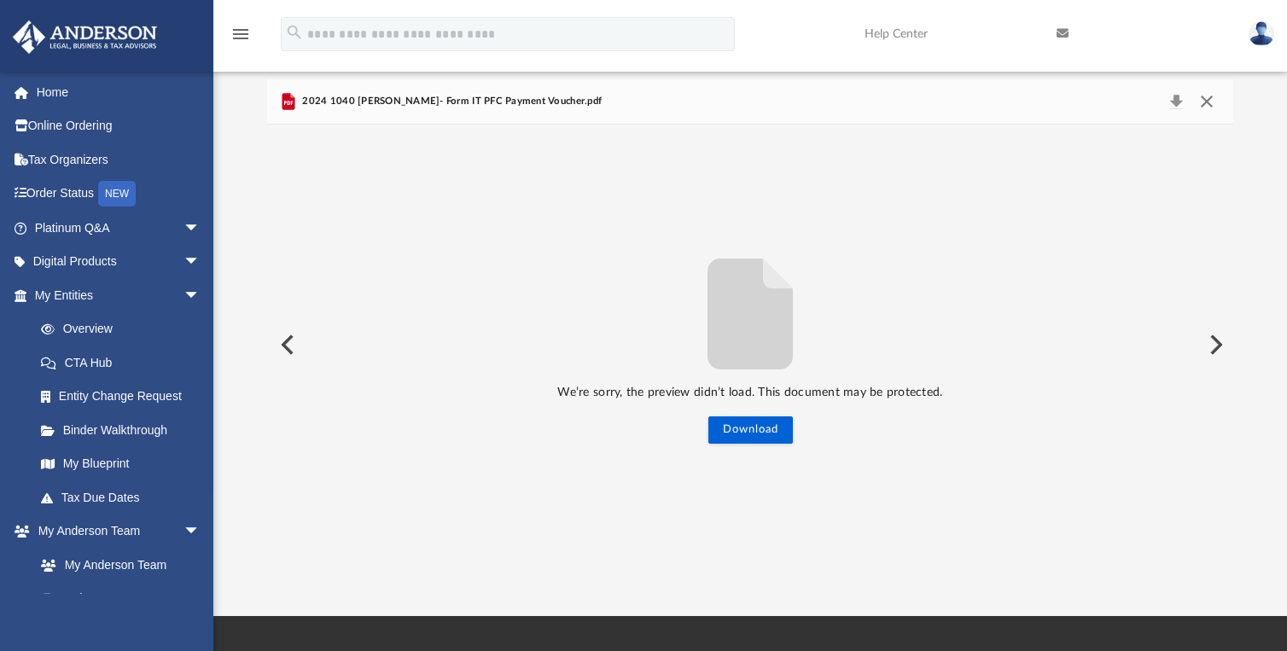
click at [1212, 102] on button "Close" at bounding box center [1206, 102] width 31 height 24
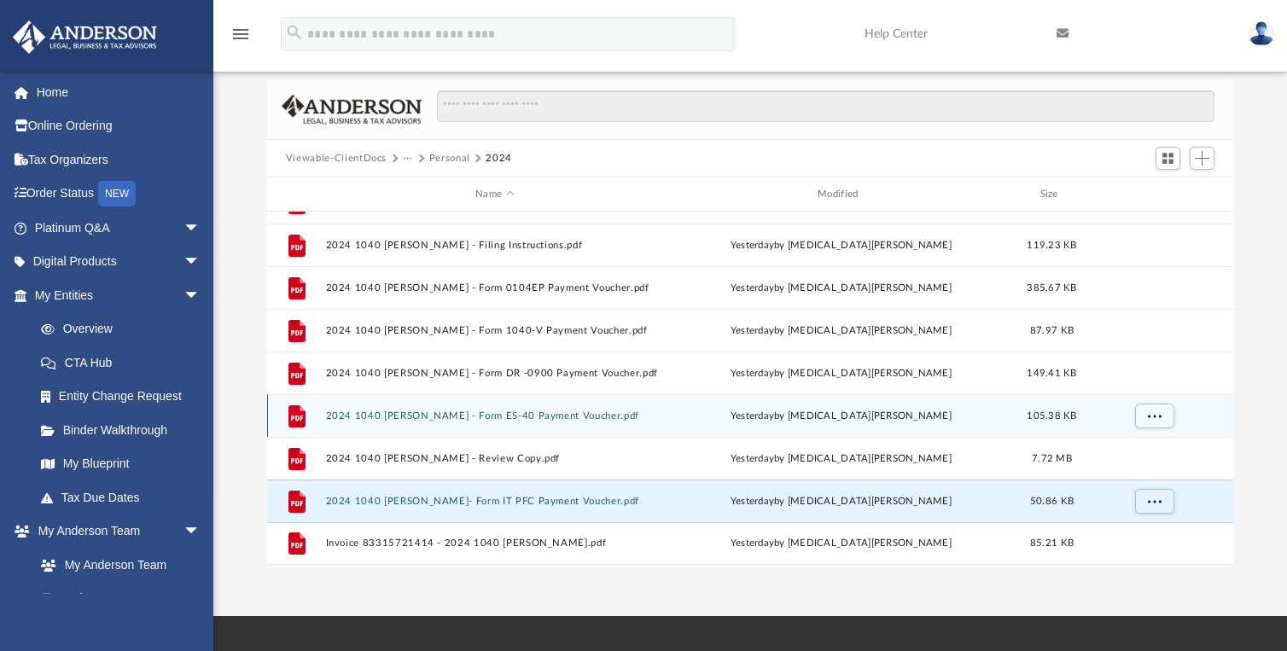
click at [470, 415] on button "2024 1040 [PERSON_NAME] - Form ES-40 Payment Voucher.pdf" at bounding box center [494, 415] width 339 height 11
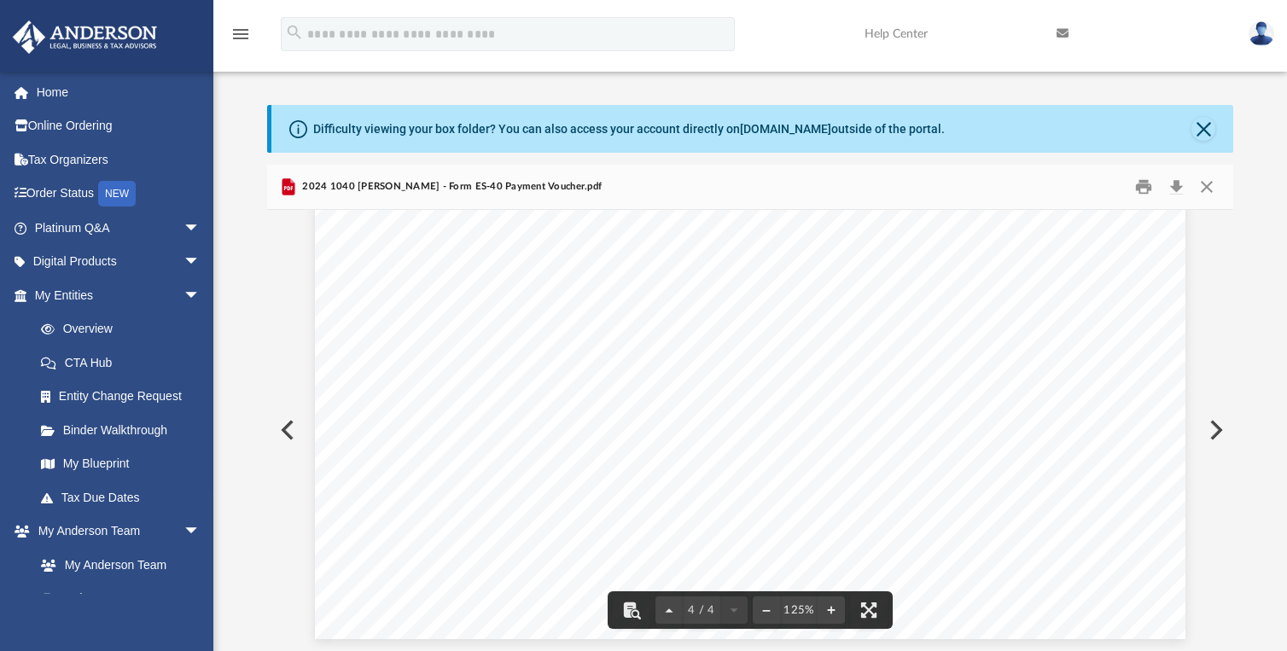
scroll to position [4167, 0]
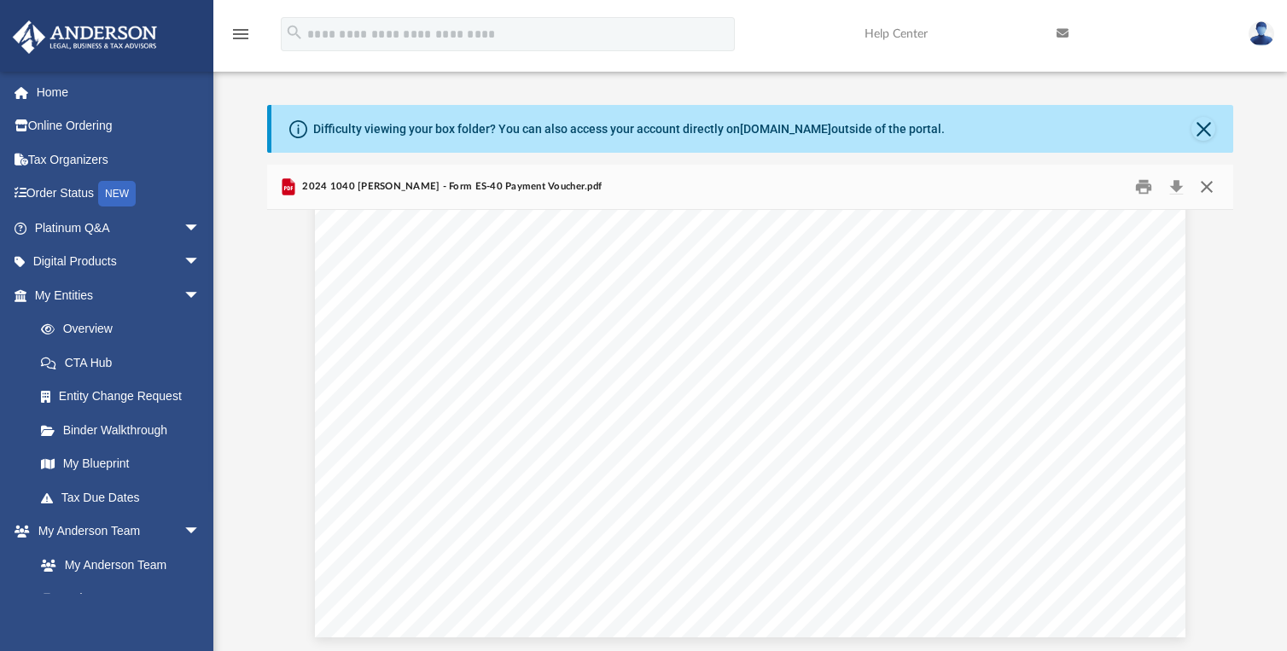
click at [1205, 194] on button "Close" at bounding box center [1206, 187] width 31 height 26
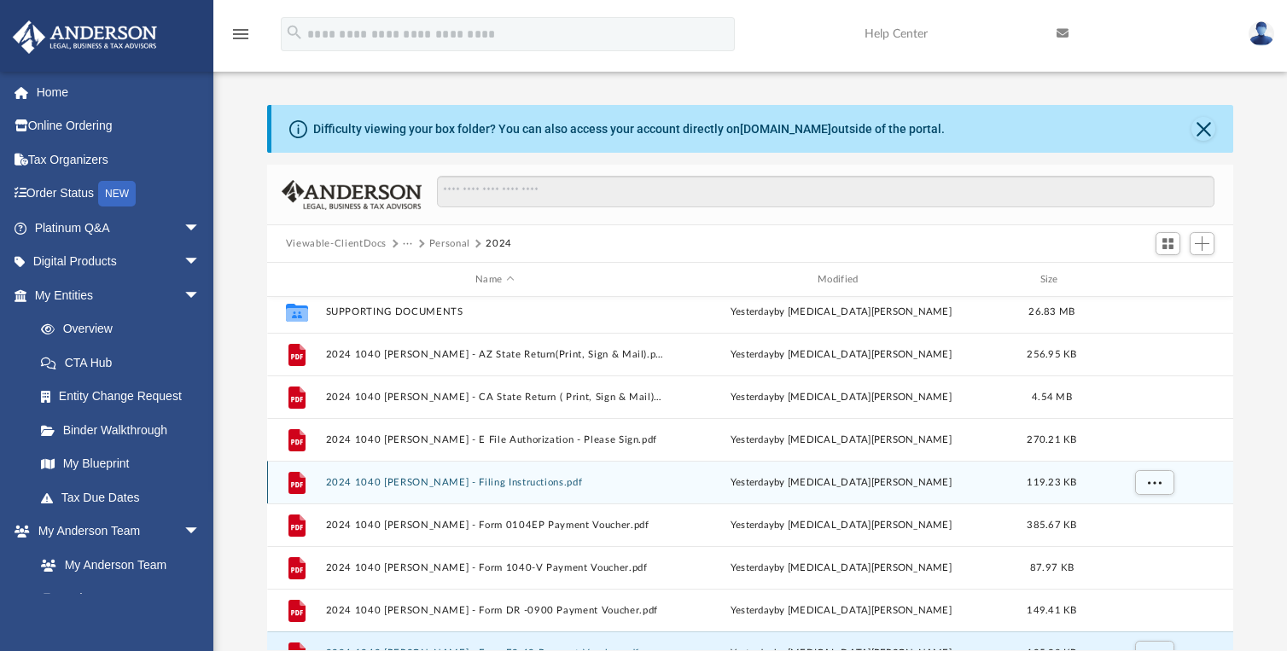
scroll to position [0, 0]
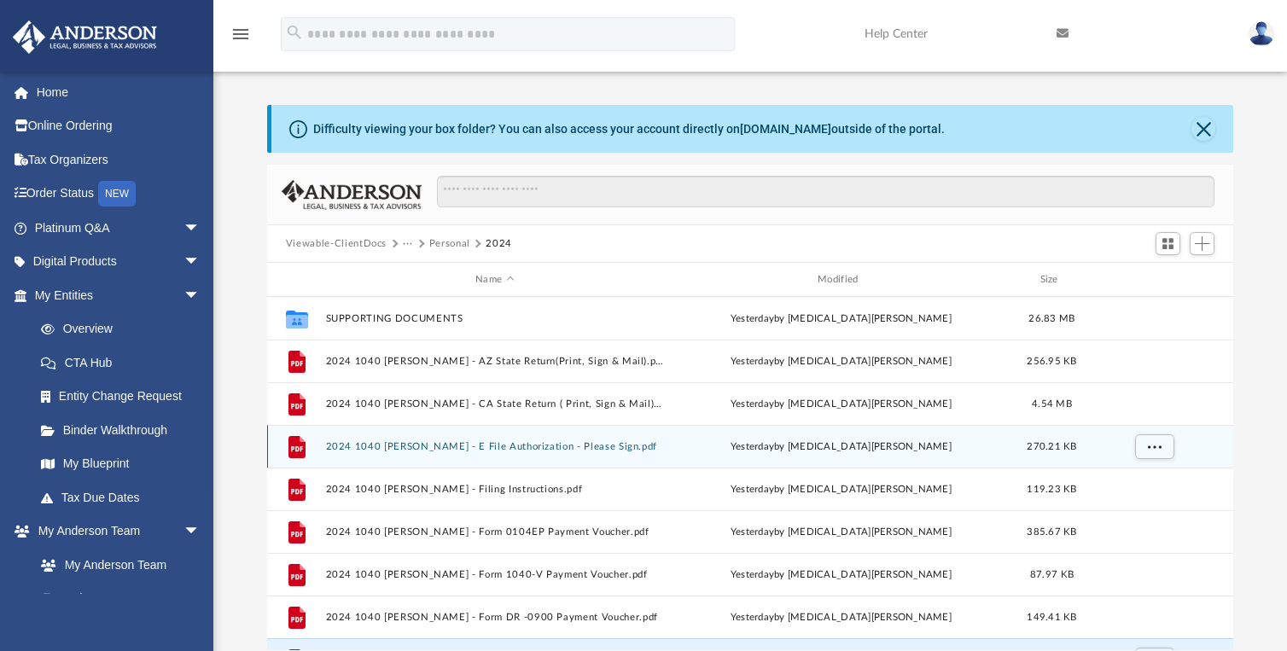
click at [473, 443] on button "2024 1040 [PERSON_NAME] - E File Authorization - Please Sign.pdf" at bounding box center [494, 446] width 339 height 11
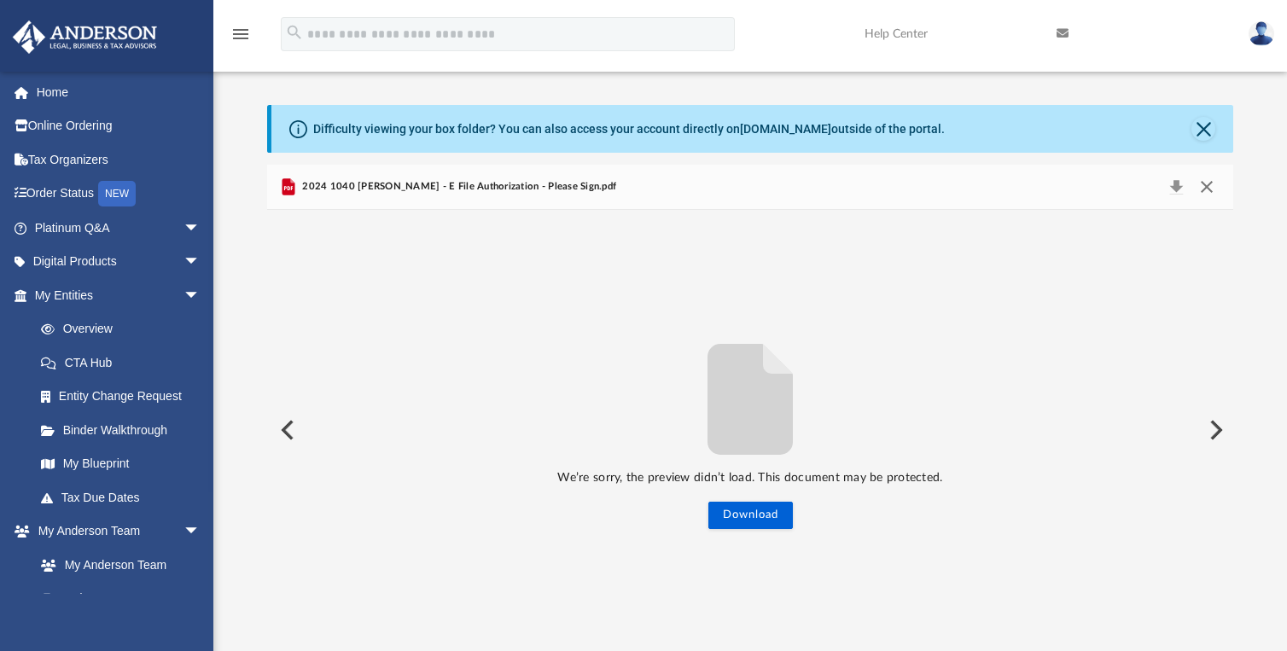
click at [1208, 195] on button "Close" at bounding box center [1206, 187] width 31 height 24
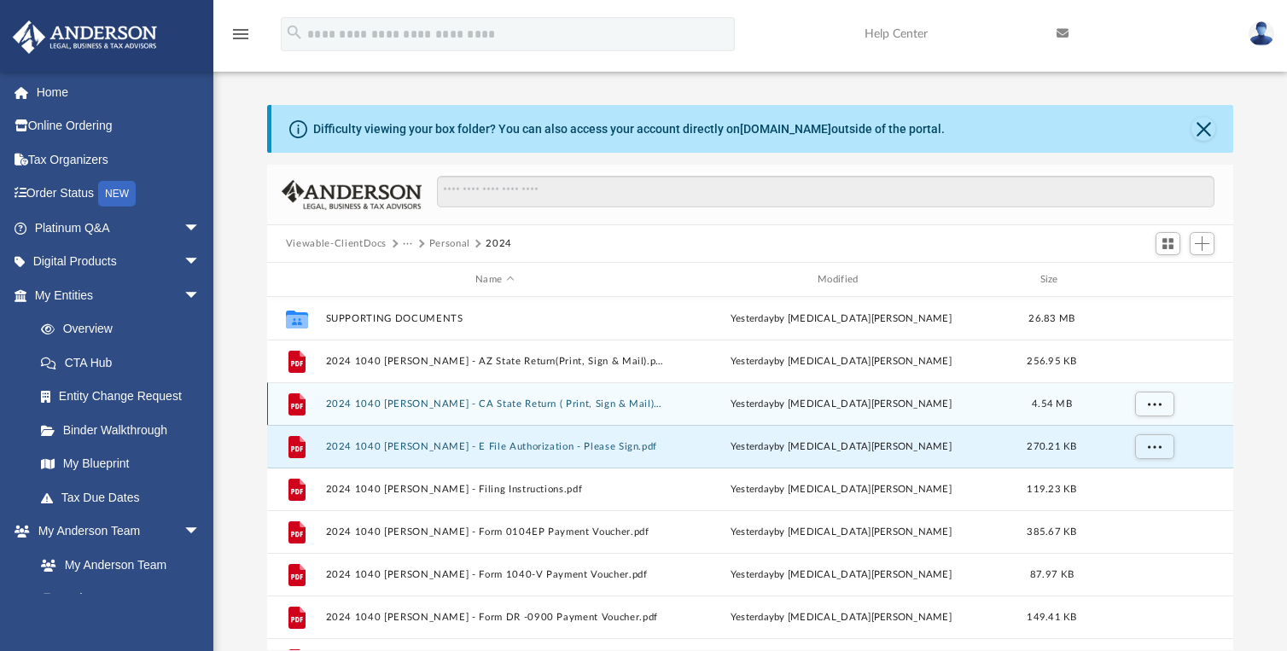
click at [452, 404] on button "2024 1040 [PERSON_NAME] - CA State Return ( Print, Sign & Mail).pdf" at bounding box center [494, 403] width 339 height 11
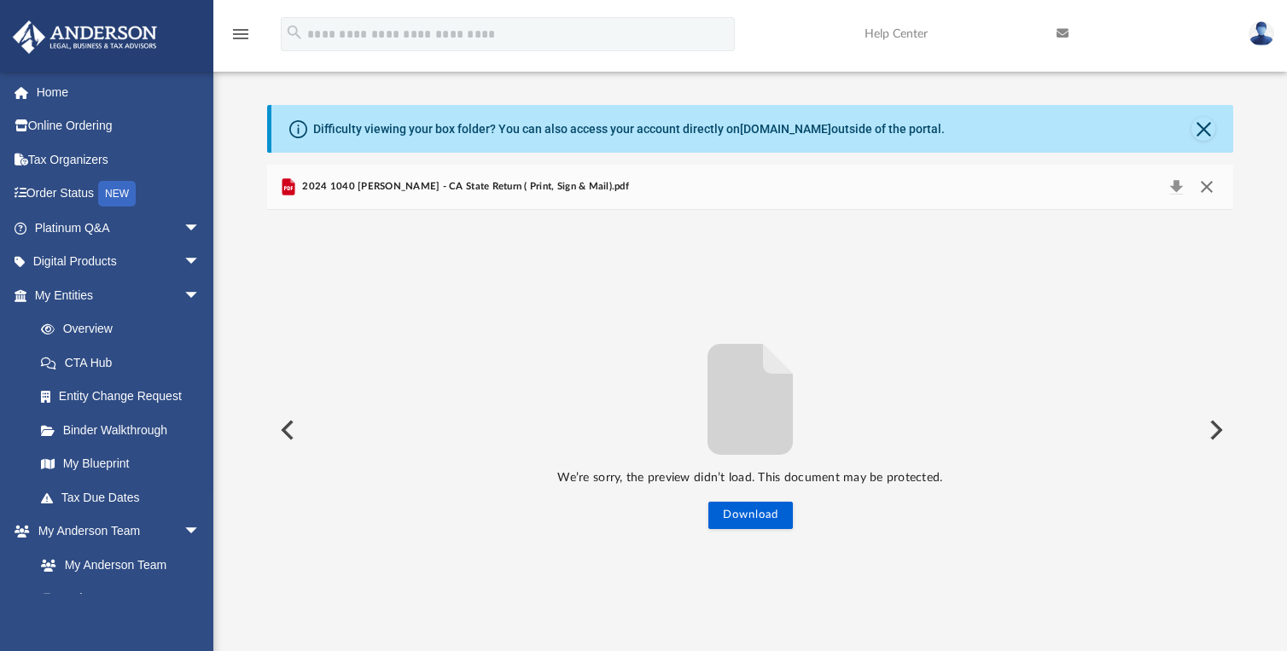
click at [1201, 191] on button "Close" at bounding box center [1206, 187] width 31 height 24
